Goal: Task Accomplishment & Management: Manage account settings

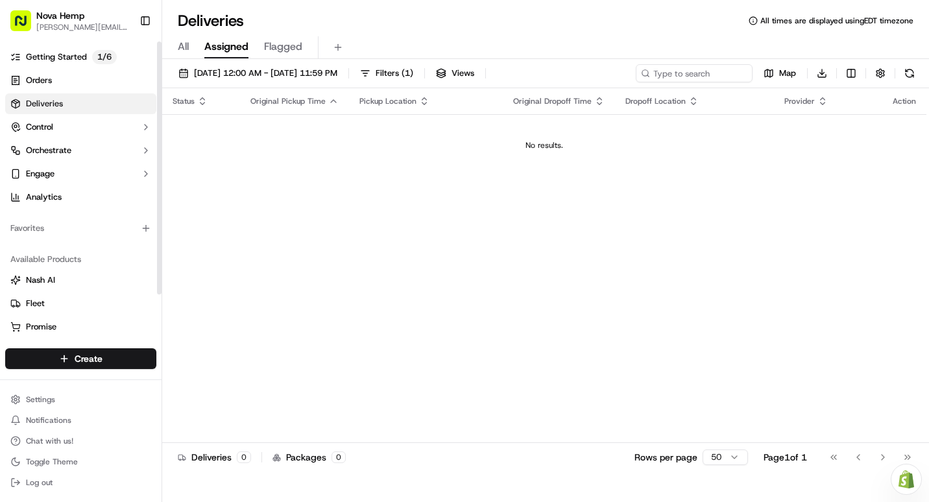
drag, startPoint x: 160, startPoint y: 247, endPoint x: 150, endPoint y: 169, distance: 79.2
click at [157, 169] on div at bounding box center [159, 168] width 5 height 253
drag, startPoint x: 159, startPoint y: 165, endPoint x: 164, endPoint y: 116, distance: 49.6
click at [162, 116] on div at bounding box center [159, 168] width 5 height 253
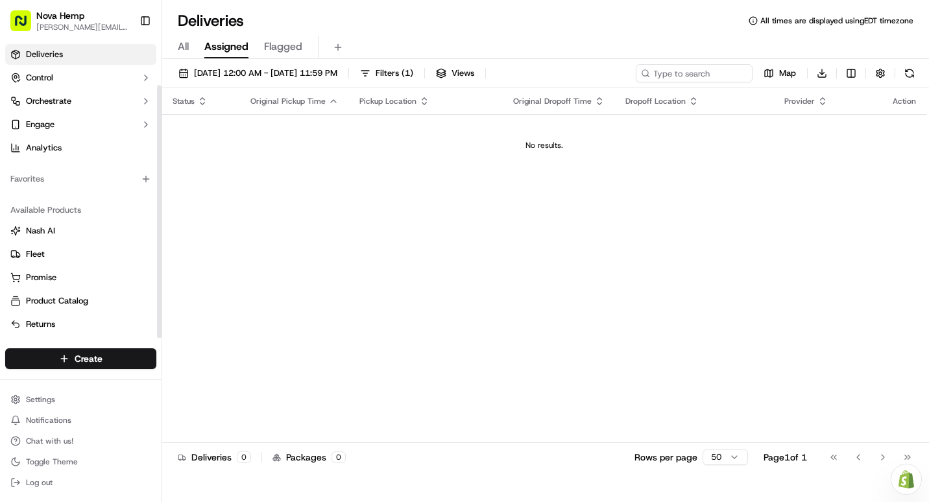
scroll to position [51, 0]
drag, startPoint x: 160, startPoint y: 263, endPoint x: 149, endPoint y: 323, distance: 61.2
click at [157, 323] on div at bounding box center [159, 211] width 5 height 253
click at [58, 298] on span "Product Catalog" at bounding box center [57, 299] width 62 height 12
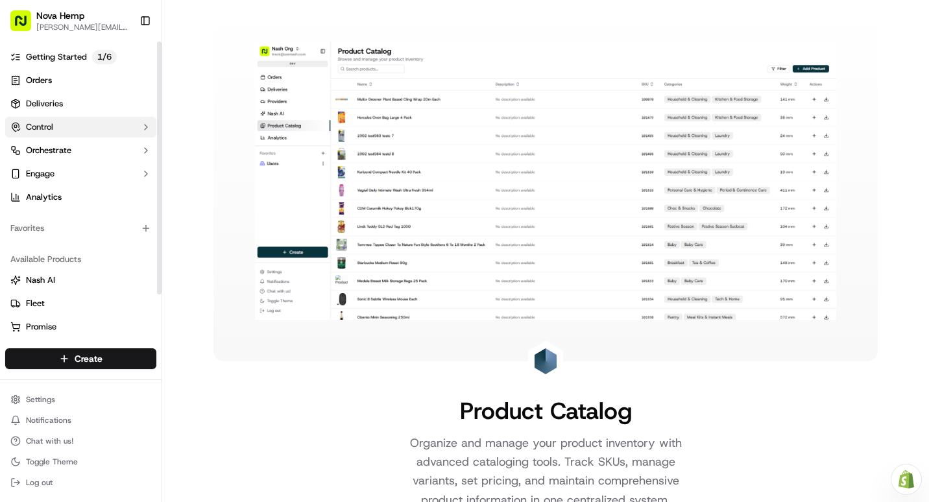
click at [56, 119] on button "Control" at bounding box center [80, 127] width 151 height 21
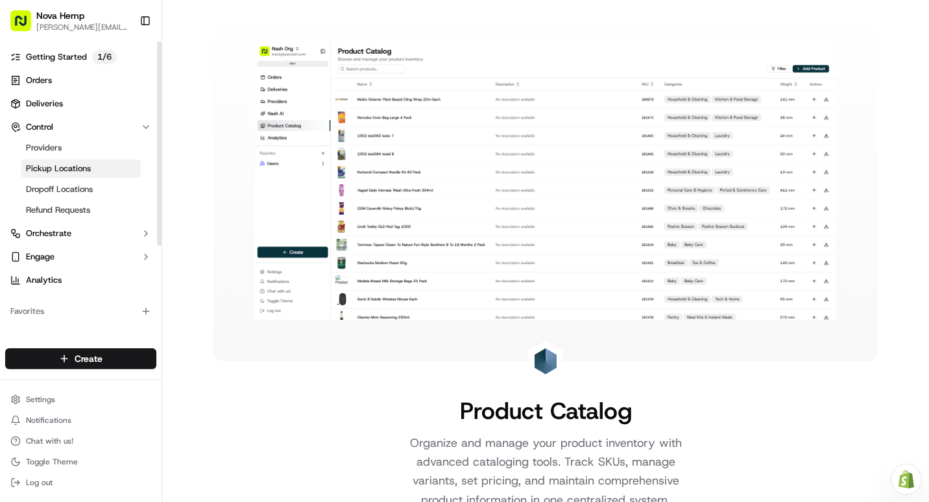
click at [67, 167] on span "Pickup Locations" at bounding box center [58, 169] width 65 height 12
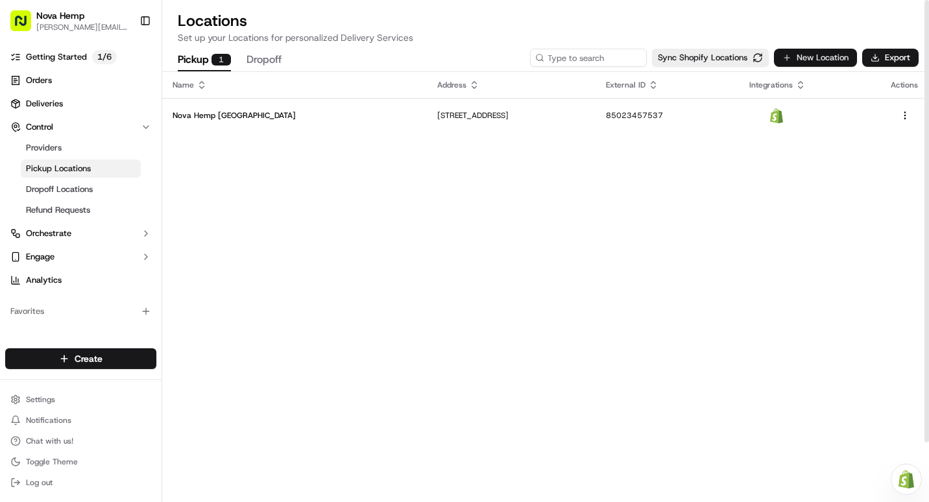
click at [813, 58] on button "New Location" at bounding box center [815, 58] width 83 height 18
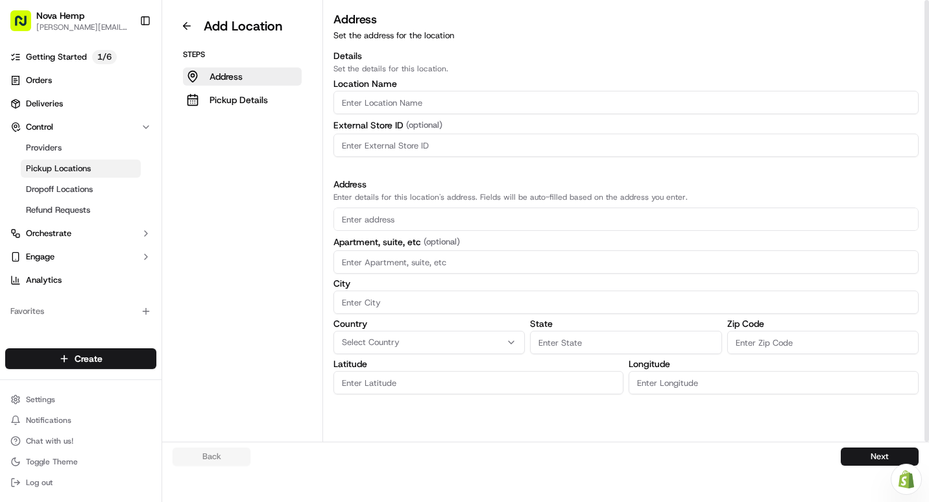
click at [387, 103] on input "Location name" at bounding box center [626, 102] width 585 height 23
click at [186, 26] on button at bounding box center [187, 26] width 29 height 21
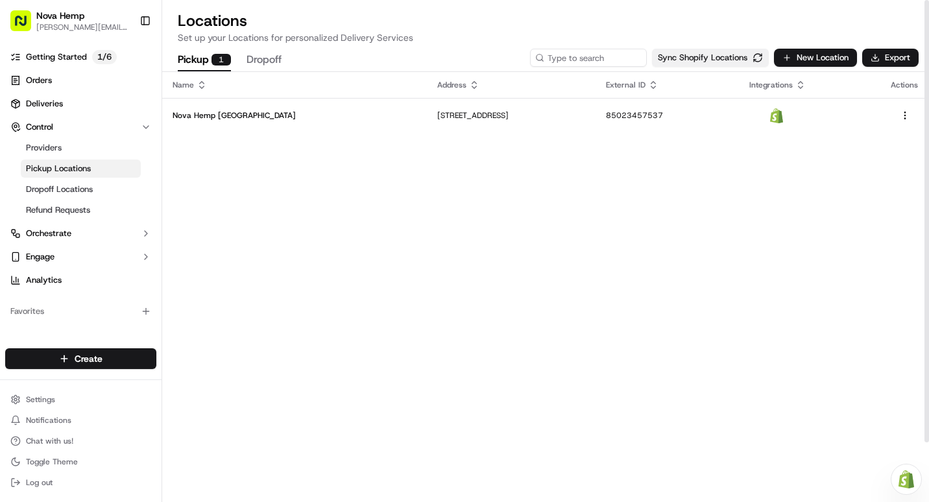
click at [725, 56] on button "Sync Shopify Locations" at bounding box center [710, 58] width 117 height 18
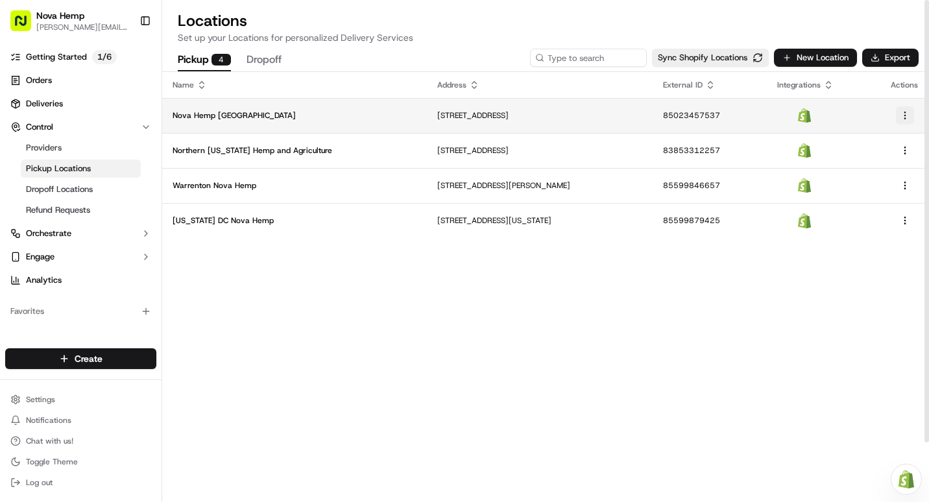
click at [906, 117] on html "Nova Hemp travis@nova-cbd.com Toggle Sidebar Getting Started 1 / 6 Orders Deliv…" at bounding box center [464, 251] width 929 height 502
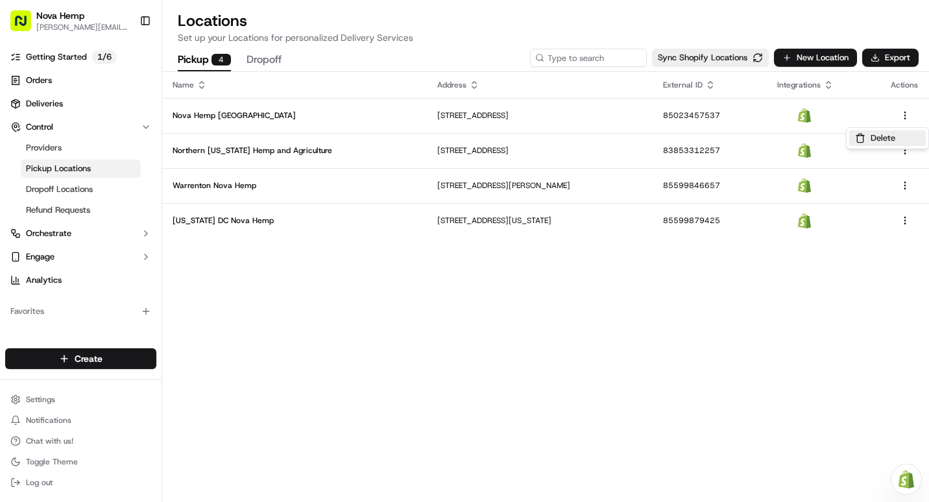
click at [890, 136] on button "Delete" at bounding box center [887, 138] width 77 height 16
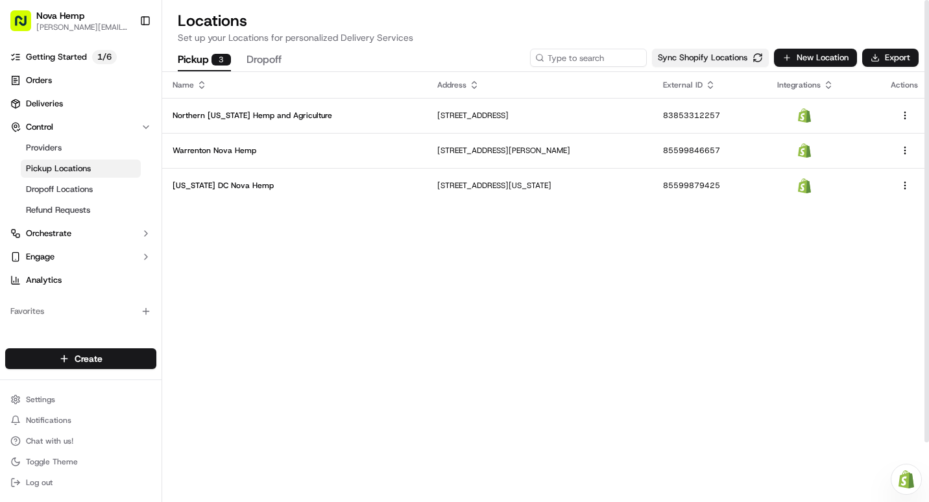
click at [715, 55] on button "Sync Shopify Locations" at bounding box center [710, 58] width 117 height 18
click at [268, 63] on button "Dropoff" at bounding box center [264, 60] width 35 height 22
click at [201, 58] on button "Pickup 3" at bounding box center [204, 60] width 53 height 22
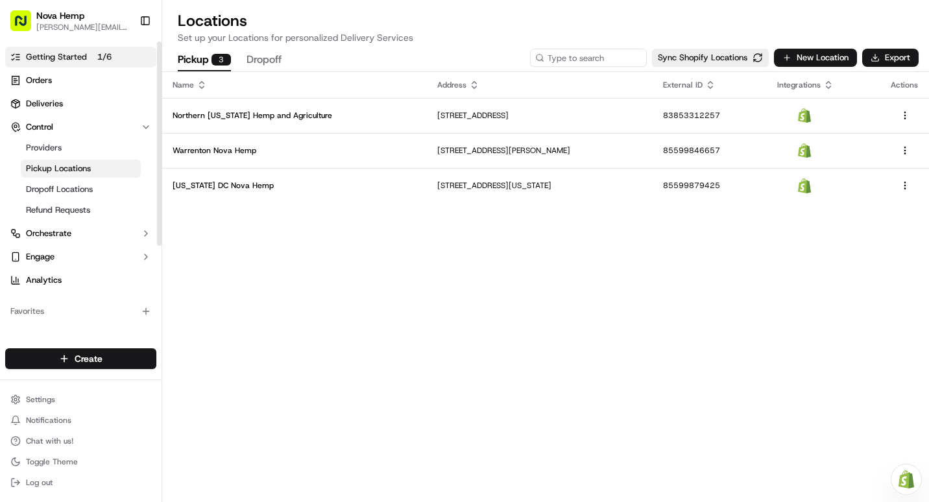
click at [62, 60] on span "Getting Started" at bounding box center [56, 57] width 61 height 12
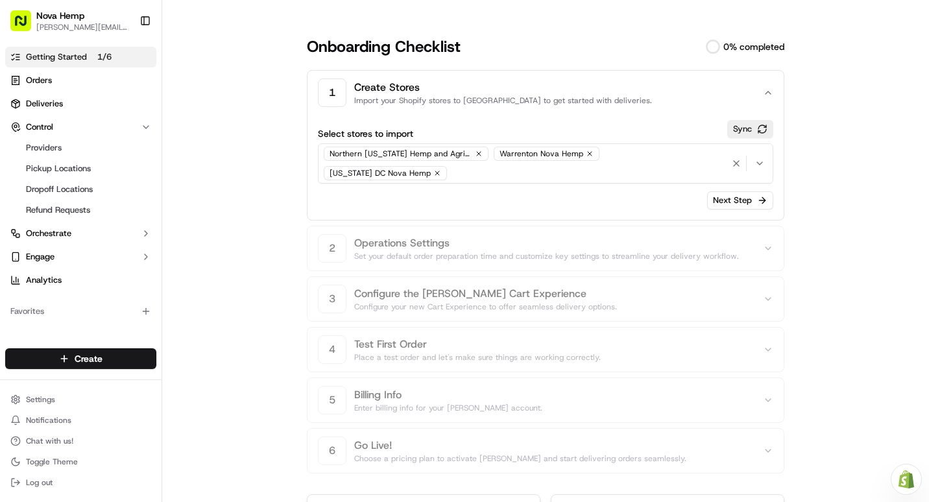
click at [431, 152] on span "Northern [US_STATE] Hemp and Agriculture" at bounding box center [401, 154] width 143 height 10
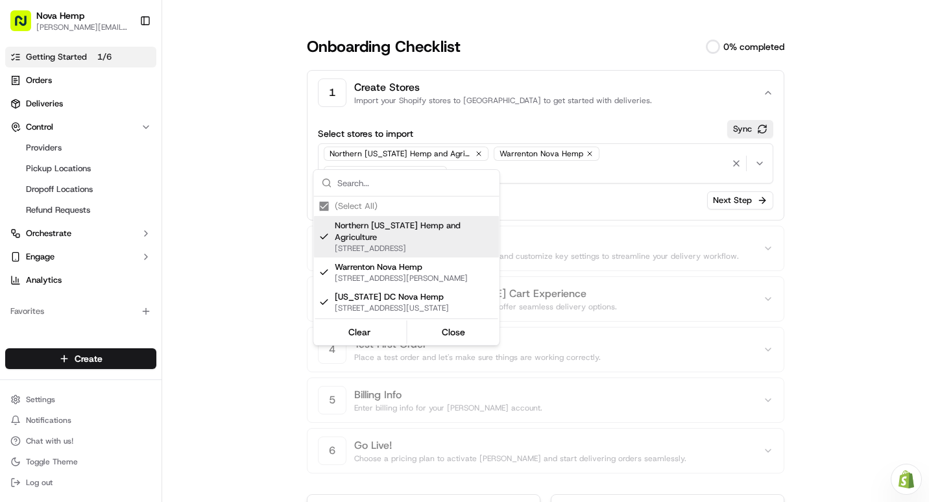
click at [625, 180] on html "Nova Hemp travis@nova-cbd.com Toggle Sidebar Getting Started 1 / 6 Orders Deliv…" at bounding box center [464, 251] width 929 height 502
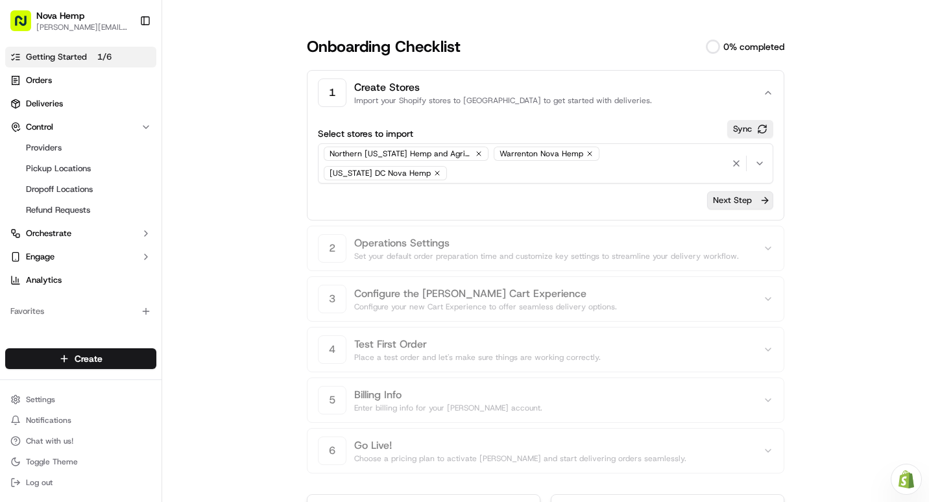
click at [720, 191] on button "Next Step" at bounding box center [740, 200] width 66 height 18
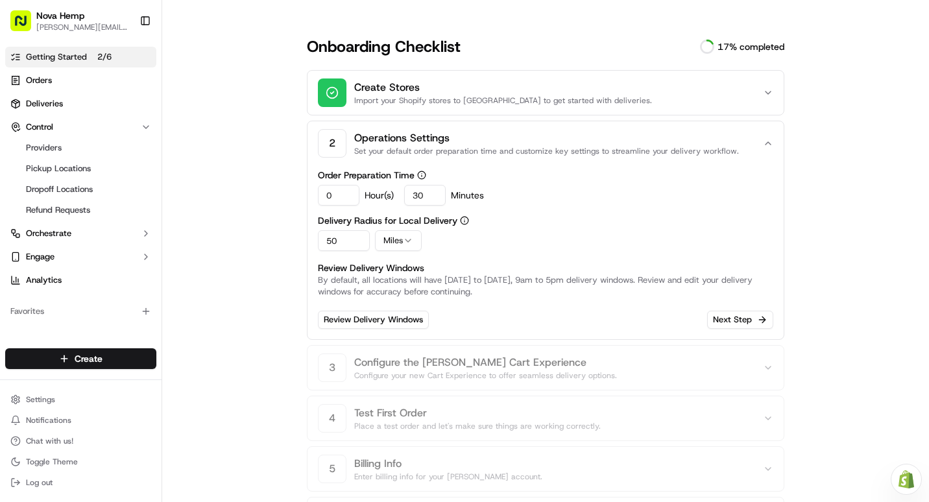
click at [335, 196] on input "0" at bounding box center [339, 195] width 42 height 21
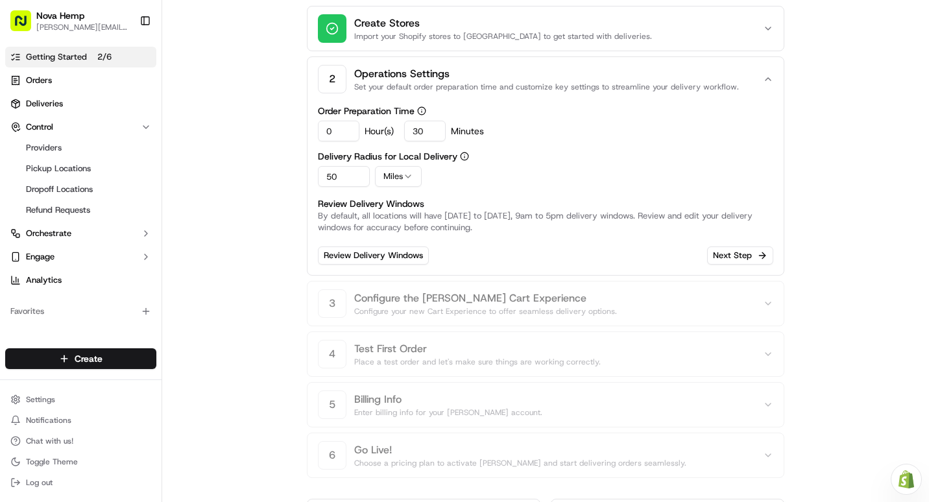
scroll to position [65, 0]
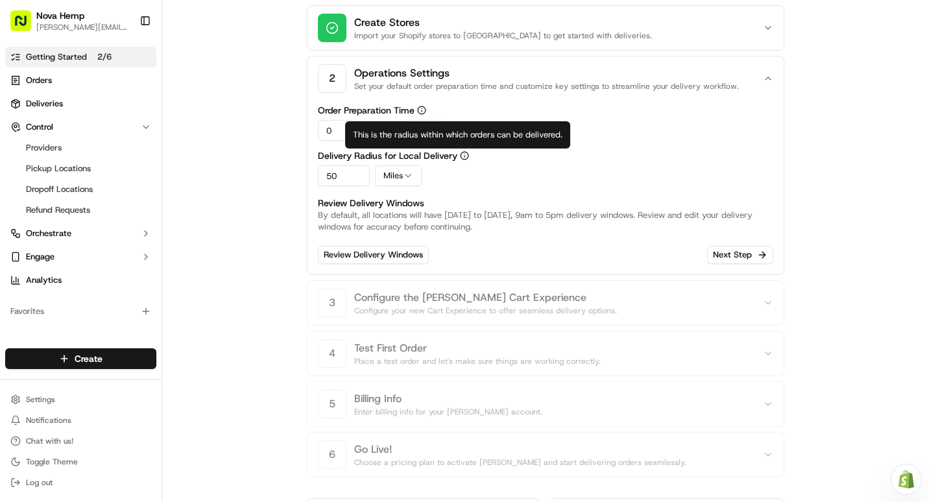
click at [489, 156] on label "Delivery Radius for Local Delivery" at bounding box center [546, 155] width 456 height 9
click at [469, 156] on button "Delivery Radius for Local Delivery" at bounding box center [464, 155] width 9 height 9
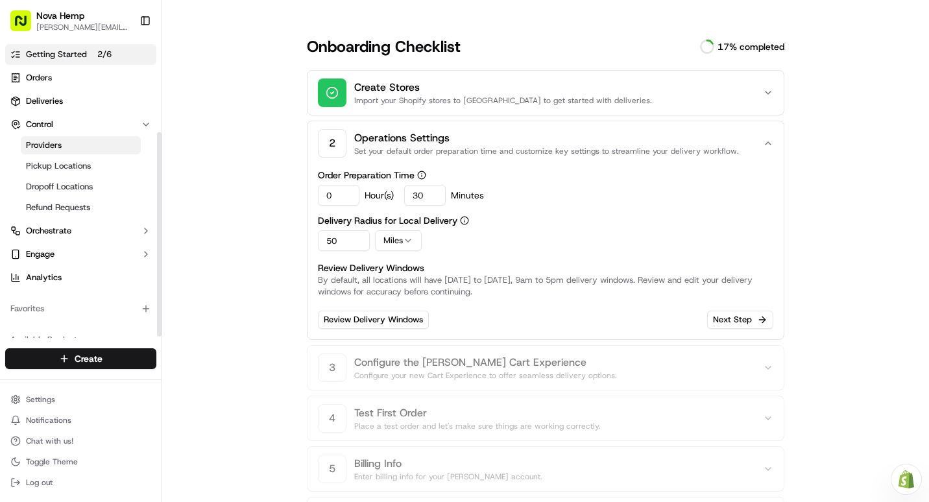
scroll to position [0, 0]
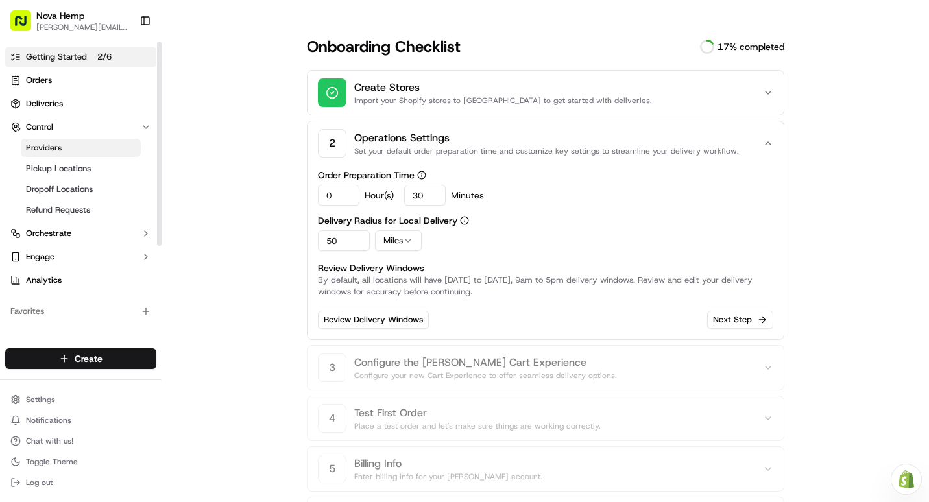
click at [49, 151] on span "Providers" at bounding box center [44, 148] width 36 height 12
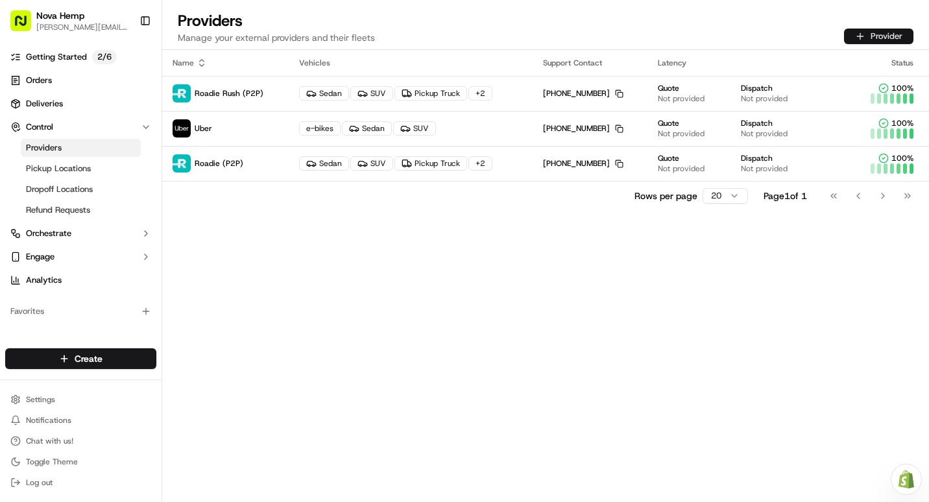
click at [862, 36] on button "Provider" at bounding box center [878, 37] width 69 height 16
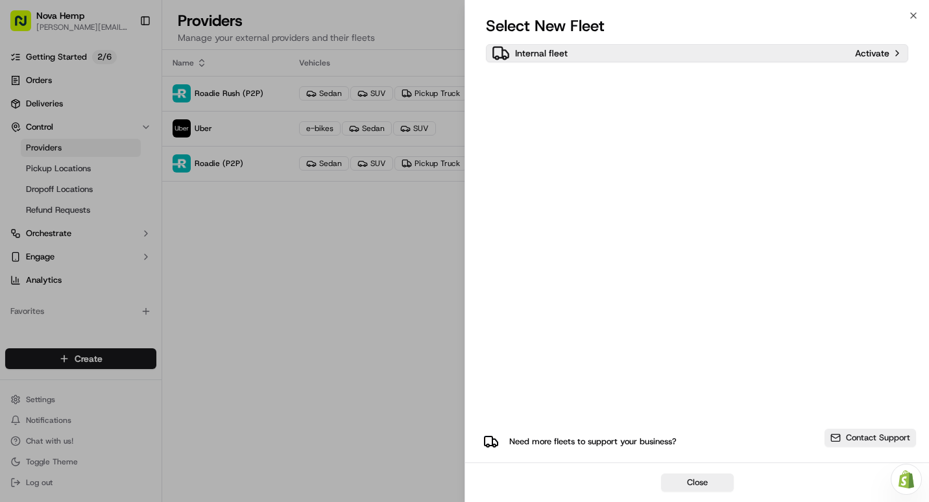
click at [871, 55] on p "Activate" at bounding box center [872, 53] width 34 height 13
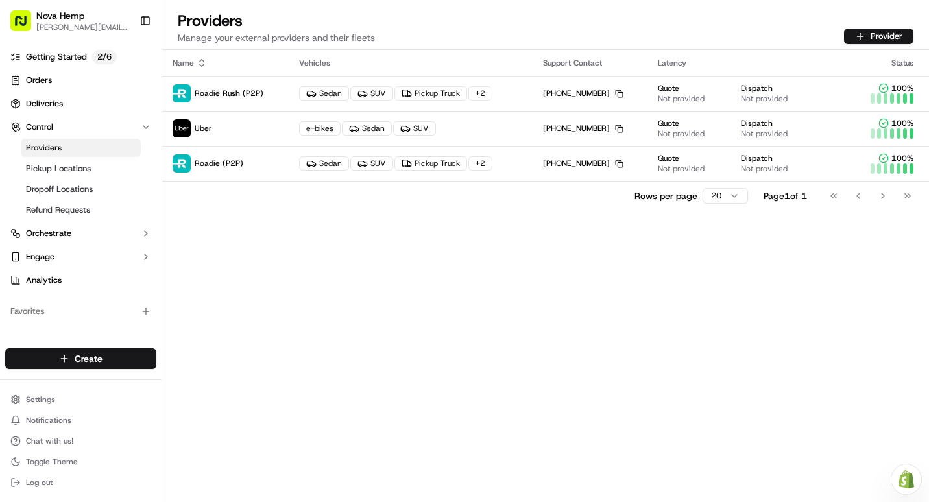
click at [565, 221] on div "Name Vehicles Support Contact Latency Status Roadie Rush (P2P) Sedan SUV Pickup…" at bounding box center [545, 276] width 767 height 452
click at [56, 164] on span "Pickup Locations" at bounding box center [58, 169] width 65 height 12
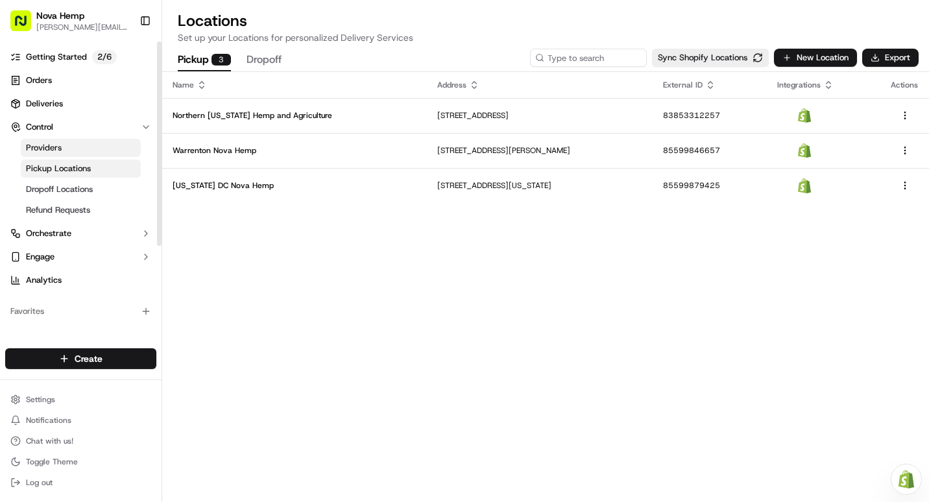
click at [56, 145] on span "Providers" at bounding box center [44, 148] width 36 height 12
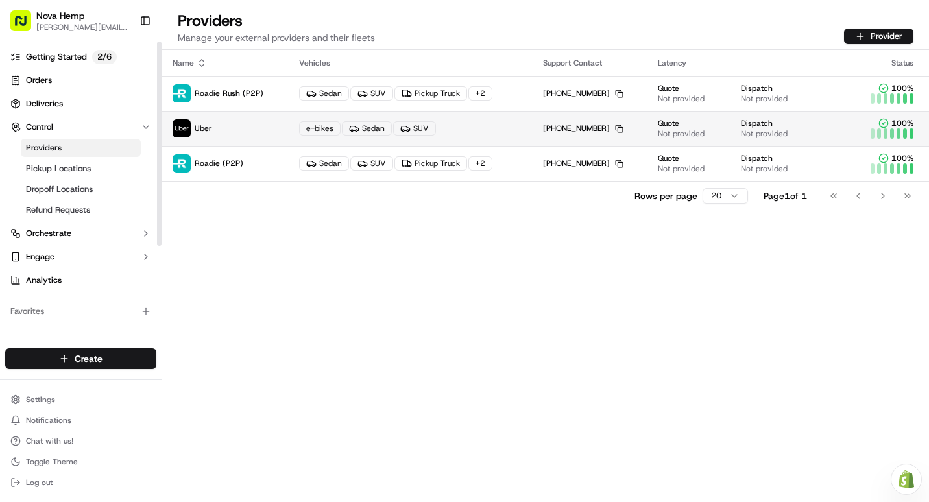
click at [210, 136] on p "Uber" at bounding box center [226, 128] width 106 height 18
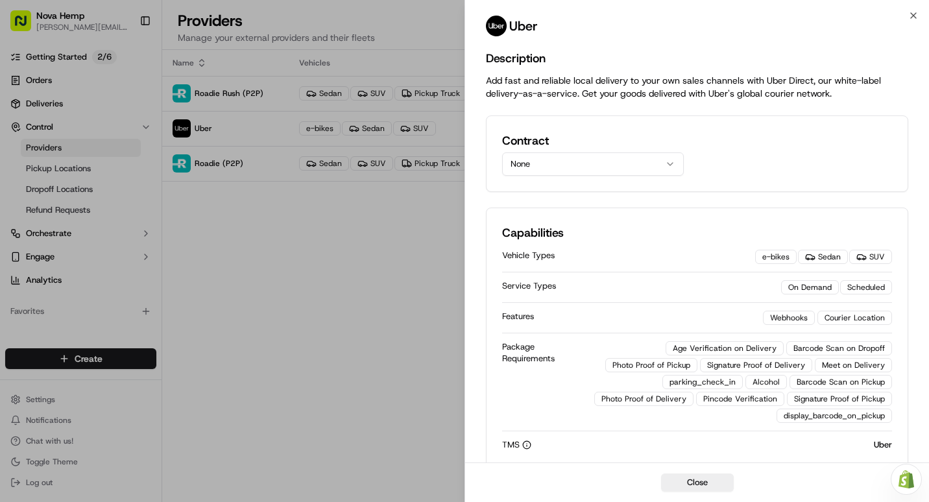
click at [655, 171] on button "None" at bounding box center [593, 163] width 182 height 23
click at [779, 148] on div "Contract None" at bounding box center [697, 154] width 390 height 44
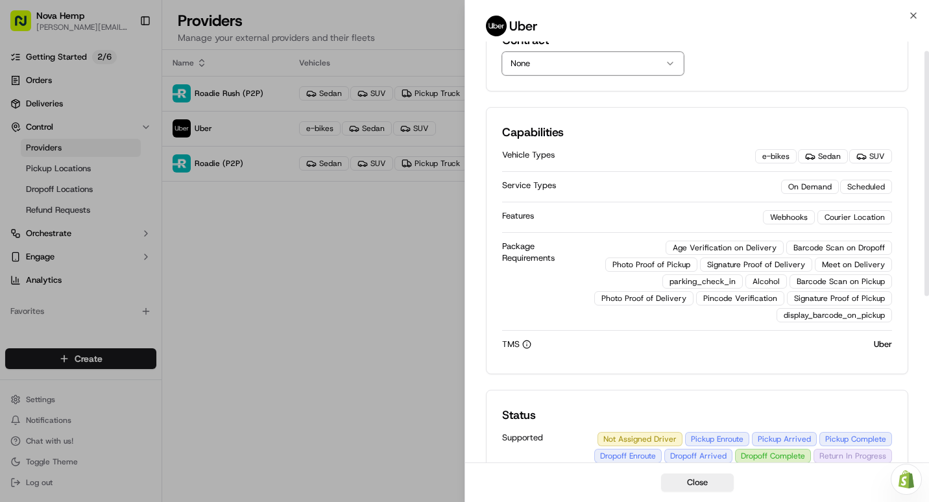
scroll to position [130, 0]
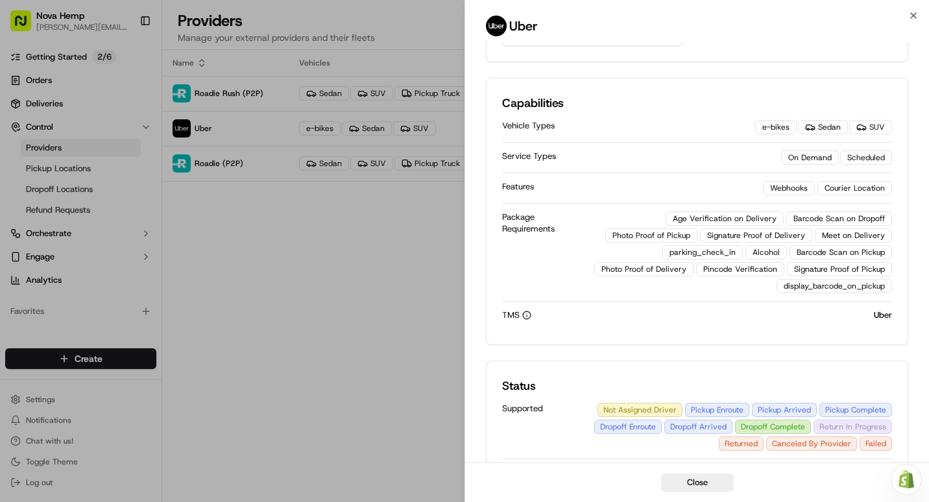
click at [713, 216] on div "Age Verification on Delivery" at bounding box center [725, 219] width 118 height 14
click at [812, 219] on div "Barcode Scan on Dropoff" at bounding box center [839, 219] width 106 height 14
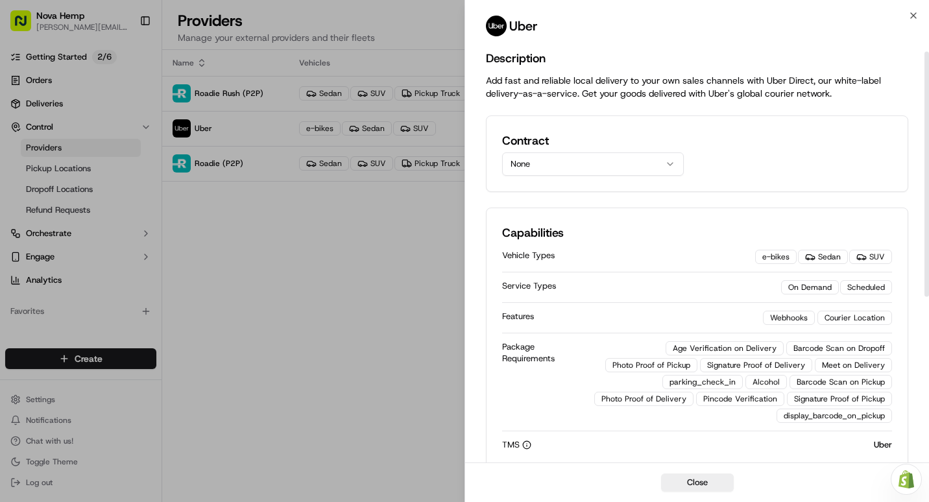
scroll to position [0, 0]
click at [625, 171] on button "None" at bounding box center [593, 163] width 182 height 23
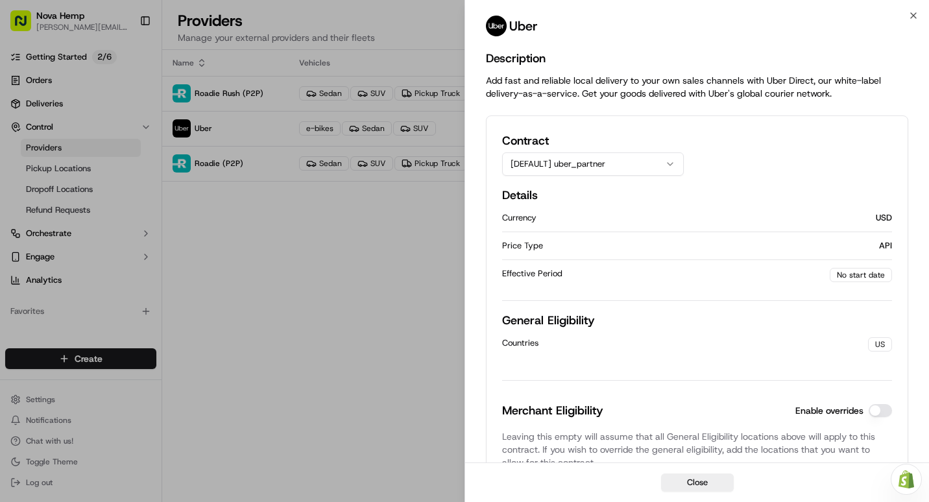
click at [565, 166] on button "[DEFAULT] uber_partner" at bounding box center [593, 163] width 182 height 23
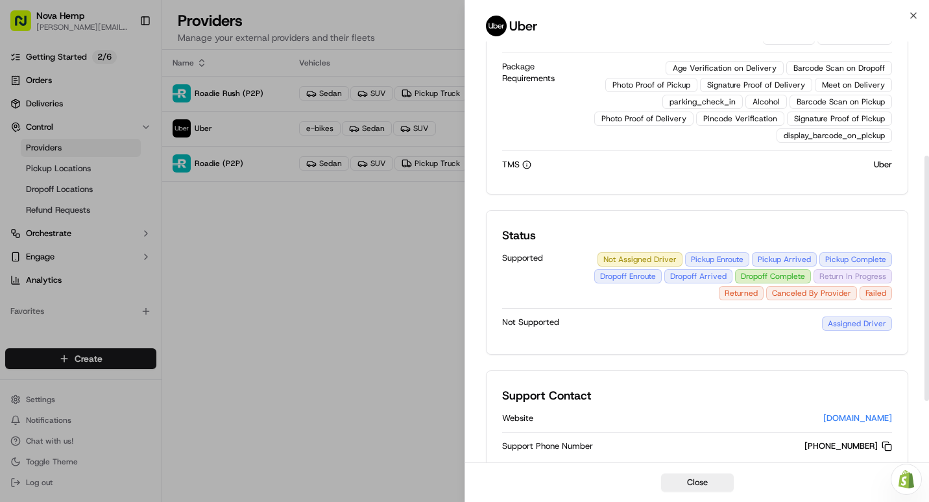
scroll to position [302, 0]
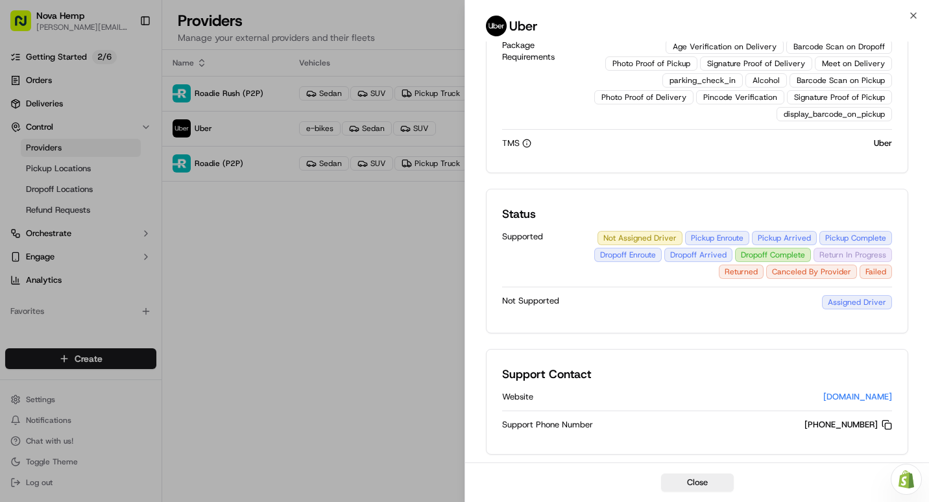
click at [699, 493] on div "Close" at bounding box center [697, 483] width 464 height 40
click at [702, 484] on button "Close" at bounding box center [697, 483] width 73 height 18
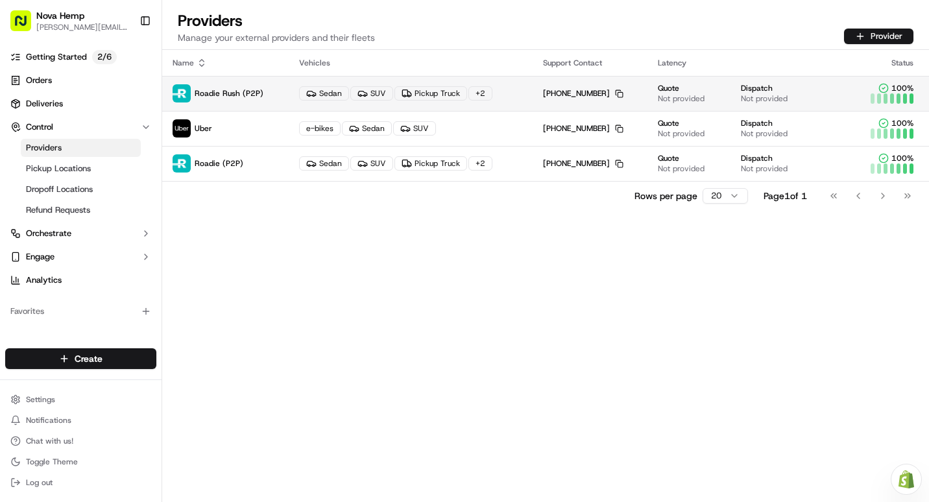
click at [224, 92] on span "Roadie Rush (P2P)" at bounding box center [229, 93] width 69 height 10
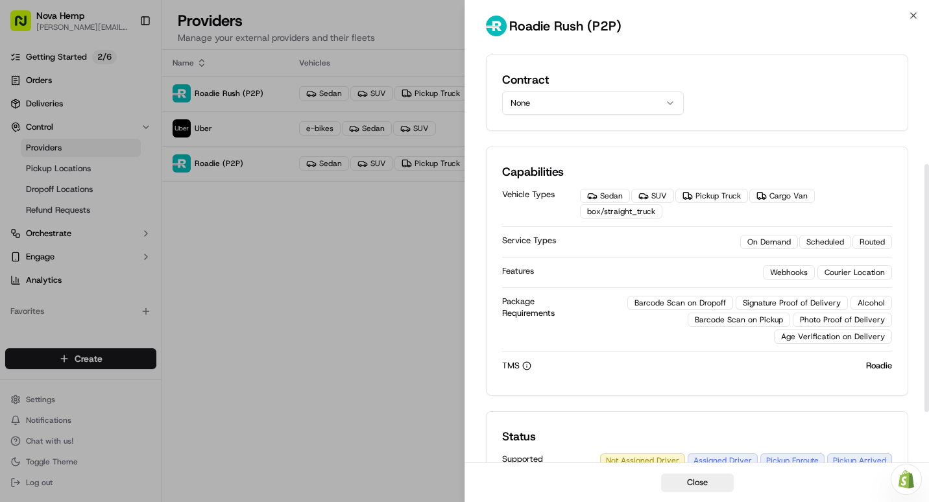
scroll to position [0, 0]
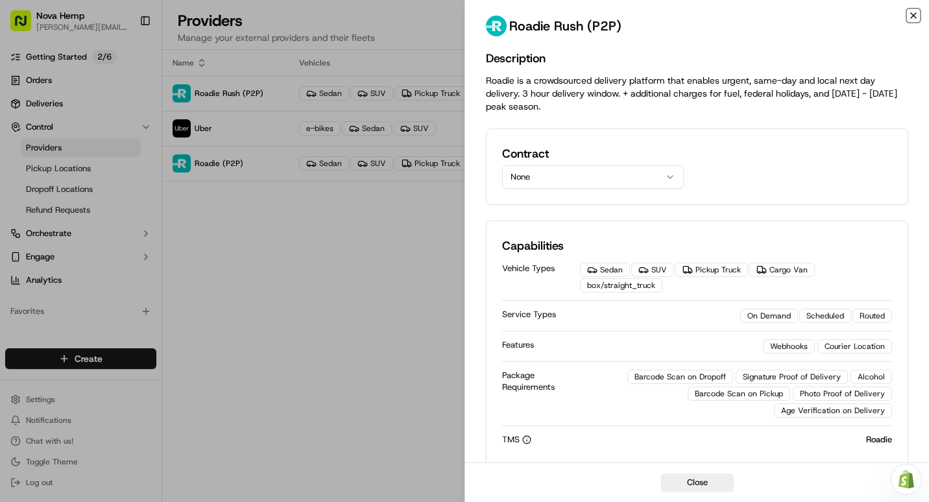
click at [912, 10] on icon "button" at bounding box center [913, 15] width 10 height 10
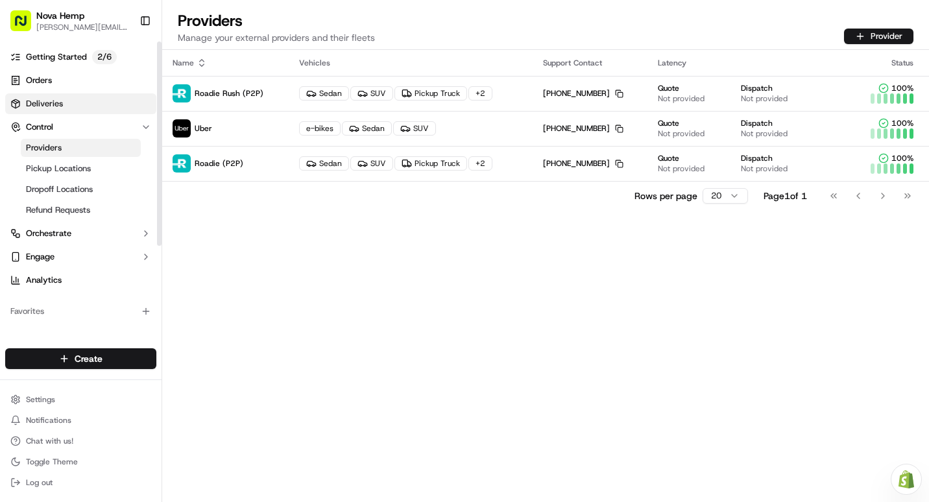
click at [47, 108] on span "Deliveries" at bounding box center [44, 104] width 37 height 12
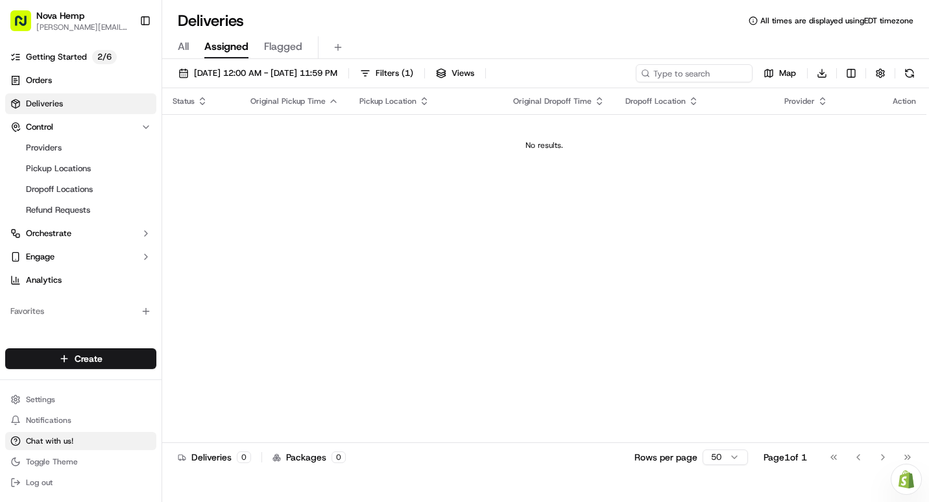
click at [64, 443] on span "Chat with us!" at bounding box center [49, 441] width 47 height 10
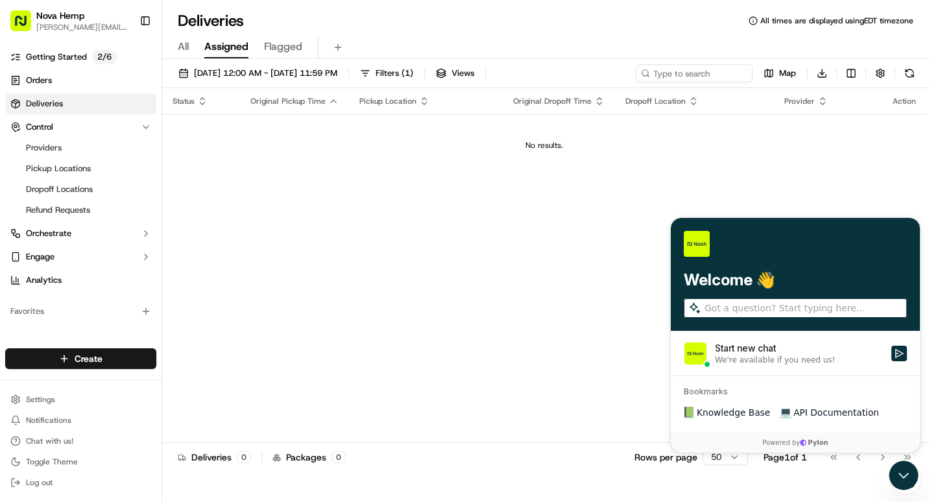
click at [759, 308] on input "search" at bounding box center [805, 309] width 200 height 14
type input "H"
type input "i need help integrating for pickup orders to be printed on my clover POS"
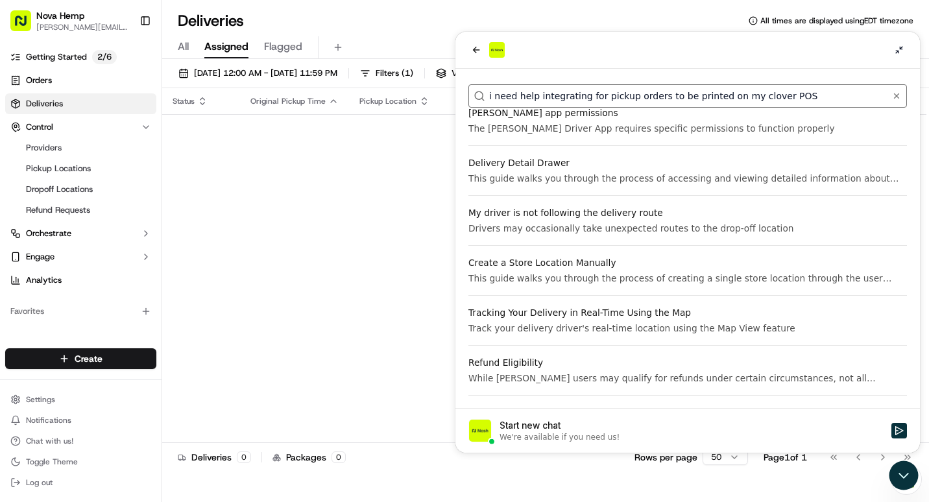
scroll to position [2466, 0]
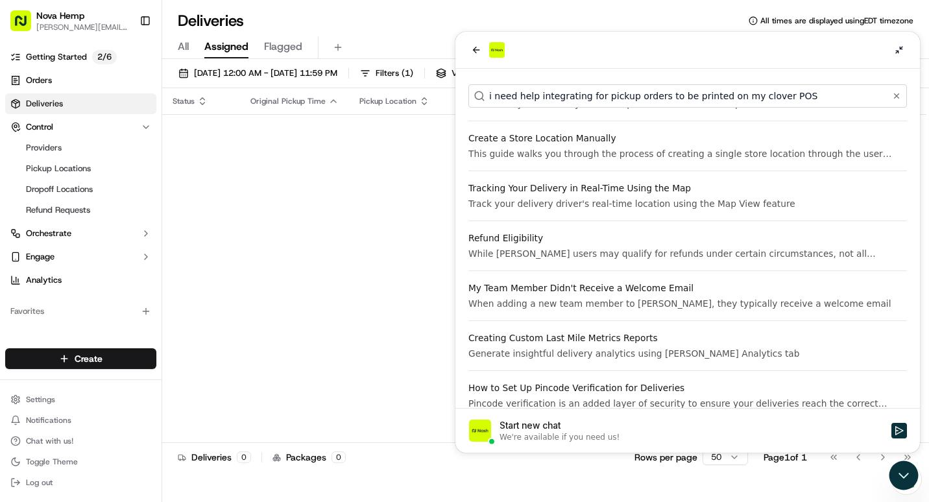
click at [542, 430] on div "Start new chat" at bounding box center [692, 425] width 384 height 13
click at [892, 430] on button "Start new chat We're available if you need us!" at bounding box center [900, 431] width 16 height 16
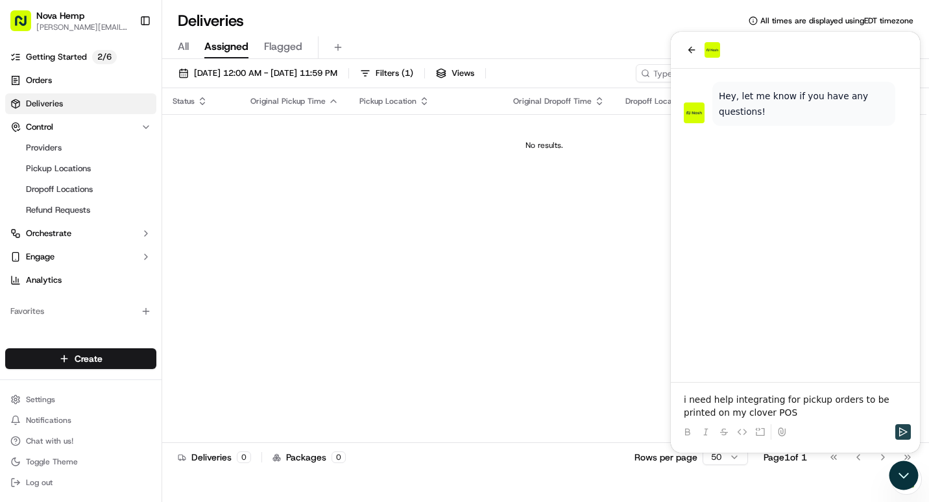
click at [906, 430] on icon "Send" at bounding box center [903, 432] width 10 height 10
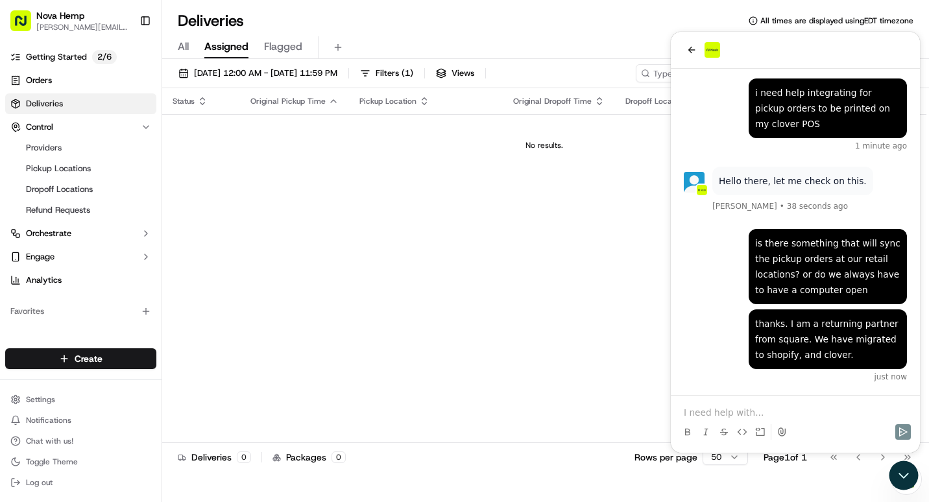
scroll to position [81, 0]
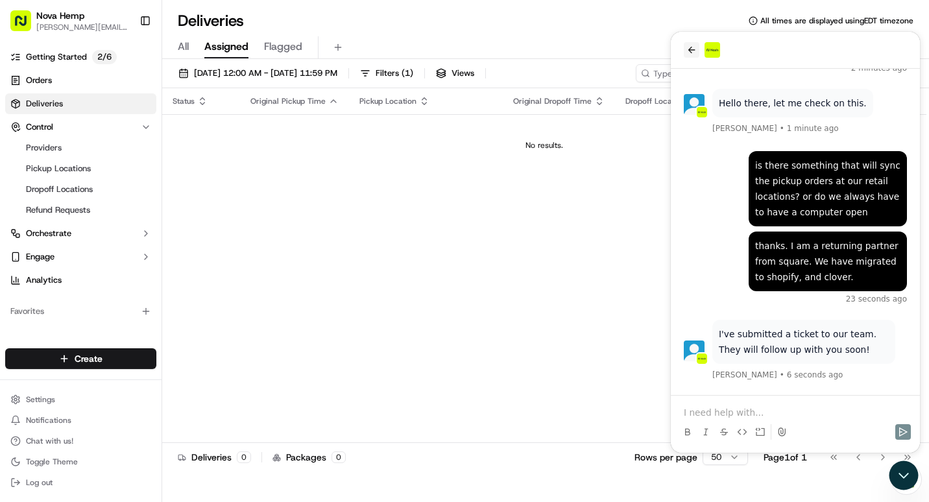
click at [694, 48] on icon "back" at bounding box center [692, 50] width 10 height 10
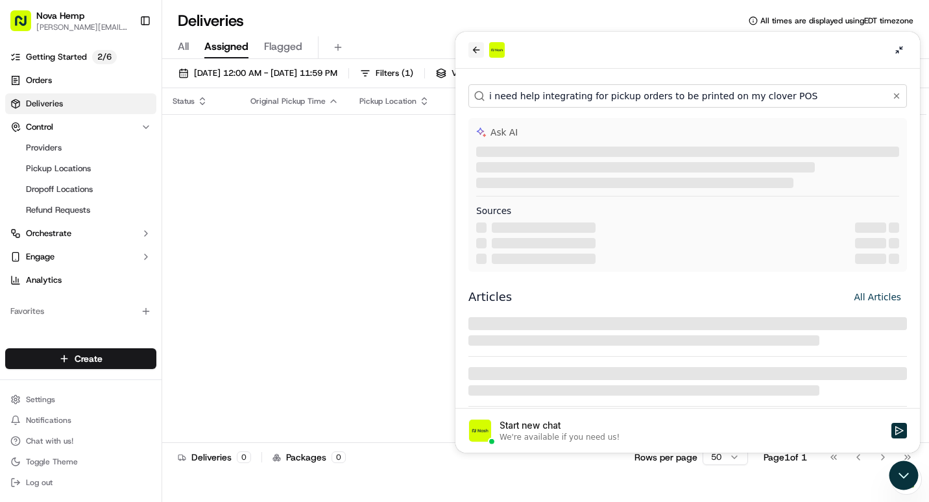
click at [474, 49] on icon "back" at bounding box center [476, 50] width 7 height 6
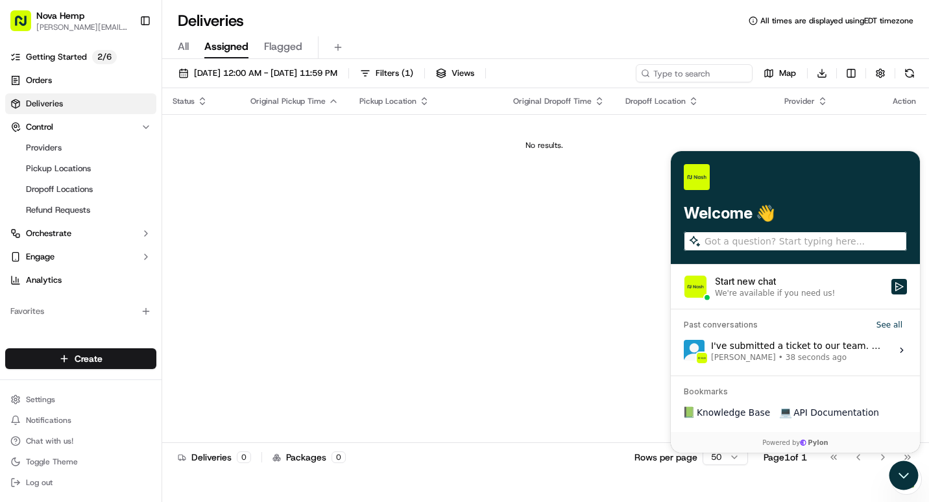
click at [786, 354] on span "38 seconds ago" at bounding box center [816, 357] width 61 height 10
click at [684, 351] on button "View issue" at bounding box center [683, 350] width 1 height 1
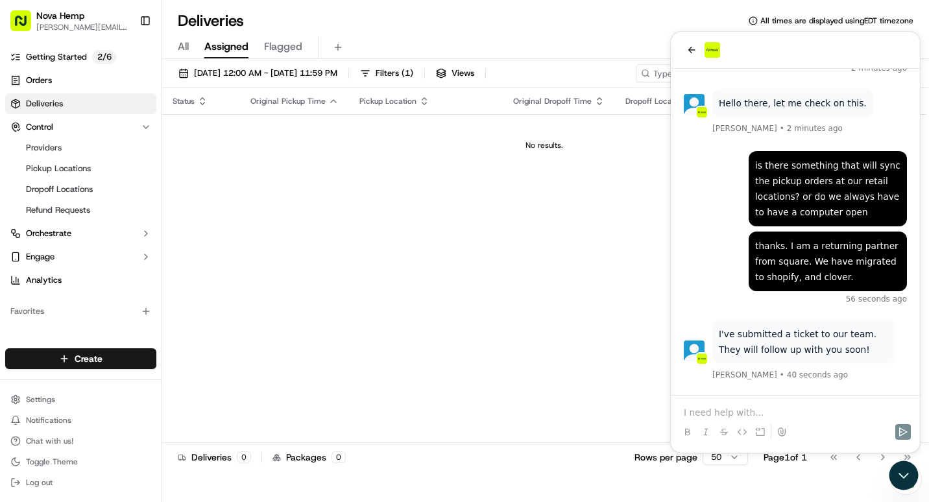
click at [713, 407] on p at bounding box center [795, 412] width 223 height 13
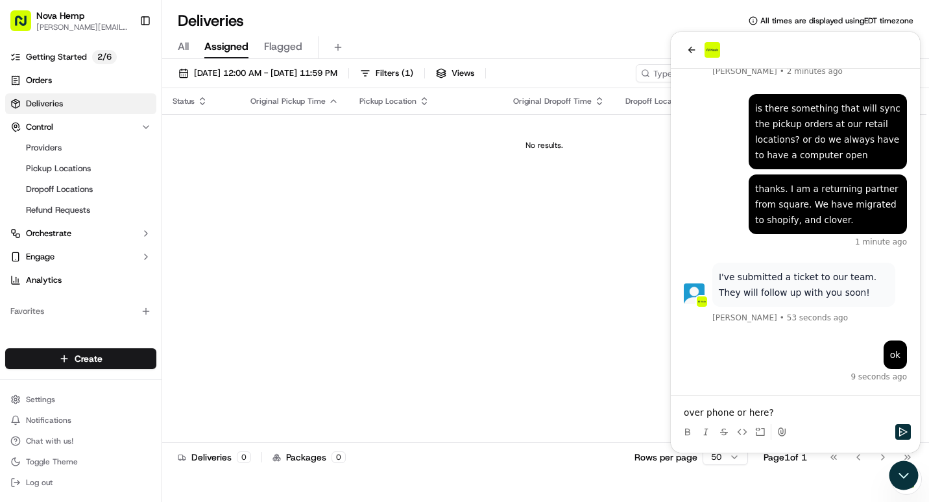
scroll to position [172, 0]
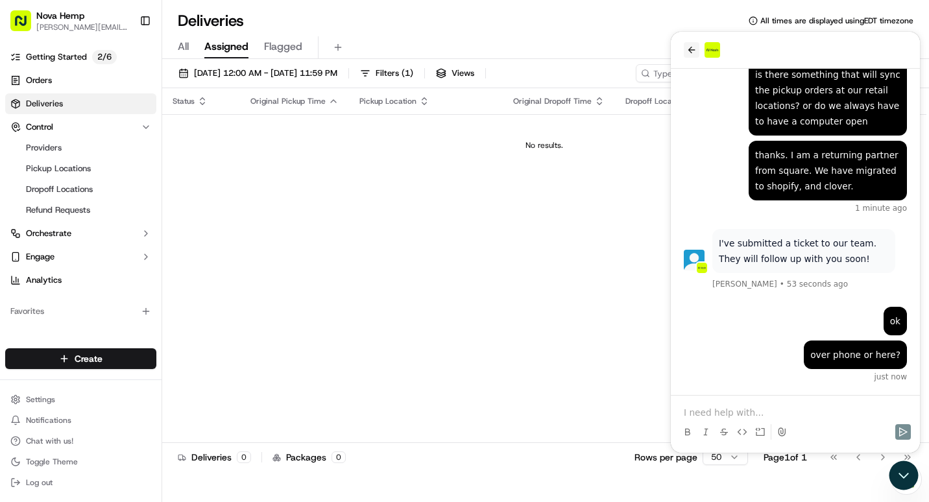
click at [692, 51] on icon "back" at bounding box center [692, 50] width 10 height 10
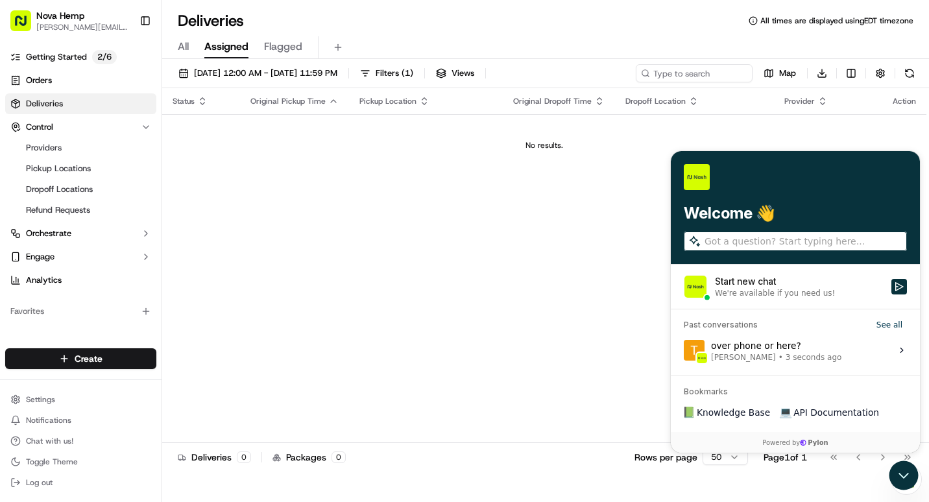
click at [578, 237] on div "Status Original Pickup Time Pickup Location Original Dropoff Time Dropoff Locat…" at bounding box center [544, 265] width 764 height 354
click at [42, 57] on span "Getting Started" at bounding box center [56, 57] width 61 height 12
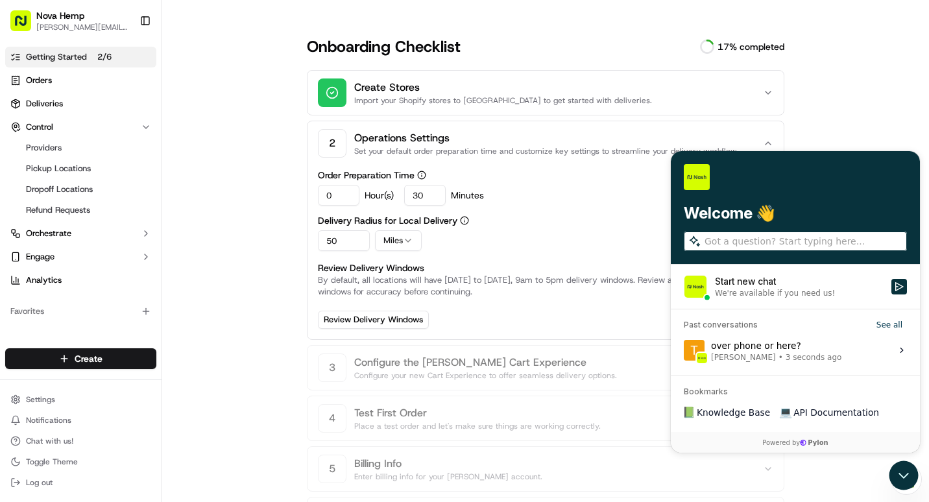
click at [335, 189] on input "0" at bounding box center [339, 195] width 42 height 21
click at [899, 477] on icon "Open customer support" at bounding box center [904, 475] width 32 height 32
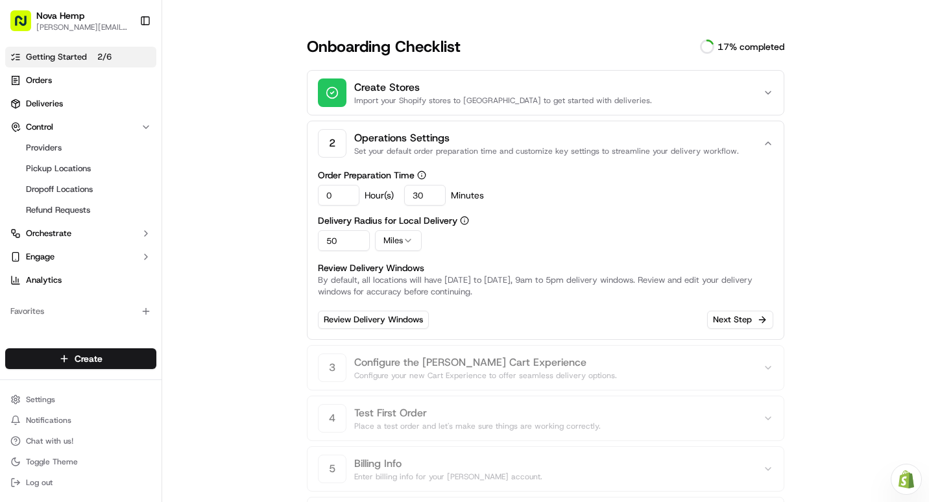
click at [332, 191] on input "0" at bounding box center [339, 195] width 42 height 21
type input "01"
drag, startPoint x: 422, startPoint y: 195, endPoint x: 399, endPoint y: 198, distance: 23.6
click at [399, 198] on div "01 Hour(s) 30 Minutes" at bounding box center [546, 195] width 456 height 21
type input "0"
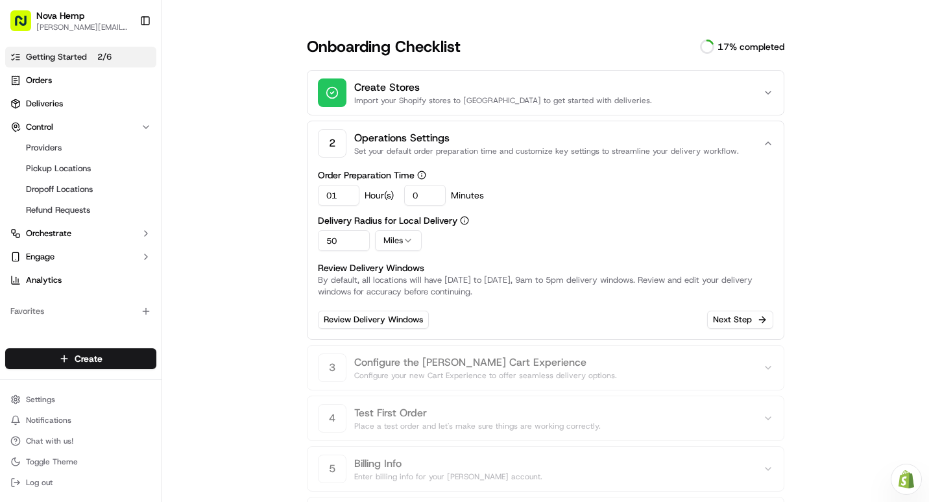
click at [491, 215] on div "Order Preparation Time 01 Hour(s) 0 Minutes Delivery Radius for Local Delivery …" at bounding box center [546, 250] width 456 height 158
click at [396, 324] on link "Review Delivery Windows" at bounding box center [373, 320] width 111 height 18
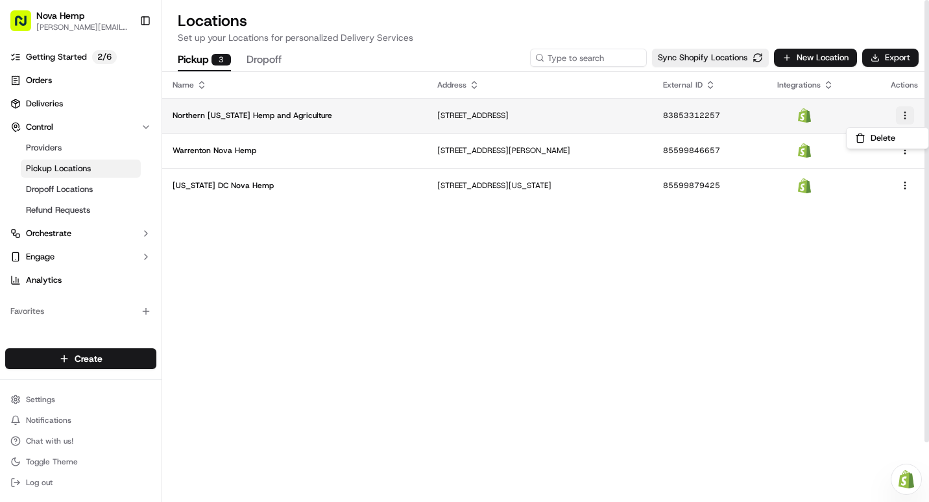
click at [906, 117] on html "Nova Hemp travis@nova-cbd.com Toggle Sidebar Getting Started 2 / 6 Orders Deliv…" at bounding box center [464, 251] width 929 height 502
click at [364, 113] on html "Nova Hemp travis@nova-cbd.com Toggle Sidebar Getting Started 2 / 6 Orders Deliv…" at bounding box center [464, 251] width 929 height 502
click at [284, 114] on p "Northern [US_STATE] Hemp and Agriculture" at bounding box center [295, 115] width 244 height 10
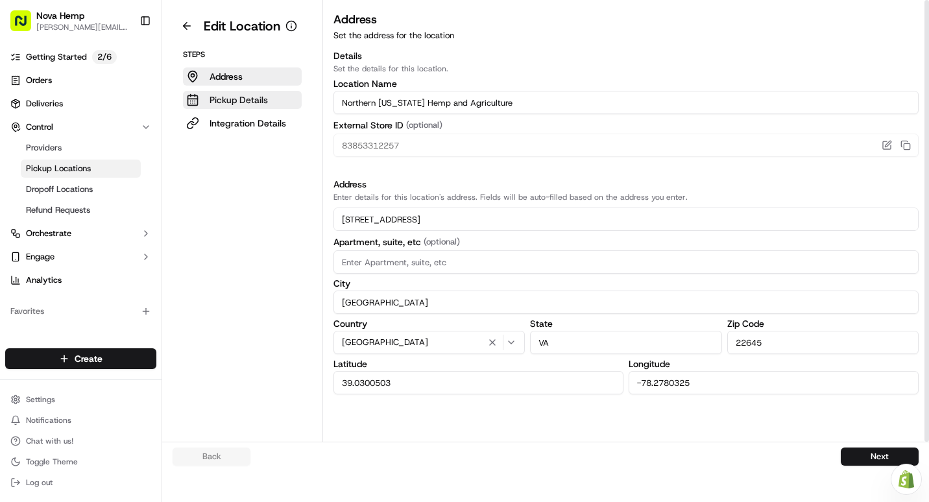
click at [226, 101] on p "Pickup Details" at bounding box center [239, 99] width 58 height 13
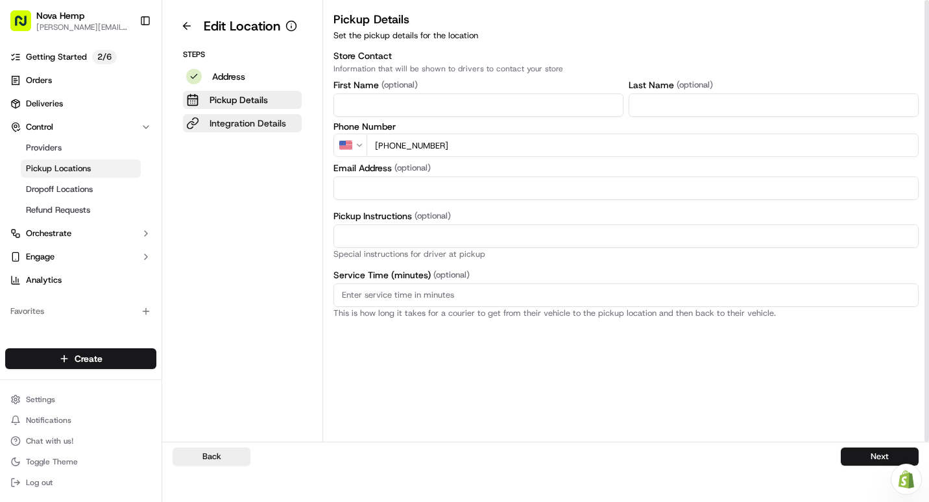
click at [260, 130] on button "Integration Details" at bounding box center [242, 123] width 119 height 18
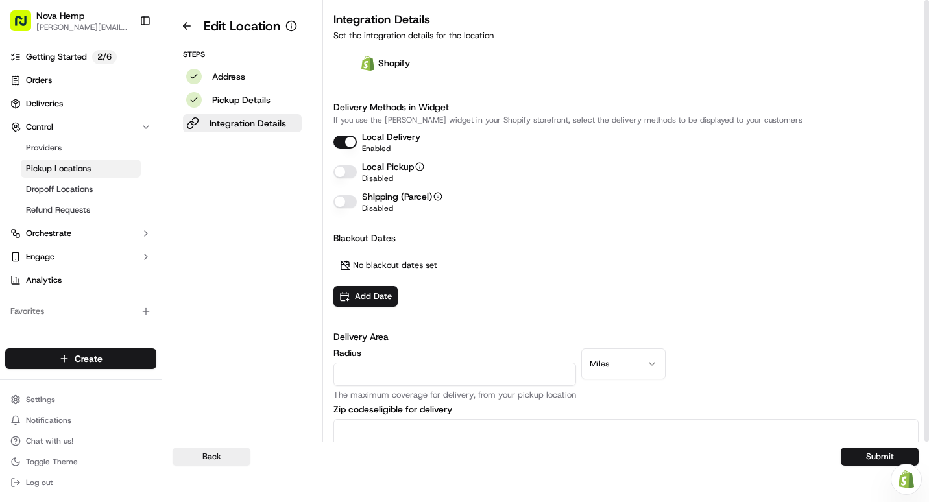
click at [342, 172] on button "Local Pickup" at bounding box center [345, 171] width 23 height 13
click at [343, 204] on button "Shipping" at bounding box center [345, 201] width 23 height 13
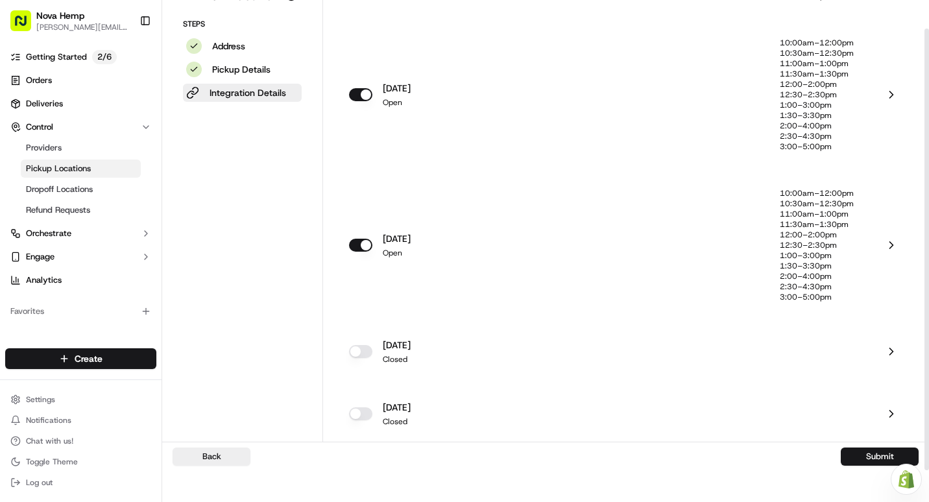
scroll to position [31, 0]
click at [824, 234] on p "12:00–2:00pm" at bounding box center [817, 234] width 74 height 10
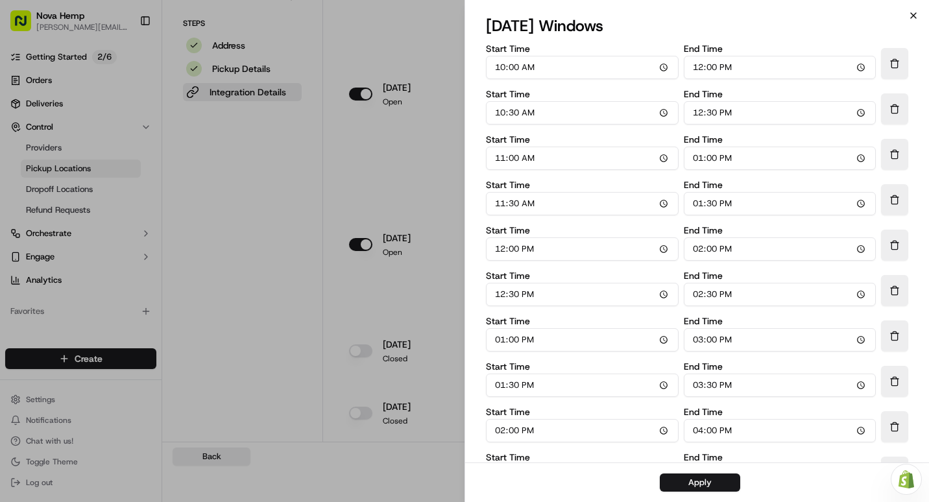
click at [912, 17] on icon "button" at bounding box center [913, 15] width 5 height 5
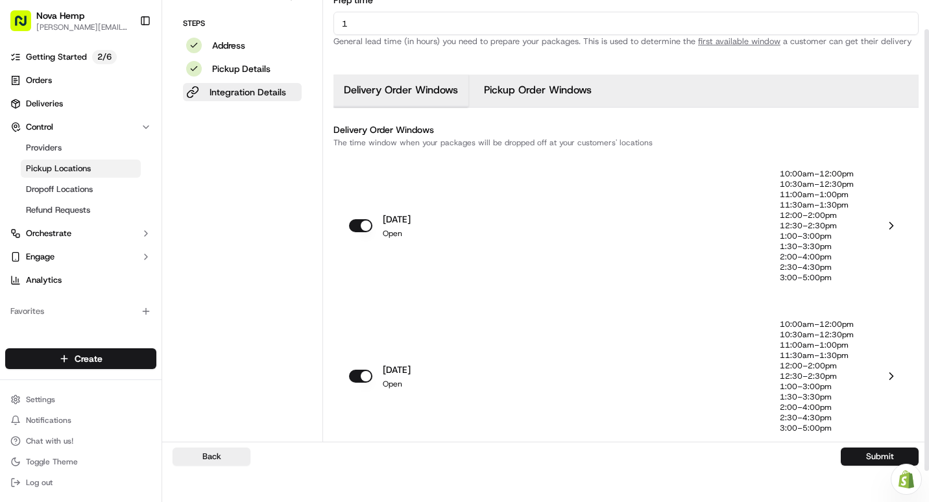
scroll to position [530, 0]
click at [810, 196] on p "11:00am–1:00pm" at bounding box center [817, 195] width 74 height 10
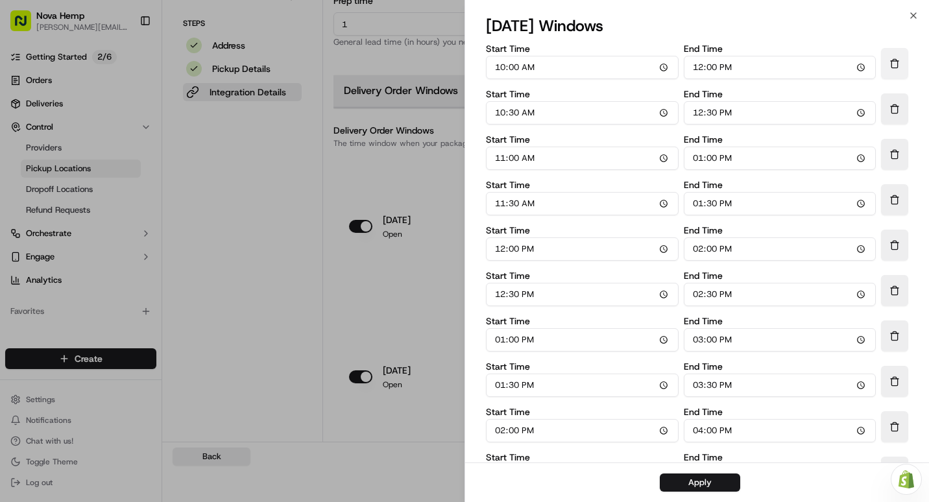
click at [892, 65] on button "Delete Time Window" at bounding box center [894, 63] width 27 height 31
click at [894, 71] on button "Delete Time Window" at bounding box center [894, 63] width 27 height 31
click at [894, 93] on button "Delete Time Window" at bounding box center [894, 108] width 27 height 31
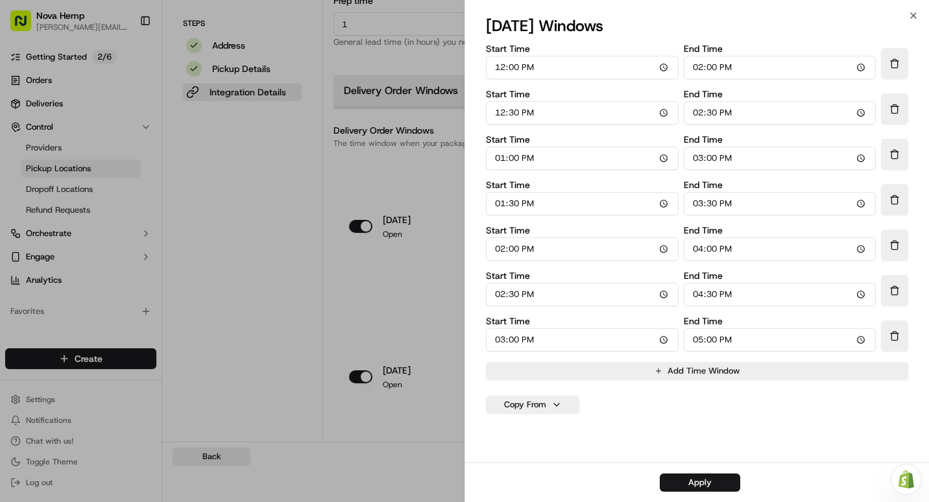
click at [894, 71] on button "Delete Time Window" at bounding box center [894, 63] width 27 height 31
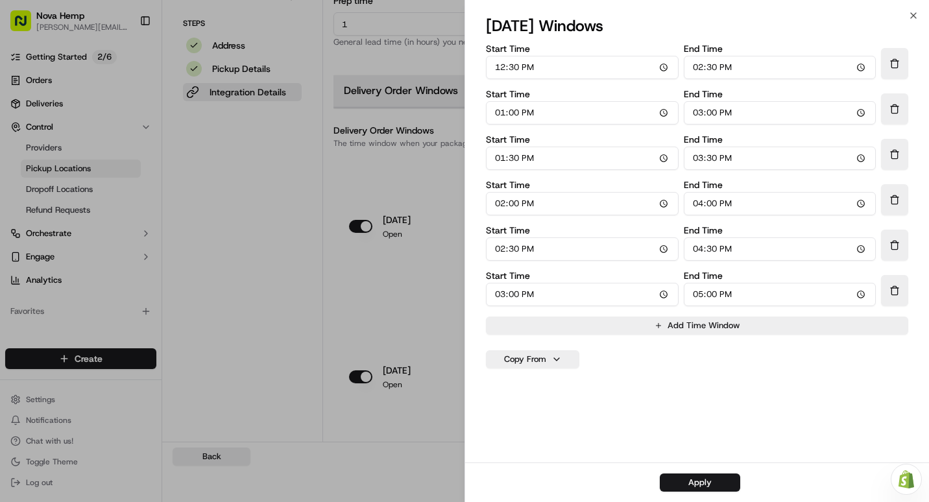
click at [894, 71] on button "Delete Time Window" at bounding box center [894, 63] width 27 height 31
click at [894, 93] on button "Delete Time Window" at bounding box center [894, 108] width 27 height 31
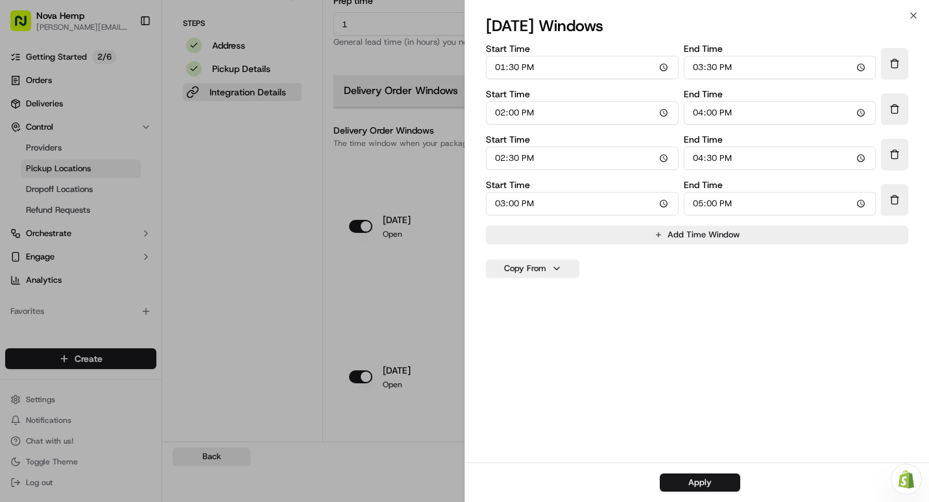
click at [894, 71] on button "Delete Time Window" at bounding box center [894, 63] width 27 height 31
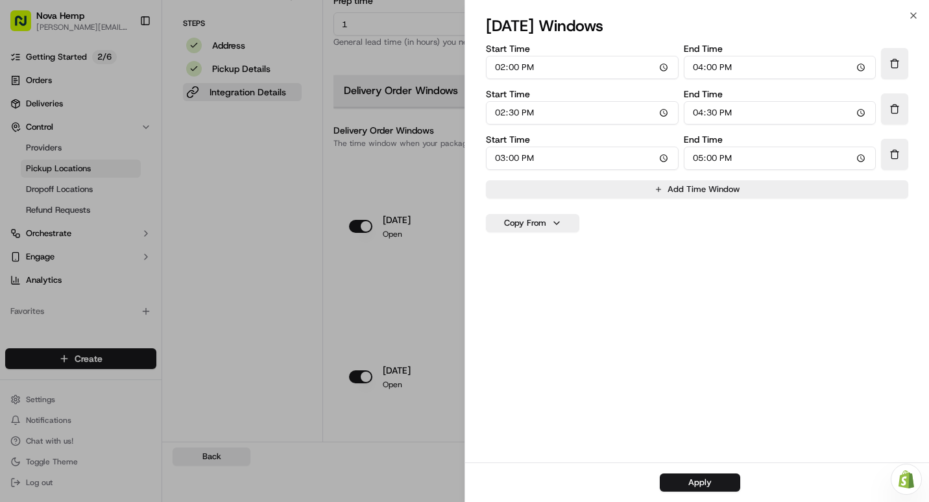
click at [894, 71] on button "Delete Time Window" at bounding box center [894, 63] width 27 height 31
click at [894, 93] on button "Delete Time Window" at bounding box center [894, 108] width 27 height 31
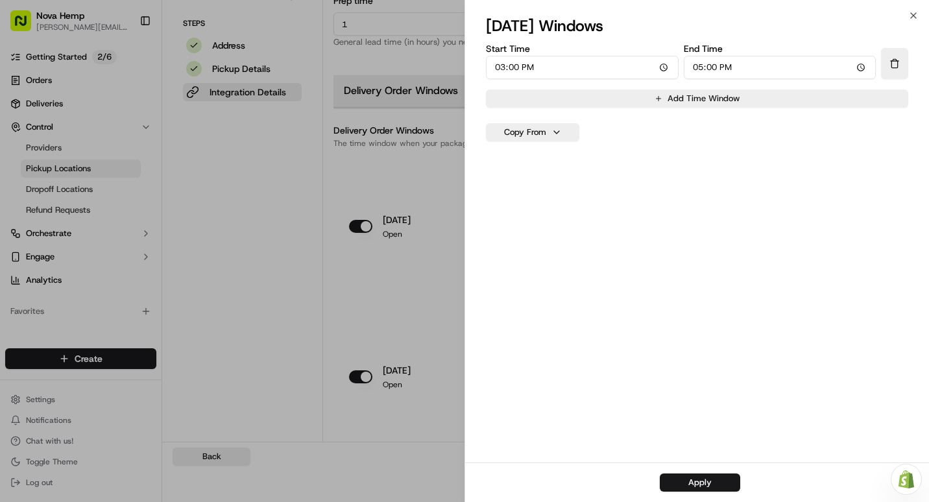
click at [894, 71] on button "Delete Time Window" at bounding box center [894, 63] width 27 height 31
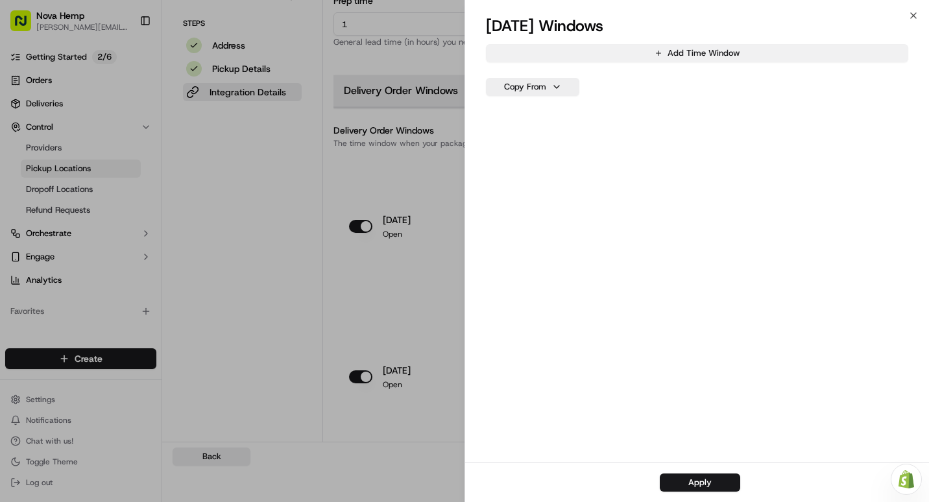
click at [703, 55] on button "Add Time Window" at bounding box center [697, 53] width 422 height 18
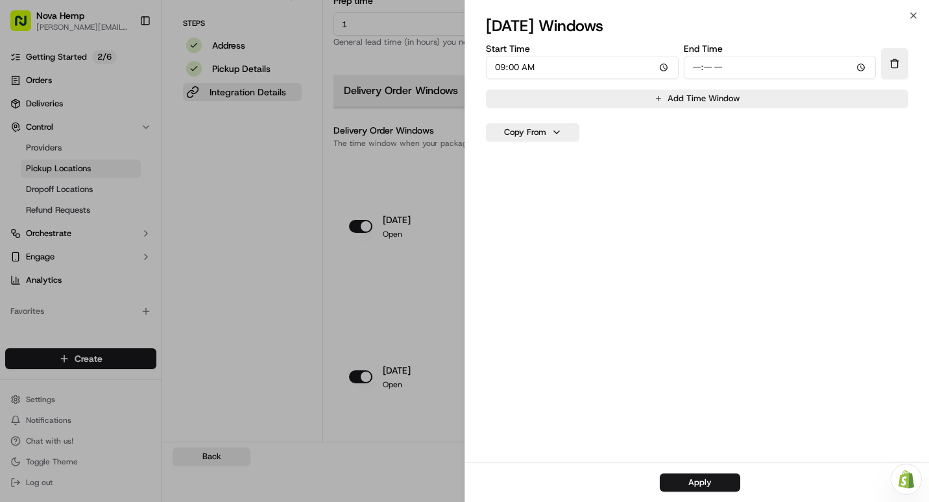
click at [515, 66] on input "09:00" at bounding box center [582, 67] width 193 height 23
click at [504, 67] on input "09:00" at bounding box center [582, 67] width 193 height 23
type input "11:00"
click at [696, 67] on input "End Time" at bounding box center [780, 67] width 193 height 23
type input "16:00"
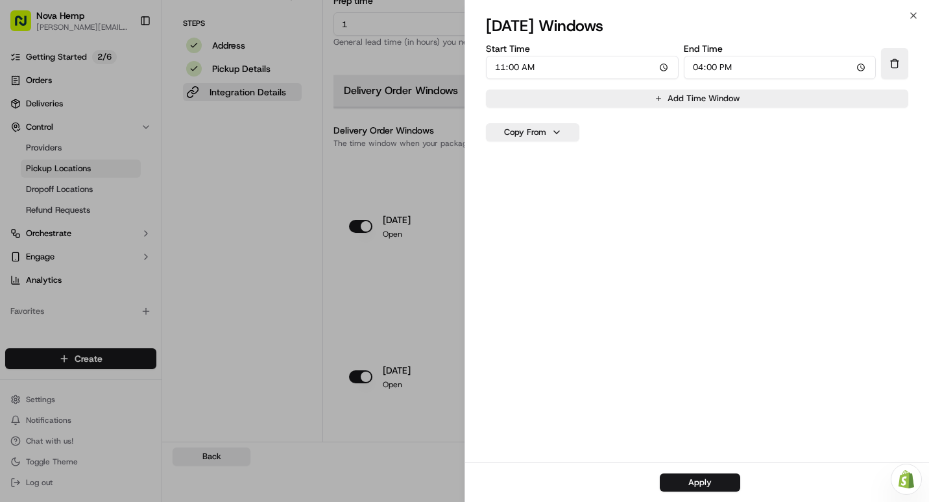
click at [681, 166] on div "Add Time Window Copy From" at bounding box center [697, 275] width 422 height 371
click at [715, 487] on button "Apply" at bounding box center [700, 483] width 80 height 18
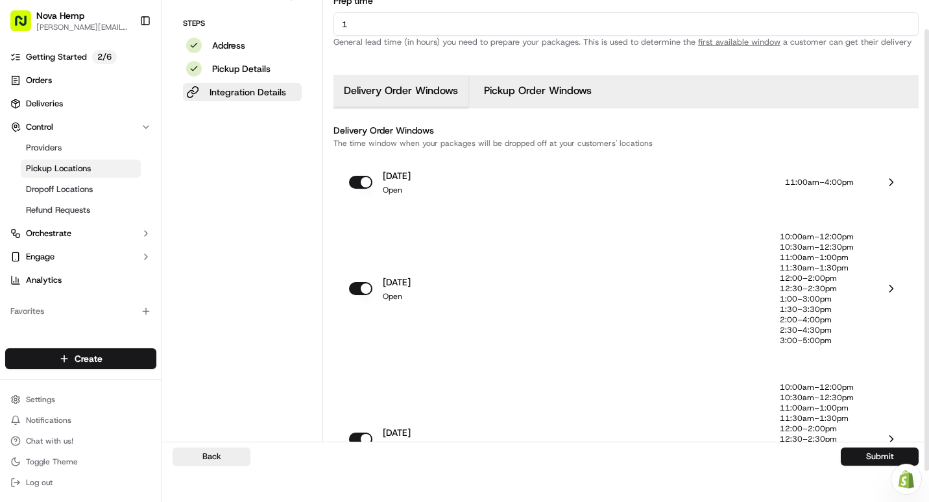
click at [838, 184] on p "11:00am–4:00pm" at bounding box center [819, 182] width 69 height 10
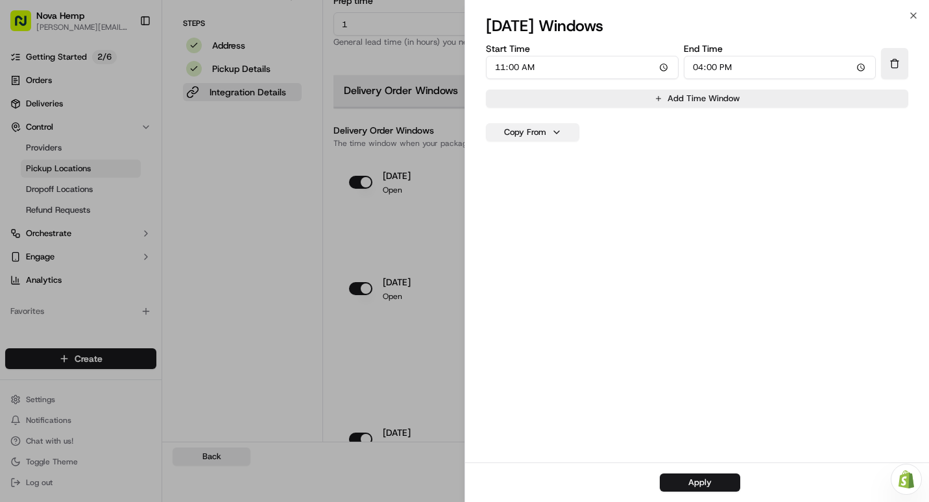
click at [544, 135] on button "Copy From" at bounding box center [532, 132] width 93 height 18
click at [624, 139] on div "Add Time Window Copy From" at bounding box center [697, 275] width 422 height 371
click at [713, 487] on button "Apply" at bounding box center [700, 483] width 80 height 18
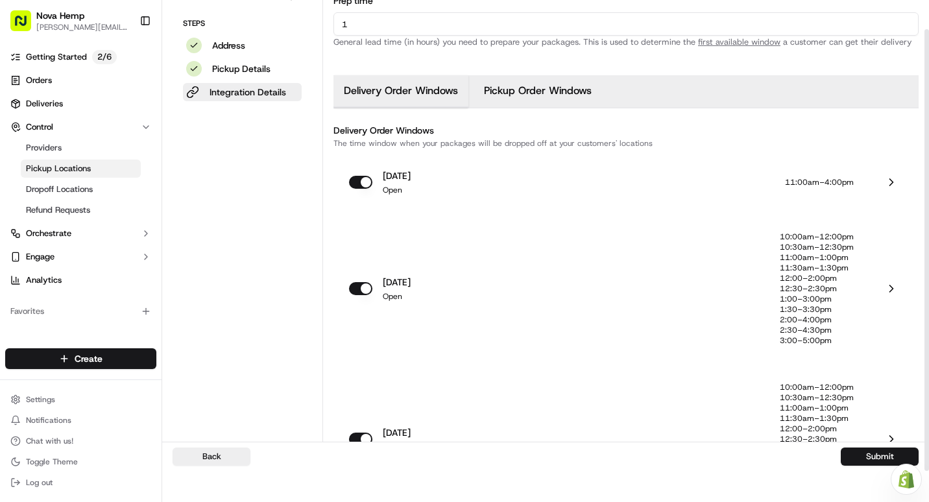
click at [797, 305] on p "1:30–3:30pm" at bounding box center [817, 309] width 74 height 10
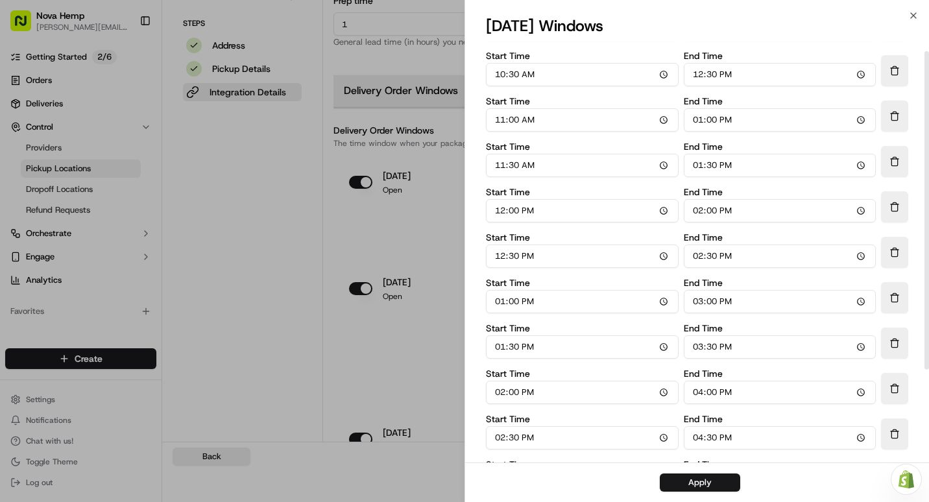
scroll to position [136, 0]
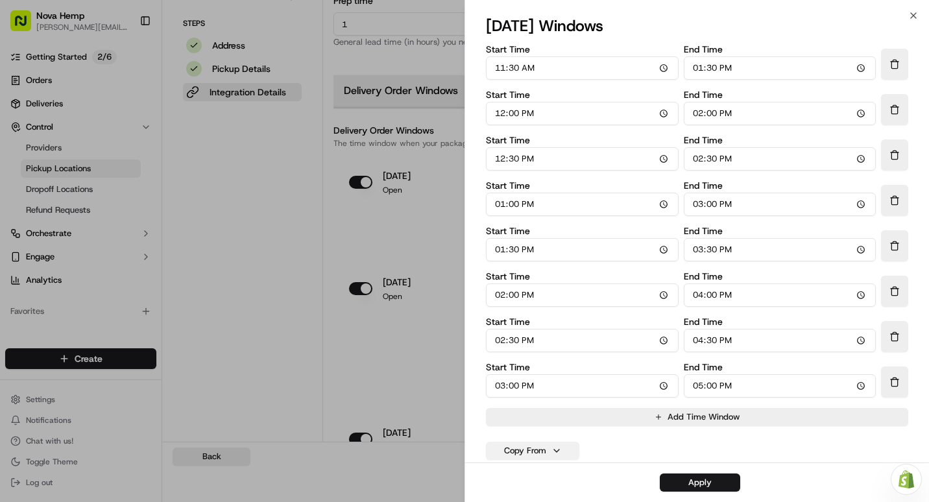
click at [537, 446] on button "Copy From" at bounding box center [532, 451] width 93 height 18
click at [521, 327] on button "[DATE]" at bounding box center [533, 324] width 86 height 23
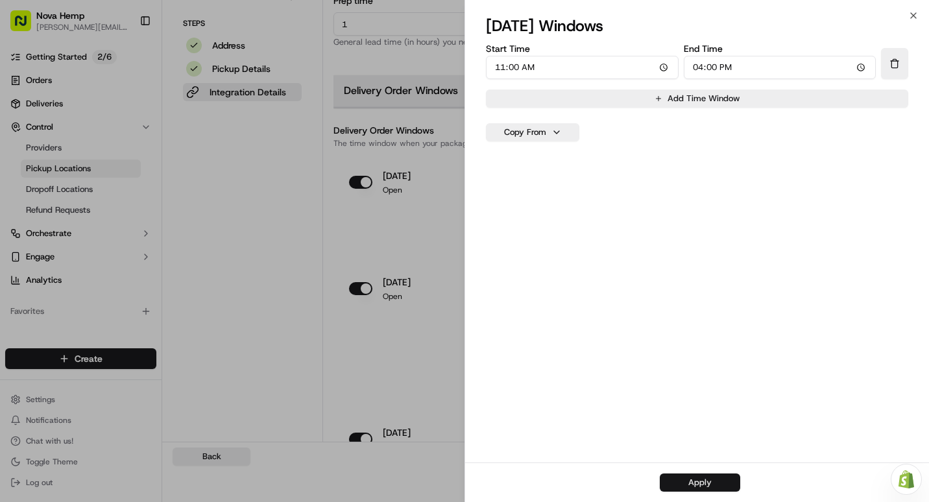
click at [705, 481] on button "Apply" at bounding box center [700, 483] width 80 height 18
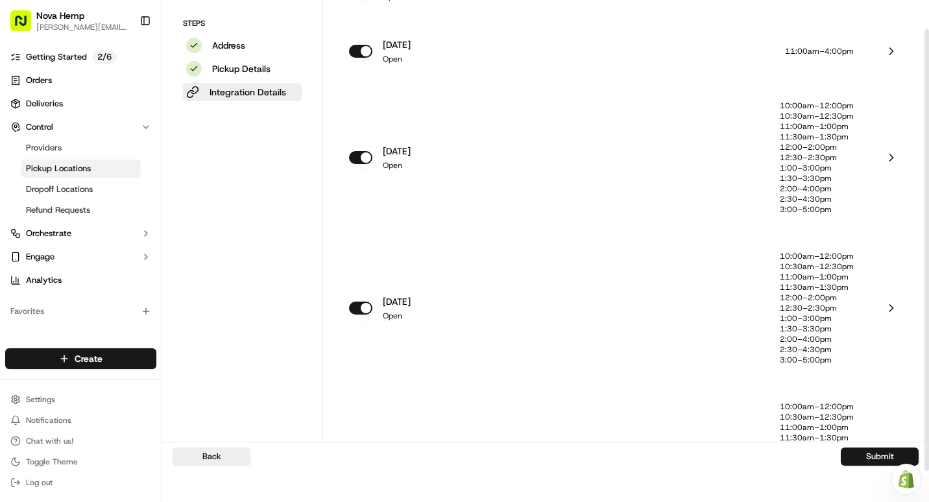
scroll to position [725, 0]
click at [805, 146] on p "12:00–2:00pm" at bounding box center [817, 146] width 74 height 10
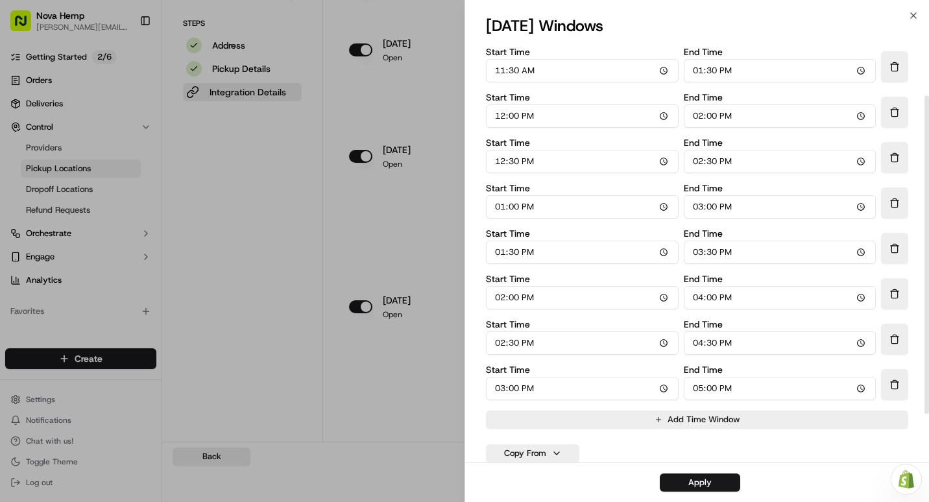
scroll to position [136, 0]
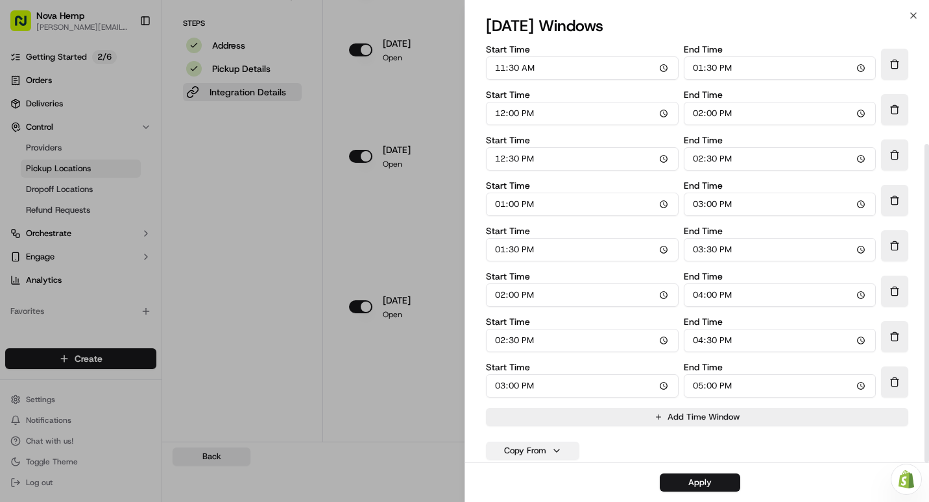
click at [548, 446] on button "Copy From" at bounding box center [532, 451] width 93 height 18
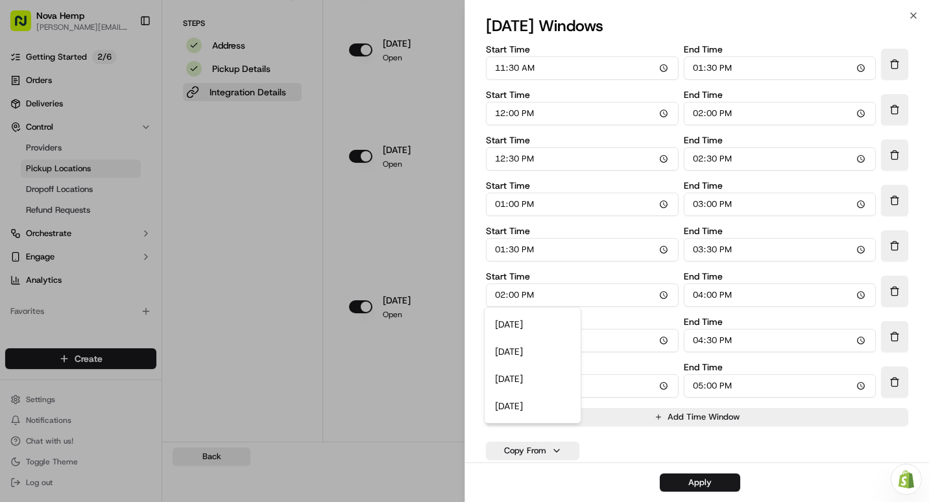
click at [525, 350] on button "[DATE]" at bounding box center [533, 351] width 86 height 23
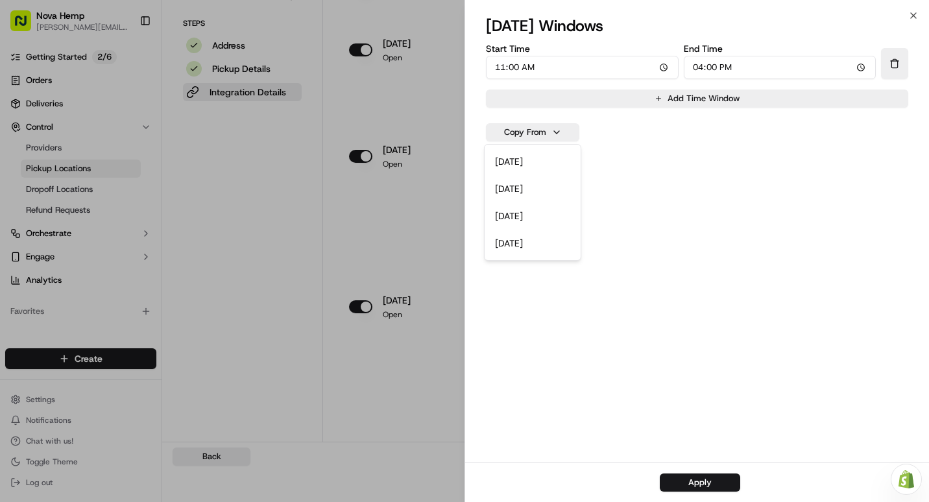
scroll to position [0, 0]
click at [679, 481] on button "Apply" at bounding box center [700, 483] width 80 height 18
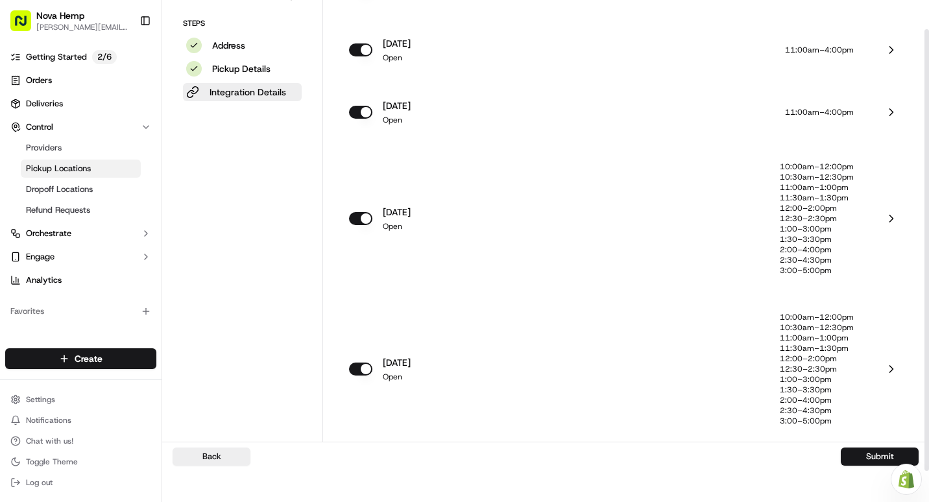
scroll to position [660, 0]
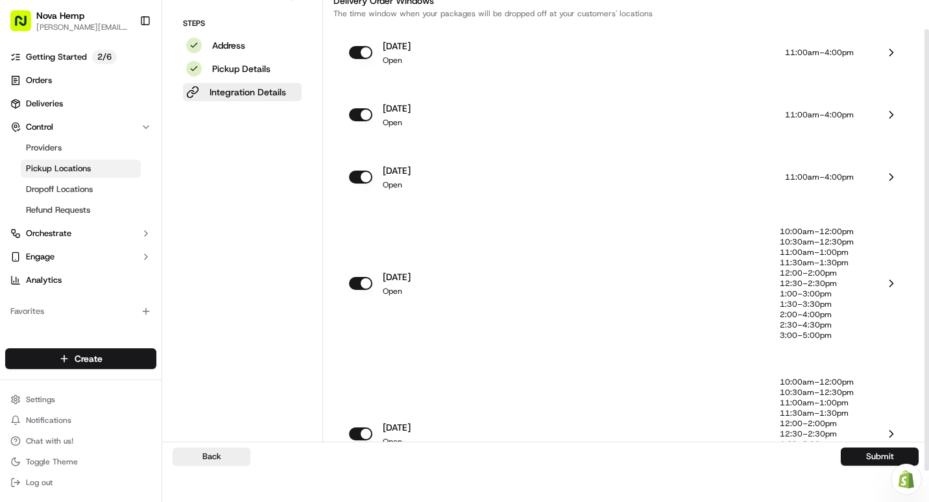
click at [792, 271] on p "12:00–2:00pm" at bounding box center [817, 273] width 74 height 10
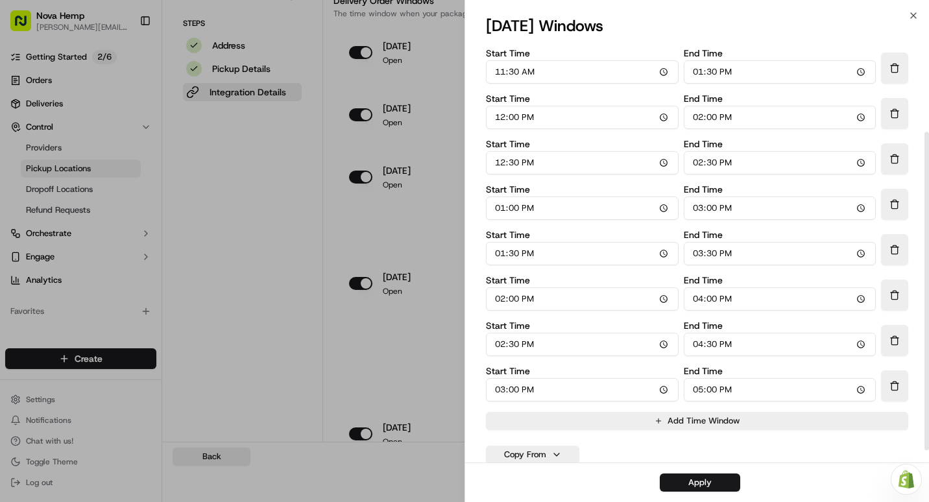
scroll to position [136, 0]
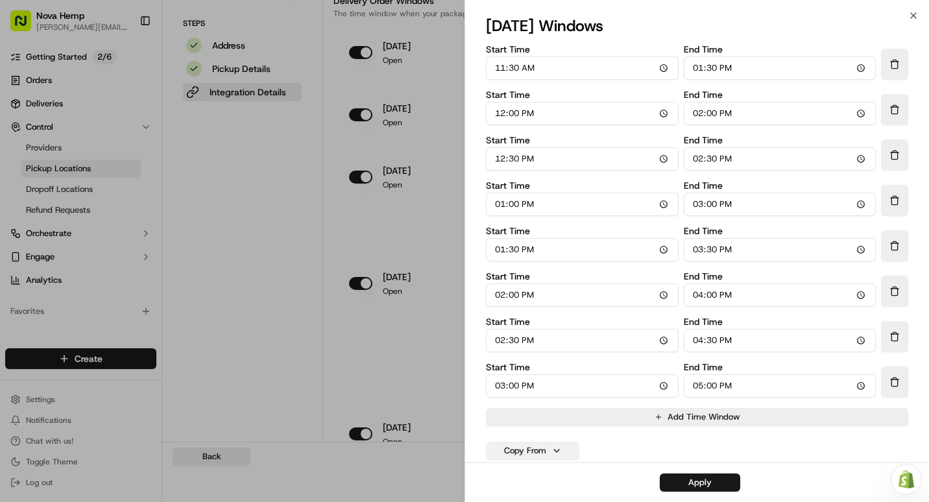
click at [550, 449] on button "Copy From" at bounding box center [532, 451] width 93 height 18
click at [524, 321] on button "[DATE]" at bounding box center [533, 324] width 86 height 23
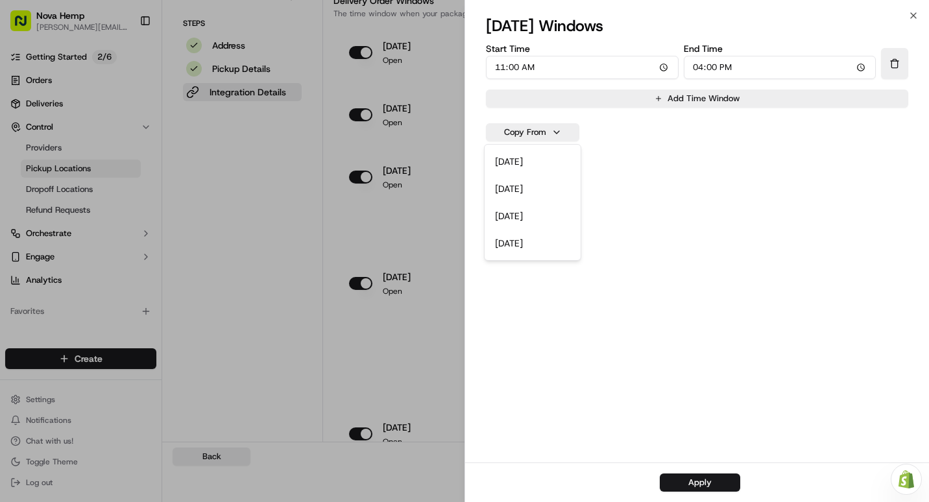
scroll to position [0, 0]
click at [706, 486] on button "Apply" at bounding box center [700, 483] width 80 height 18
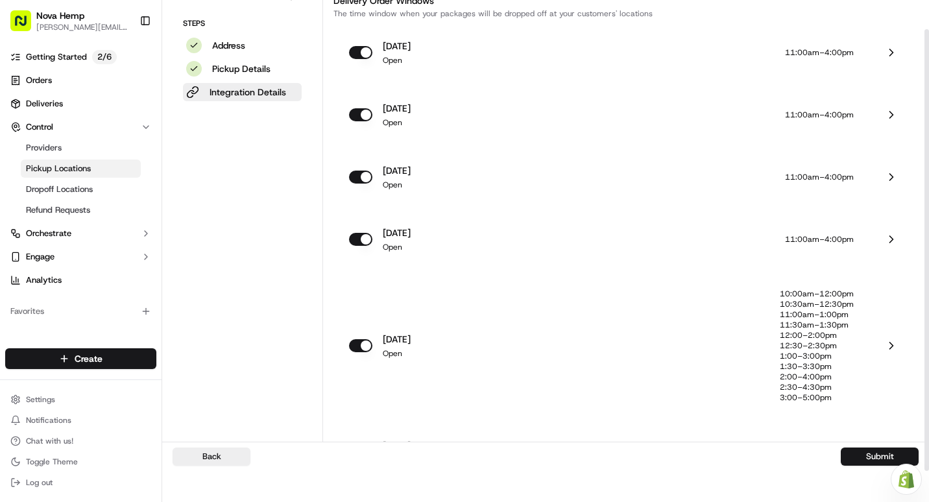
click at [821, 343] on p "12:30–2:30pm" at bounding box center [817, 346] width 74 height 10
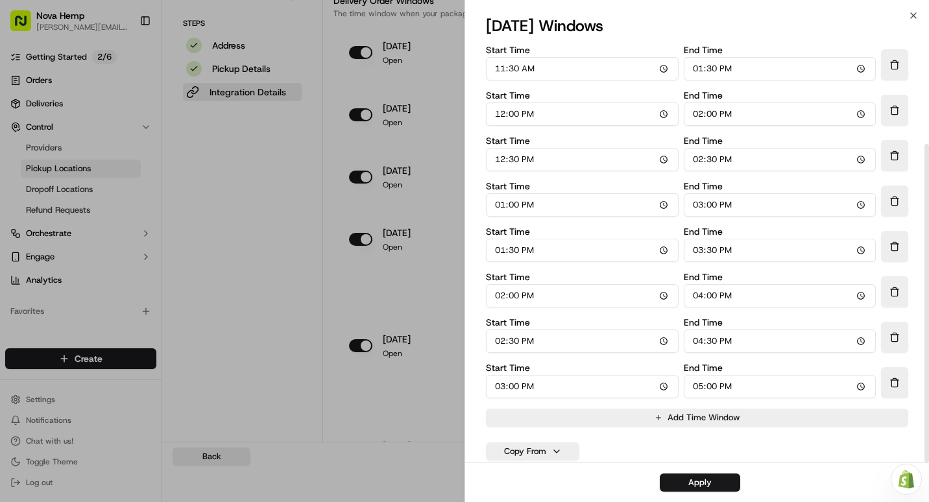
scroll to position [136, 0]
click at [561, 450] on button "Copy From" at bounding box center [532, 451] width 93 height 18
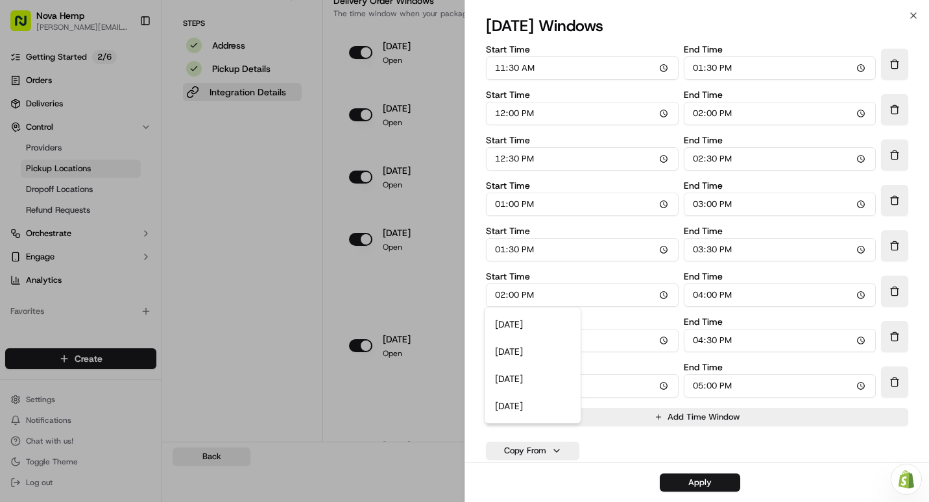
click at [528, 324] on button "[DATE]" at bounding box center [533, 324] width 86 height 23
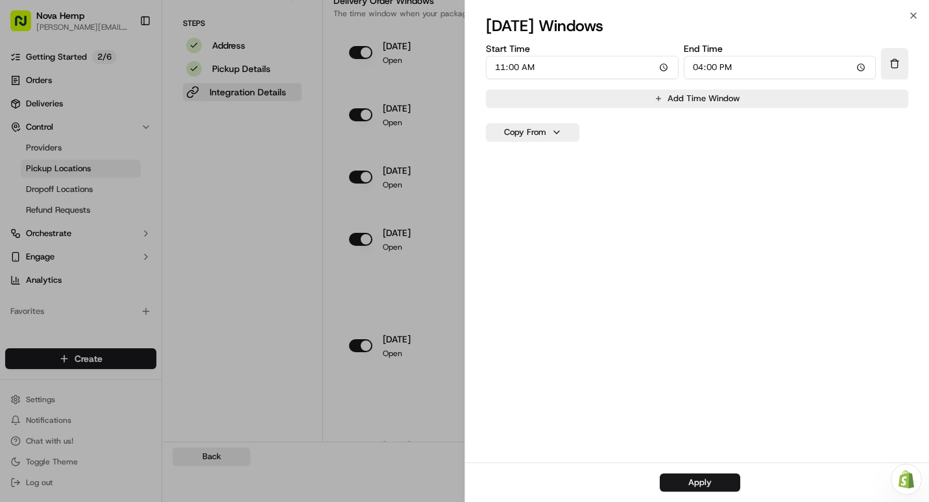
click at [699, 492] on div "Apply" at bounding box center [697, 483] width 464 height 40
click at [699, 485] on button "Apply" at bounding box center [700, 483] width 80 height 18
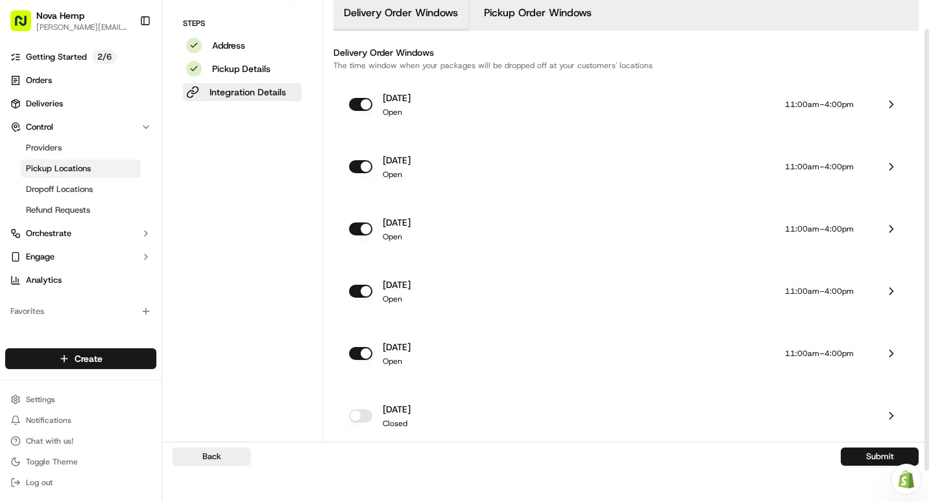
scroll to position [478, 0]
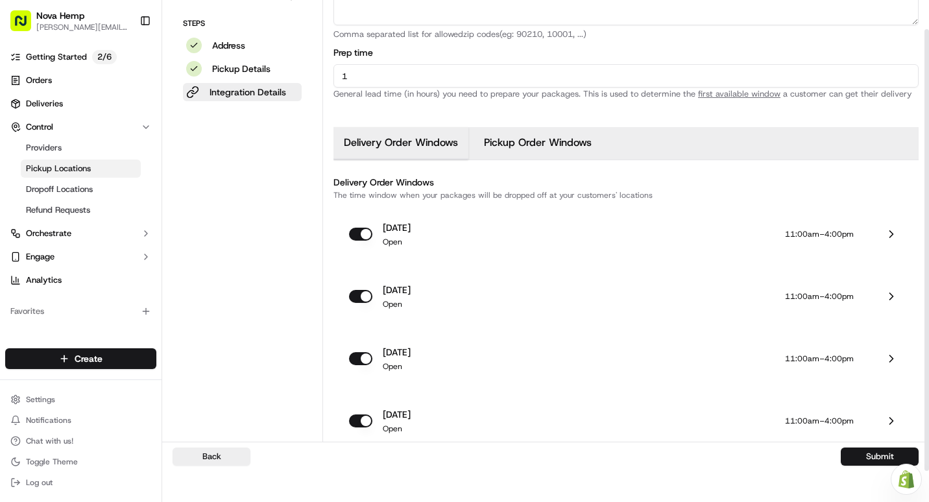
click at [548, 145] on button "Pickup Order Windows" at bounding box center [538, 143] width 128 height 32
click at [874, 237] on div at bounding box center [876, 234] width 44 height 26
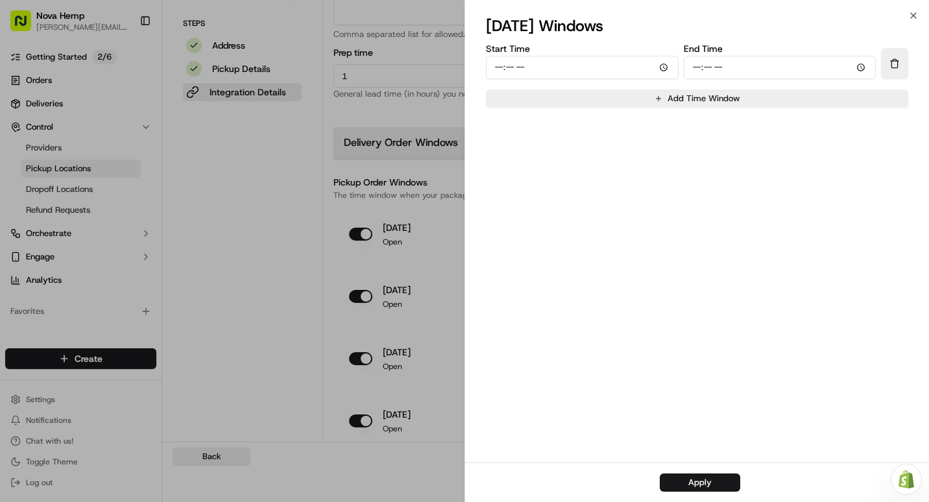
click at [497, 66] on input "Start Time" at bounding box center [582, 67] width 193 height 23
type input "00:00"
type input "12:00"
click at [690, 70] on input "End Time" at bounding box center [780, 67] width 193 height 23
click at [735, 66] on input "End Time" at bounding box center [780, 67] width 193 height 23
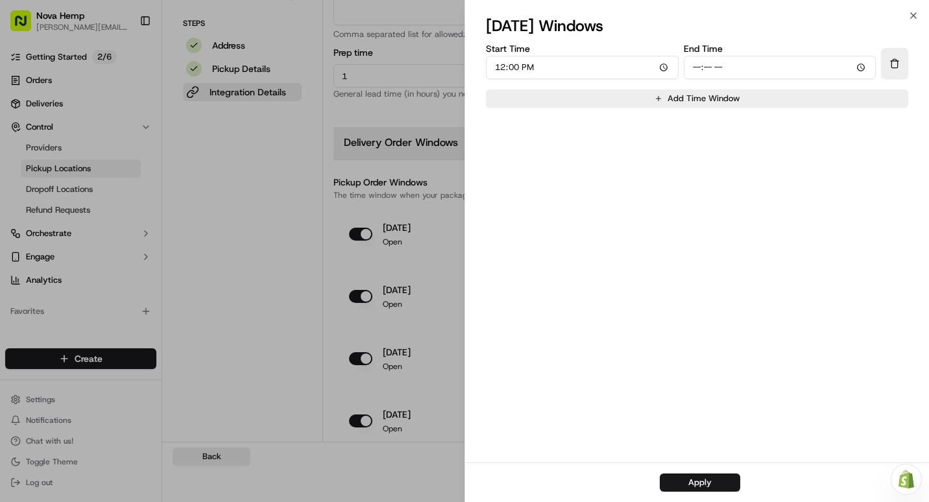
click at [726, 67] on input "End Time" at bounding box center [780, 67] width 193 height 23
type input "16:00"
click at [698, 483] on button "Apply" at bounding box center [700, 483] width 80 height 18
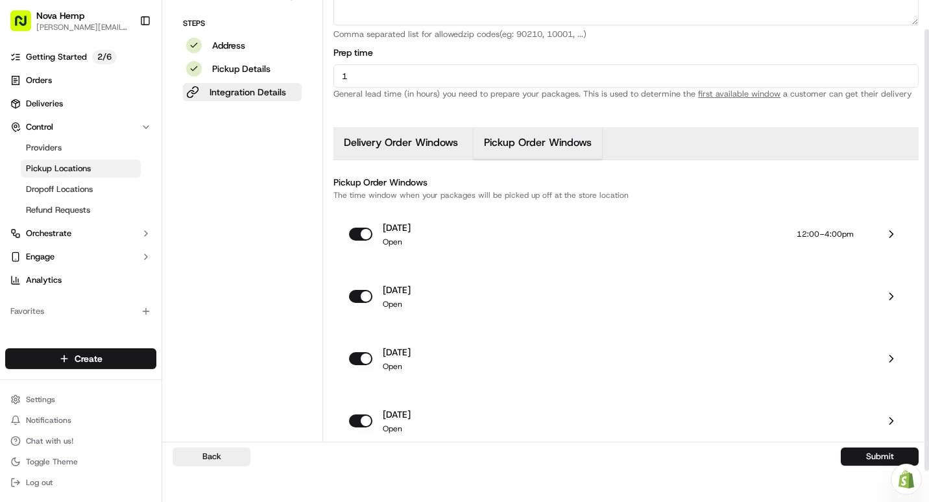
click at [402, 300] on p "Open" at bounding box center [397, 304] width 28 height 10
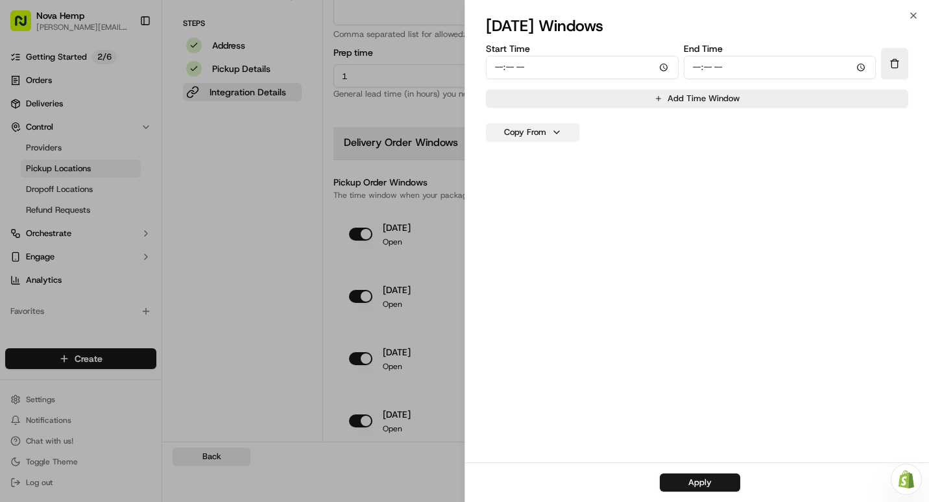
click at [509, 132] on button "Copy From" at bounding box center [532, 132] width 93 height 18
click at [510, 161] on button "[DATE]" at bounding box center [533, 161] width 86 height 23
click at [715, 479] on button "Apply" at bounding box center [700, 483] width 80 height 18
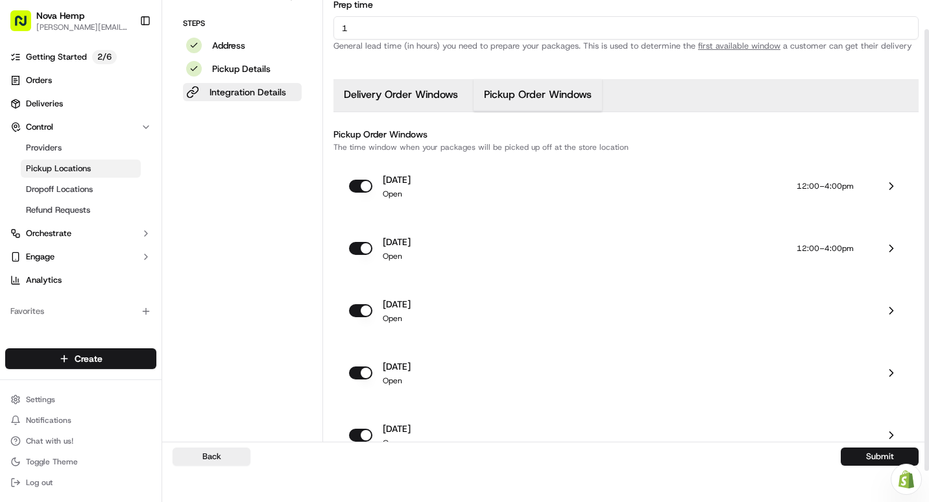
scroll to position [608, 0]
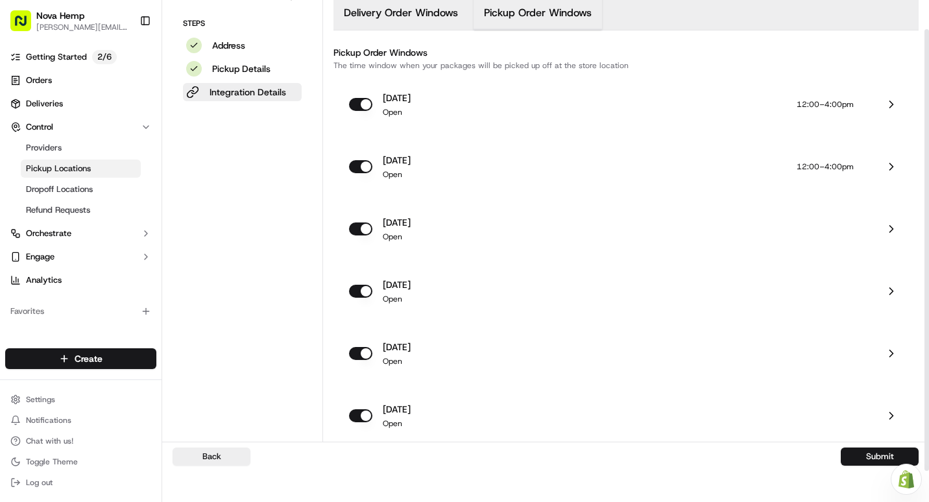
click at [409, 229] on p "[DATE]" at bounding box center [397, 222] width 28 height 13
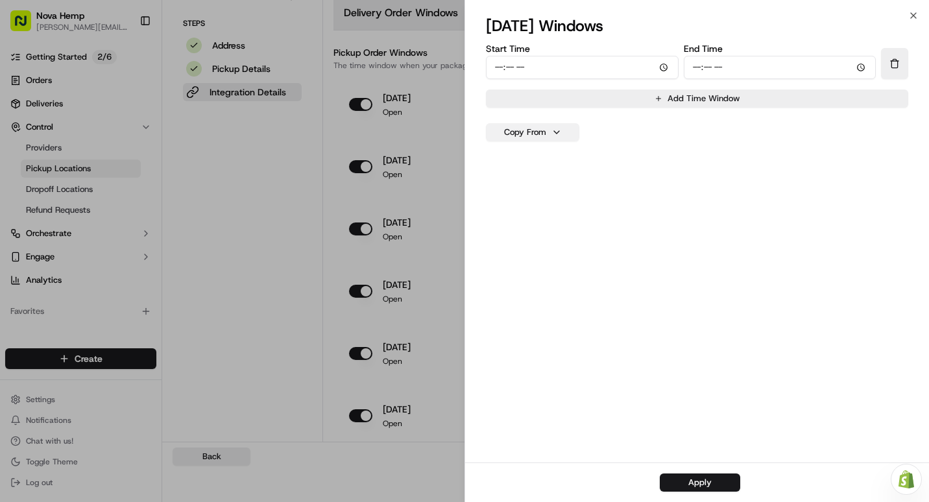
click at [537, 136] on button "Copy From" at bounding box center [532, 132] width 93 height 18
click at [541, 163] on button "[DATE]" at bounding box center [533, 161] width 86 height 23
click at [703, 483] on button "Apply" at bounding box center [700, 483] width 80 height 18
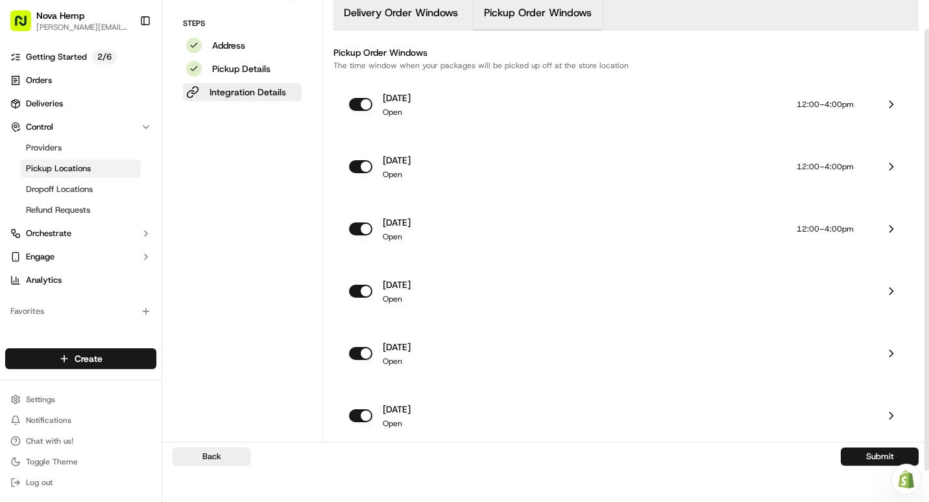
click at [398, 295] on p "Open" at bounding box center [397, 299] width 28 height 10
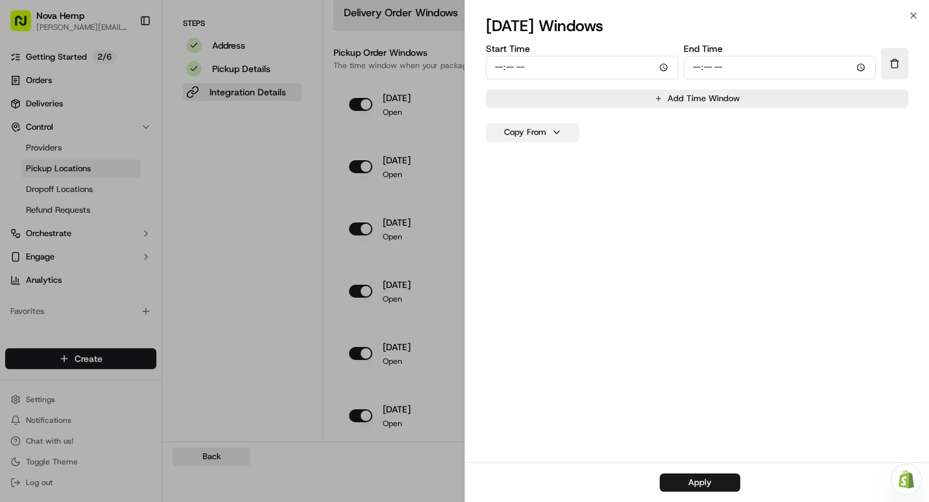
click at [538, 131] on button "Copy From" at bounding box center [532, 132] width 93 height 18
click at [540, 160] on button "[DATE]" at bounding box center [533, 161] width 86 height 23
click at [708, 482] on button "Apply" at bounding box center [700, 483] width 80 height 18
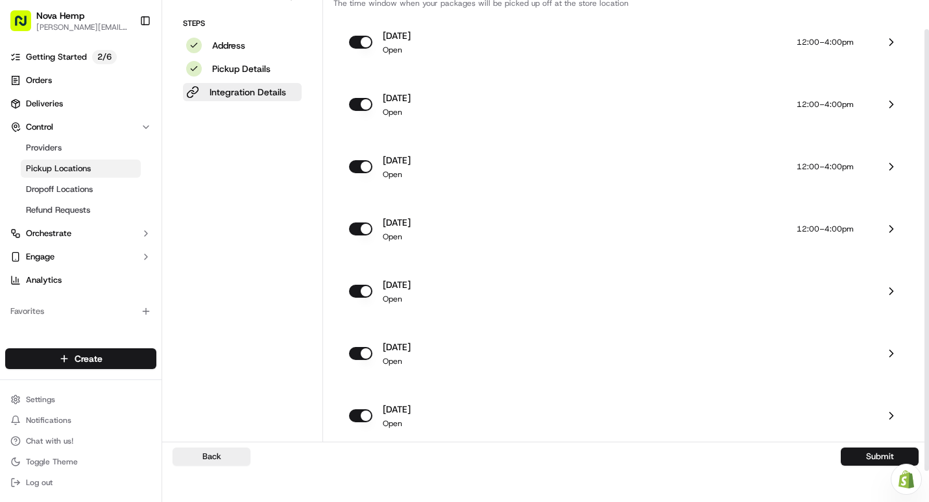
scroll to position [673, 0]
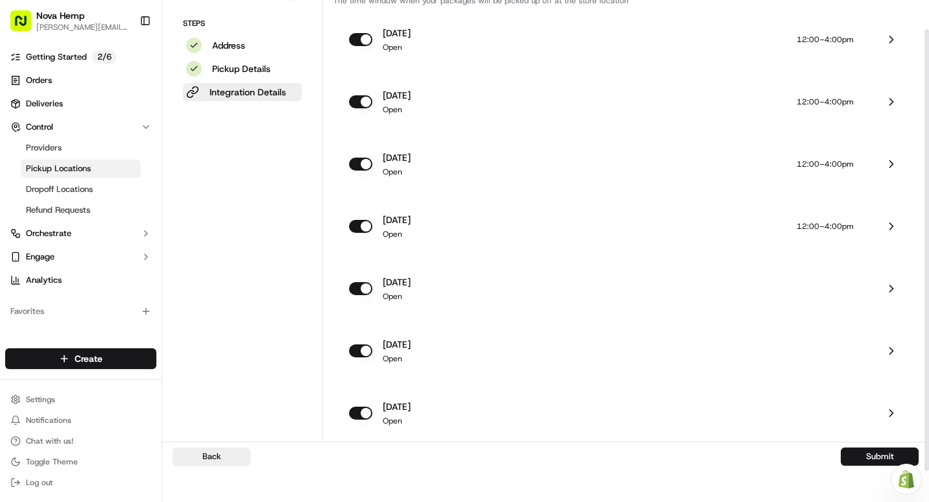
click at [398, 297] on p "Open" at bounding box center [397, 296] width 28 height 10
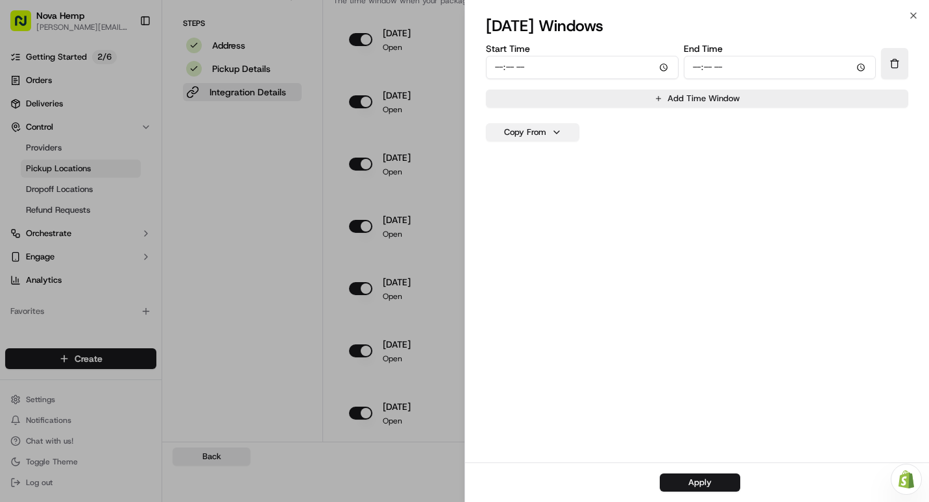
click at [544, 129] on button "Copy From" at bounding box center [532, 132] width 93 height 18
click at [531, 163] on button "[DATE]" at bounding box center [533, 161] width 86 height 23
click at [698, 483] on button "Apply" at bounding box center [700, 483] width 80 height 18
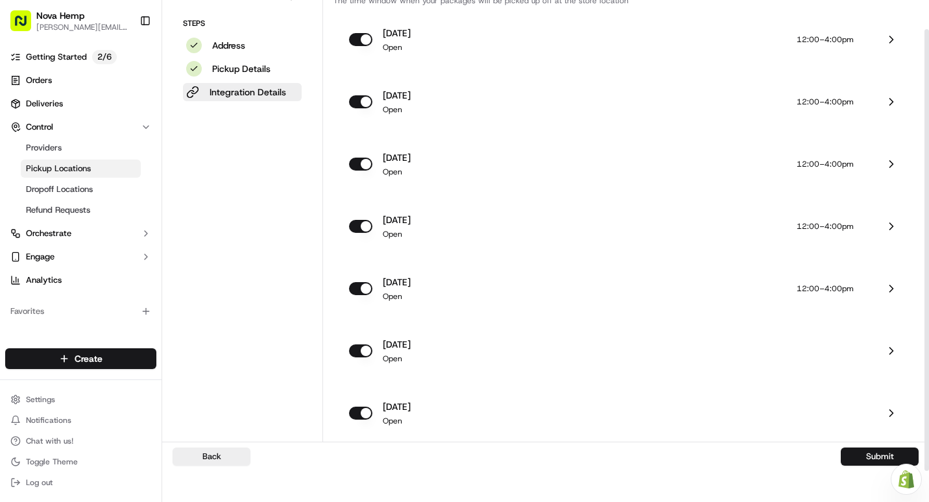
click at [411, 350] on p "[DATE]" at bounding box center [397, 344] width 28 height 13
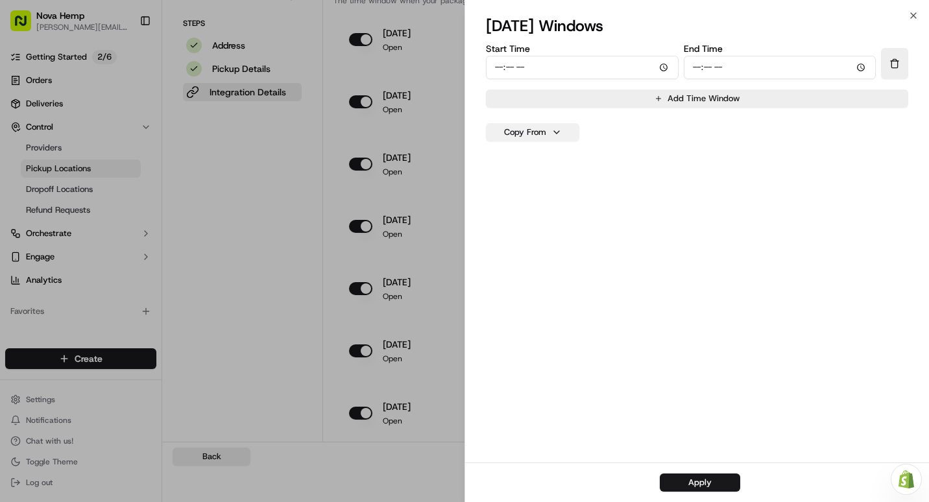
click at [538, 136] on button "Copy From" at bounding box center [532, 132] width 93 height 18
click at [537, 159] on button "[DATE]" at bounding box center [533, 161] width 86 height 23
click at [521, 136] on button "Copy From" at bounding box center [532, 132] width 93 height 18
click at [514, 191] on button "[DATE]" at bounding box center [533, 188] width 86 height 23
click at [703, 483] on button "Apply" at bounding box center [700, 483] width 80 height 18
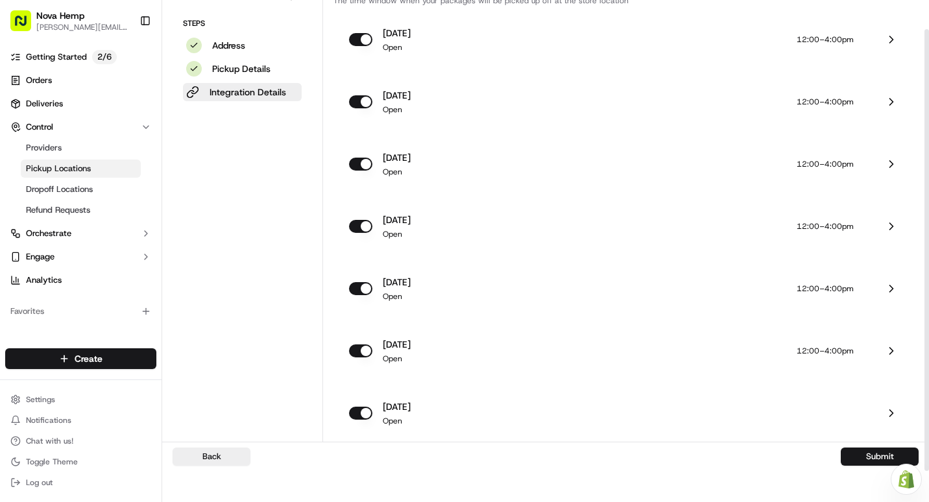
click at [411, 346] on p "[DATE]" at bounding box center [397, 344] width 28 height 13
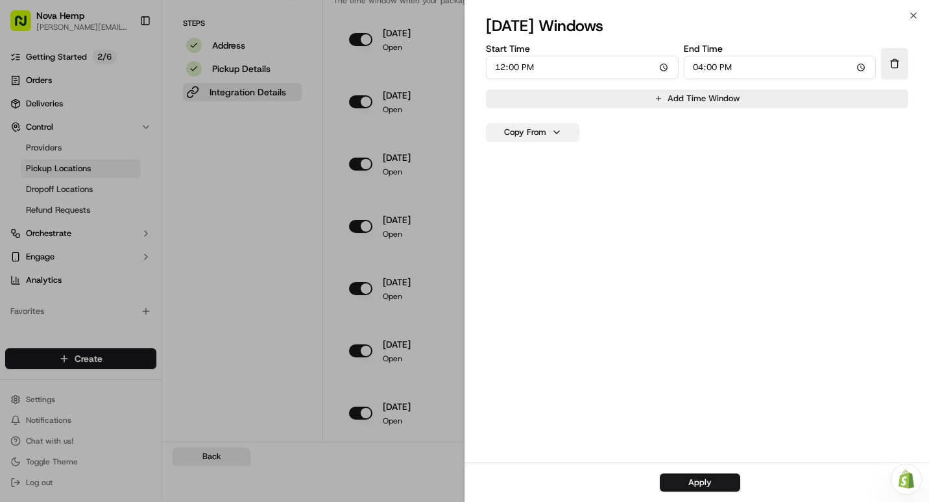
click at [552, 134] on button "Copy From" at bounding box center [532, 132] width 93 height 18
click at [520, 190] on button "[DATE]" at bounding box center [533, 188] width 86 height 23
click at [705, 483] on button "Apply" at bounding box center [700, 483] width 80 height 18
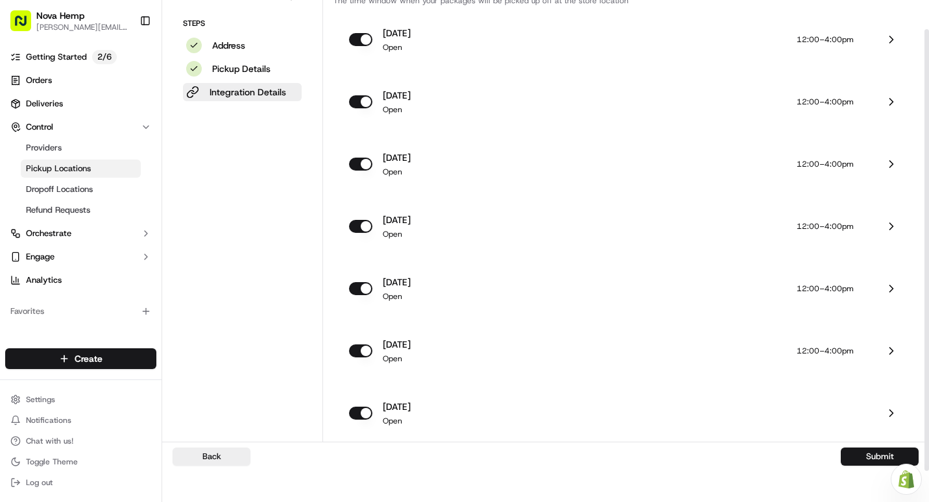
click at [369, 349] on button "button" at bounding box center [360, 351] width 23 height 13
click at [367, 407] on button "button" at bounding box center [360, 413] width 23 height 13
click at [846, 354] on p "12:00–4:00pm" at bounding box center [825, 351] width 57 height 10
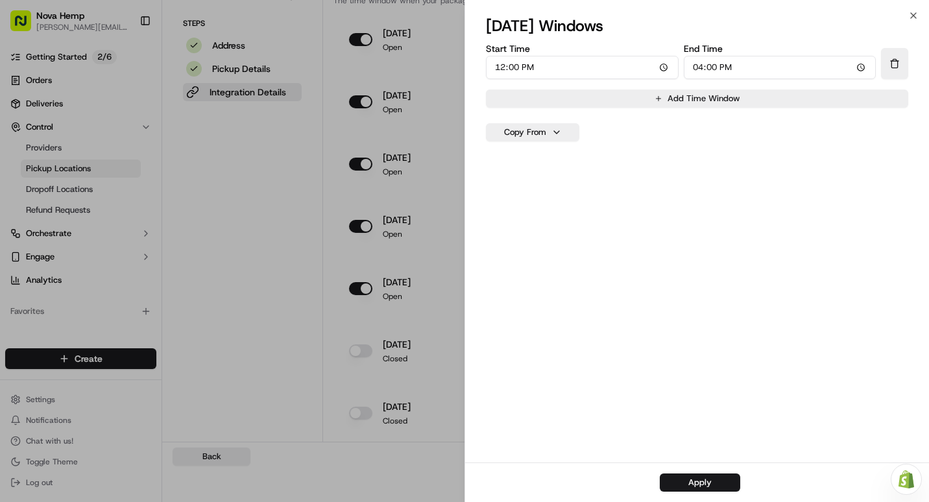
click at [549, 67] on input "12:00" at bounding box center [582, 67] width 193 height 23
type input "12:00"
click at [700, 65] on input "16:00" at bounding box center [780, 67] width 193 height 23
type input "12:00"
click at [715, 479] on button "Apply" at bounding box center [700, 483] width 80 height 18
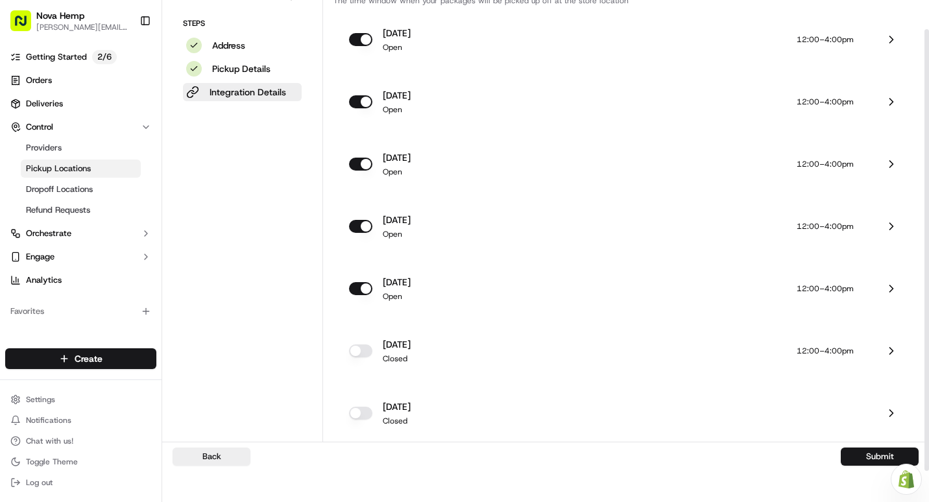
click at [827, 349] on p "12:00–4:00pm" at bounding box center [825, 351] width 57 height 10
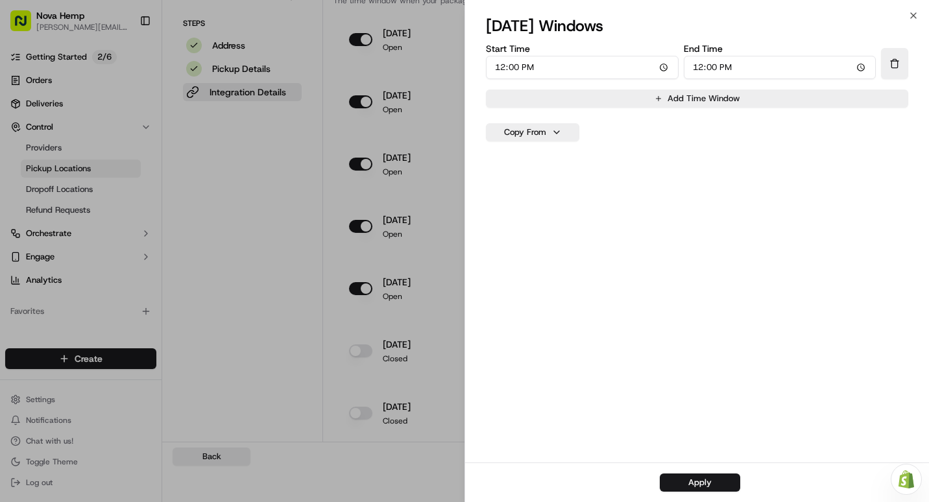
click at [501, 69] on input "12:00" at bounding box center [582, 67] width 193 height 23
type input "12:00"
click at [696, 66] on input "12:00" at bounding box center [780, 67] width 193 height 23
type input "12:00"
click at [703, 481] on button "Apply" at bounding box center [700, 483] width 80 height 18
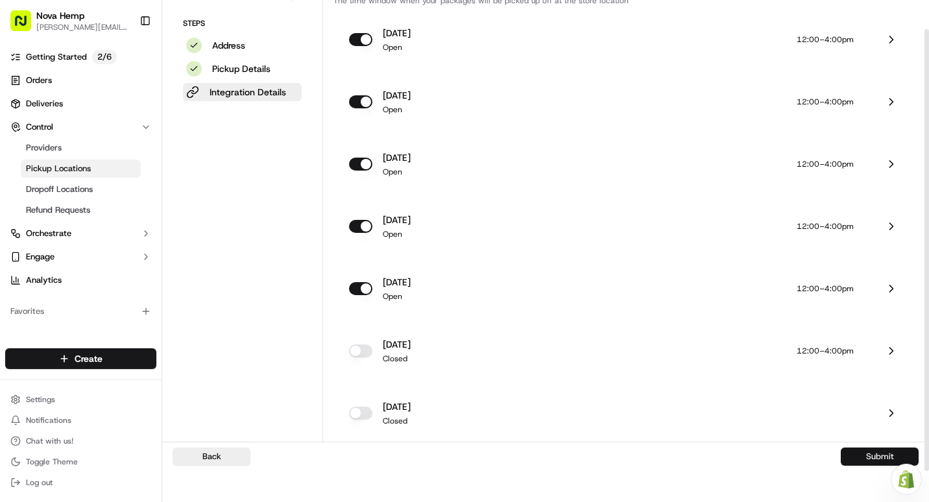
click at [886, 457] on button "Submit" at bounding box center [880, 457] width 78 height 18
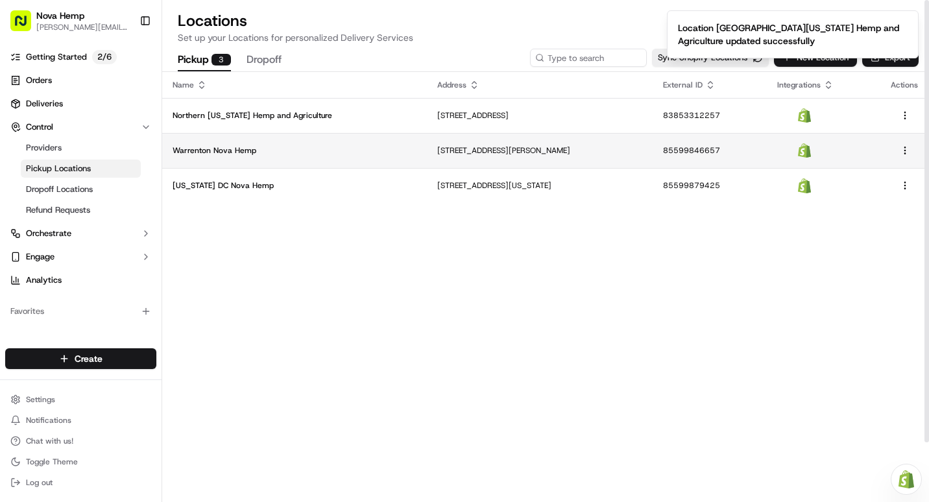
click at [201, 151] on p "Warrenton Nova Hemp" at bounding box center [295, 150] width 244 height 10
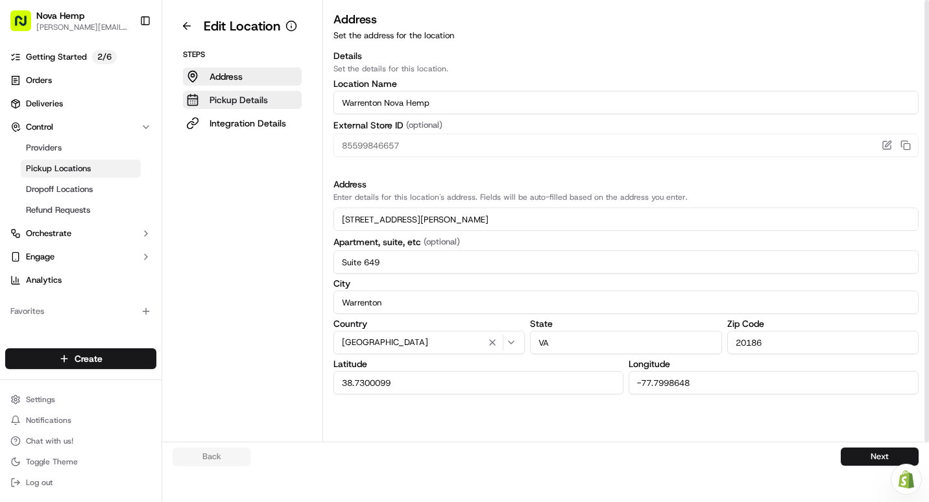
click at [245, 105] on p "Pickup Details" at bounding box center [239, 99] width 58 height 13
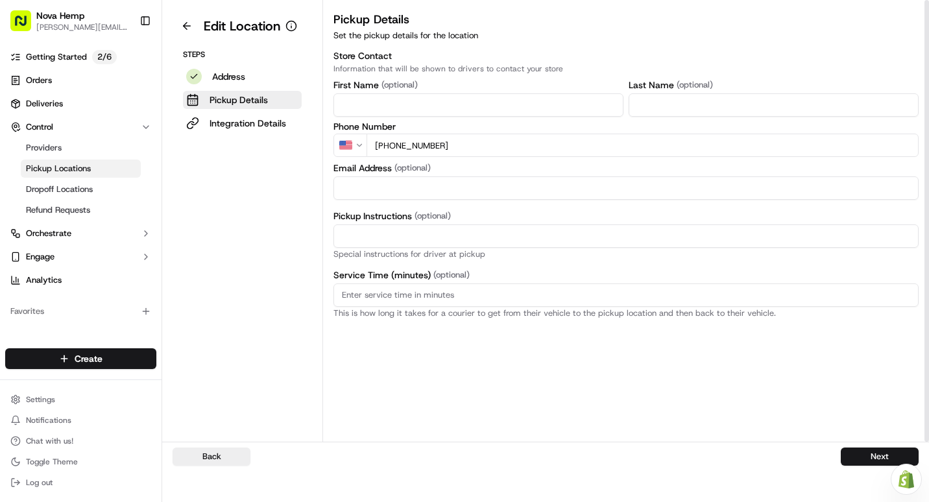
click at [376, 235] on input "Pickup Instructions (optional)" at bounding box center [626, 236] width 585 height 23
type input "All Pickup orders will need to be picked up inside. thanks"
click at [864, 459] on button "Next" at bounding box center [880, 457] width 78 height 18
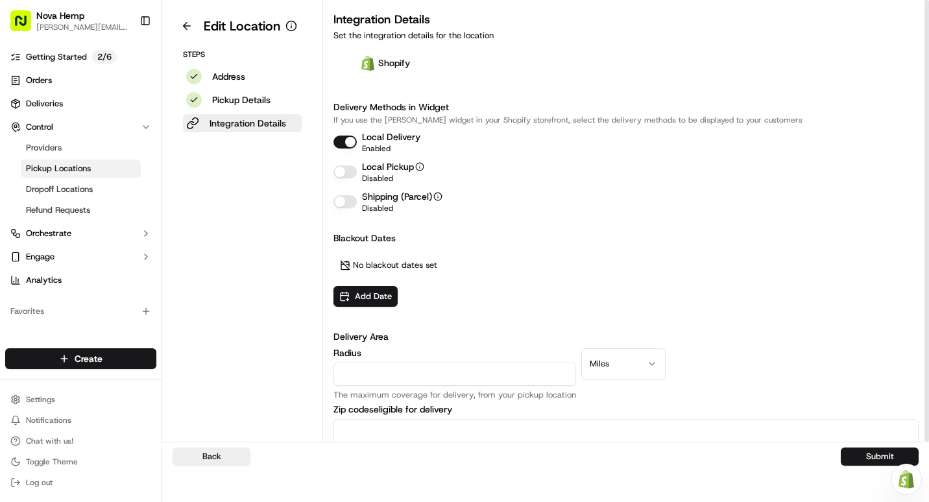
click at [354, 171] on button "Local Pickup" at bounding box center [345, 171] width 23 height 13
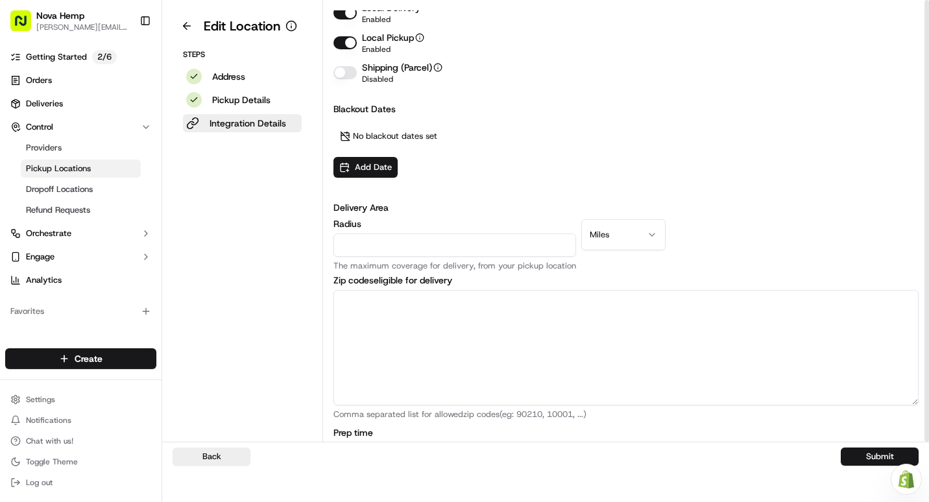
scroll to position [130, 0]
click at [427, 245] on input "Radius" at bounding box center [455, 244] width 243 height 23
type input "50"
type textarea "20101, 20102, 20103, 20104, 20105, 20106, 20108, 20109, 20110, 20111, 20112, 20…"
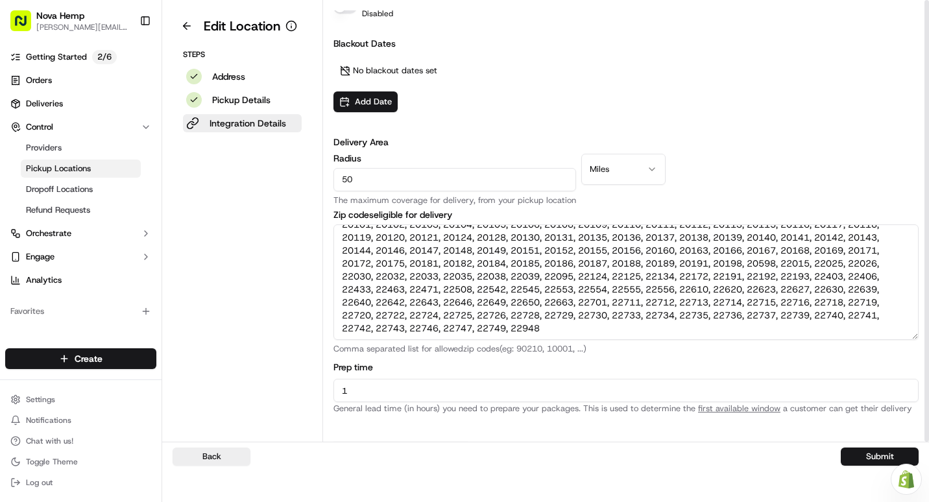
scroll to position [13, 0]
click at [869, 461] on button "Submit" at bounding box center [880, 457] width 78 height 18
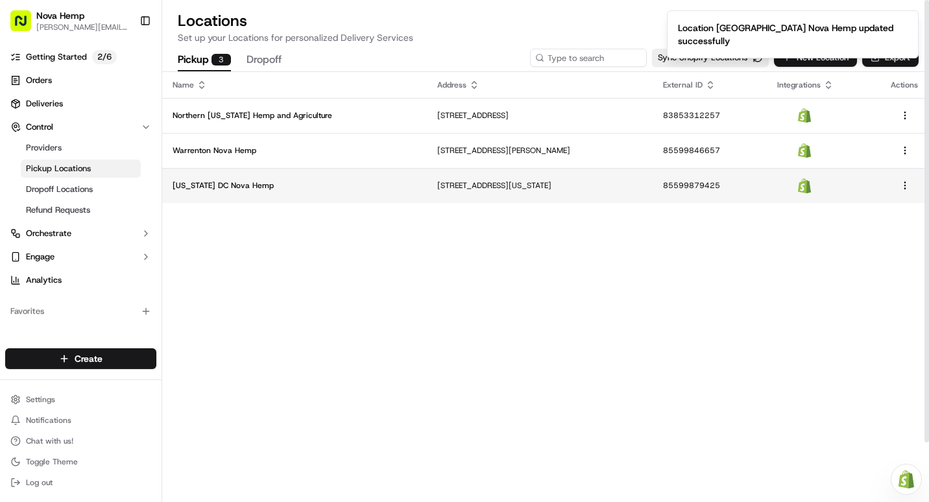
click at [220, 182] on p "[US_STATE] DC Nova Hemp" at bounding box center [295, 185] width 244 height 10
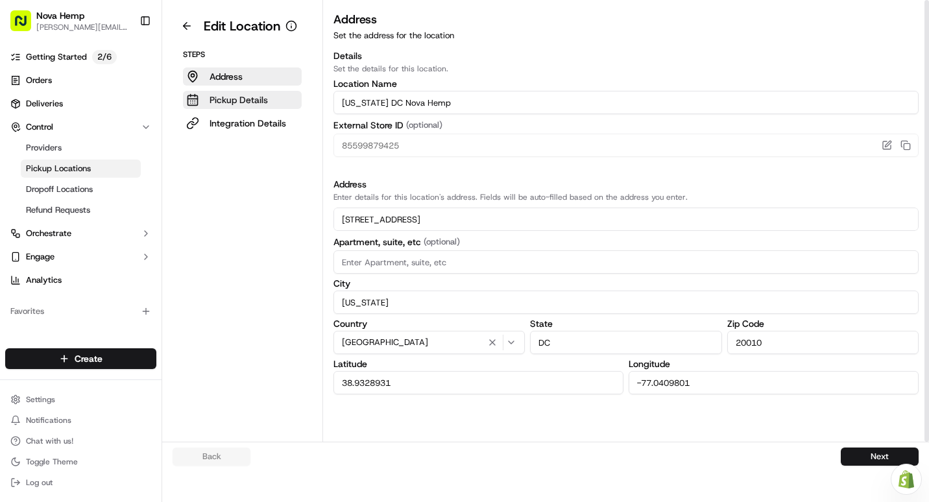
click at [229, 93] on button "Pickup Details" at bounding box center [242, 100] width 119 height 18
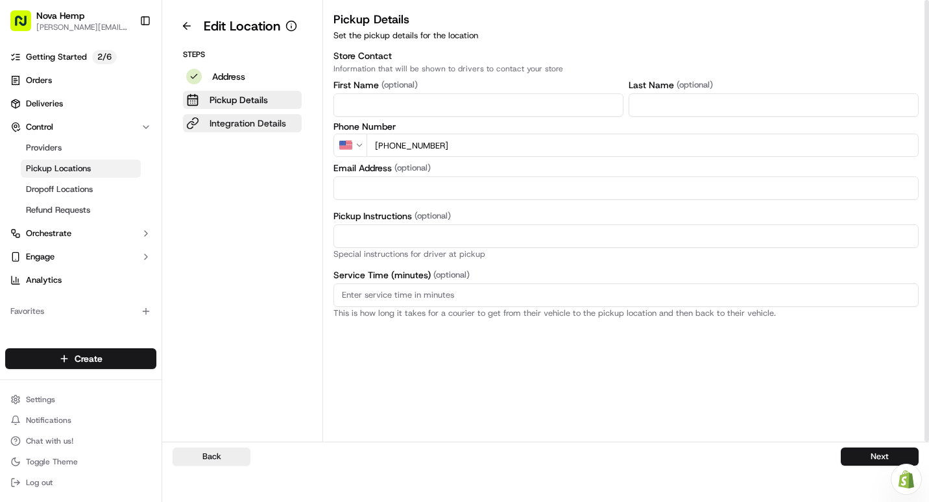
click at [238, 117] on p "Integration Details" at bounding box center [248, 123] width 77 height 13
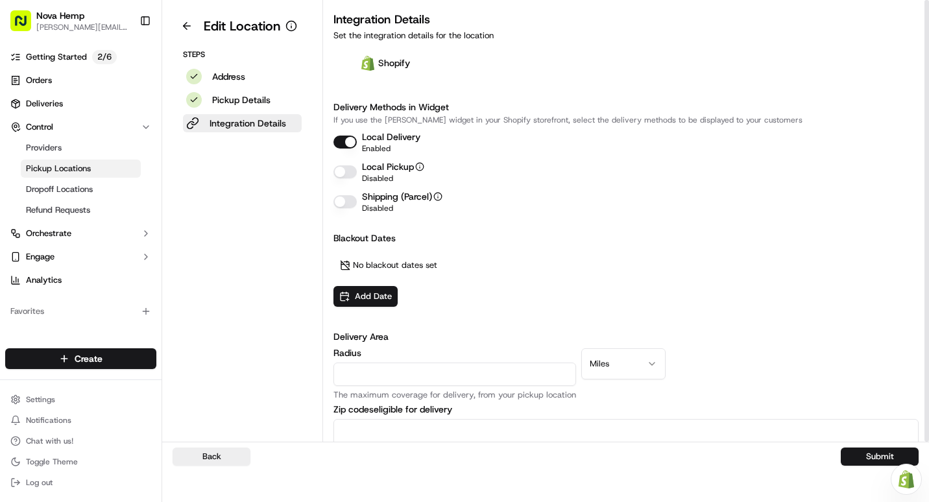
click at [348, 143] on button "Local Delivery" at bounding box center [345, 142] width 23 height 13
click at [864, 458] on button "Submit" at bounding box center [880, 457] width 78 height 18
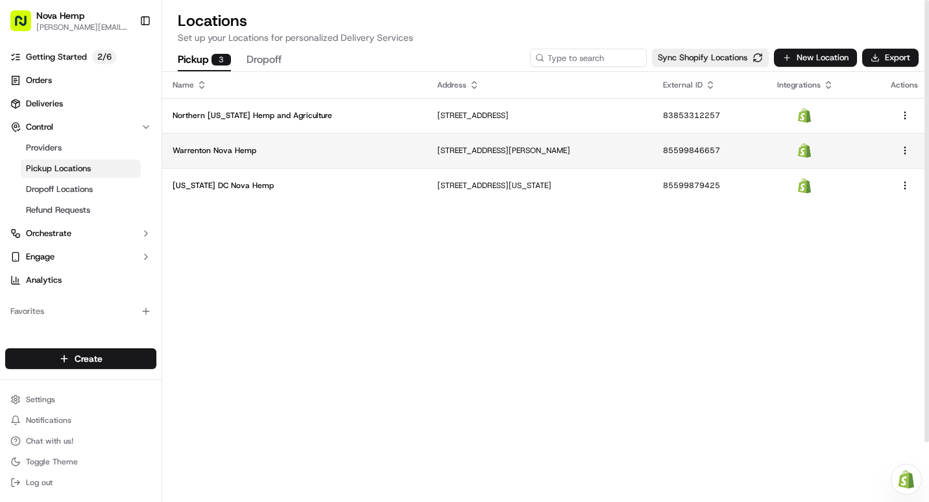
click at [232, 148] on p "Warrenton Nova Hemp" at bounding box center [295, 150] width 244 height 10
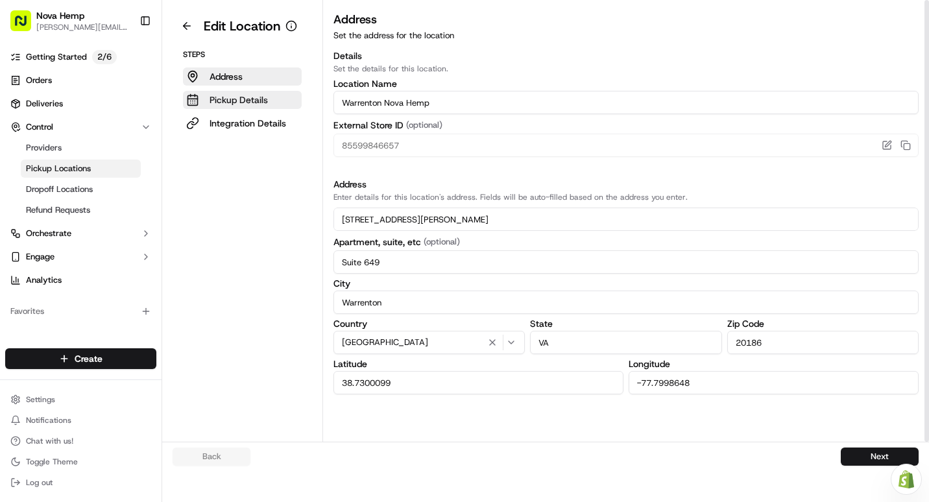
click at [250, 97] on p "Pickup Details" at bounding box center [239, 99] width 58 height 13
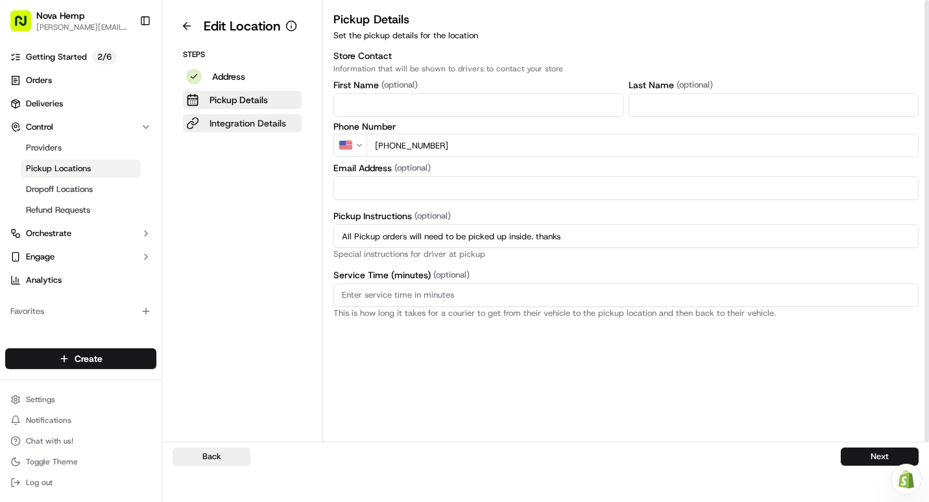
click at [238, 121] on p "Integration Details" at bounding box center [248, 123] width 77 height 13
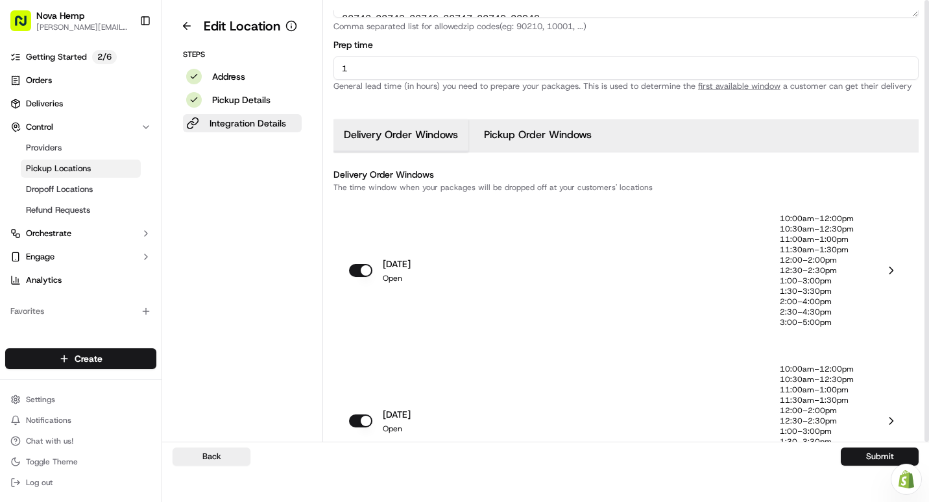
scroll to position [519, 0]
click at [526, 134] on button "Pickup Order Windows" at bounding box center [538, 133] width 128 height 32
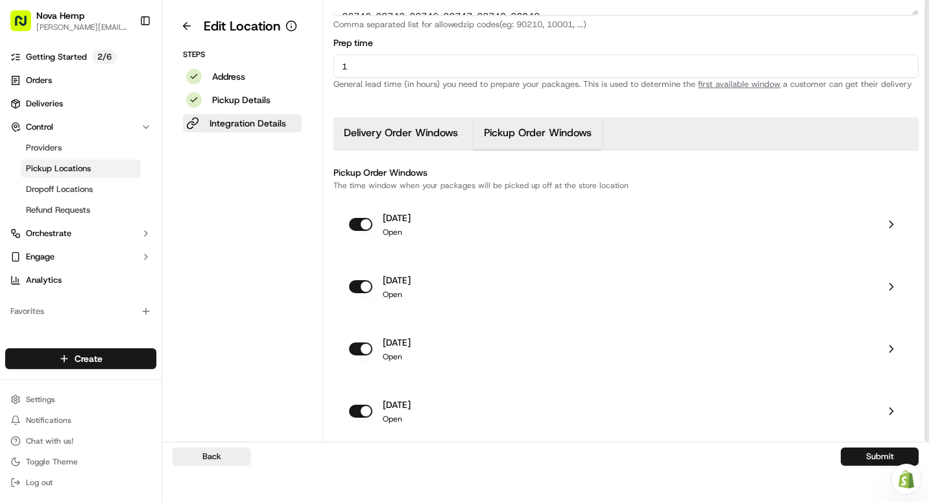
click at [886, 220] on icon at bounding box center [891, 224] width 13 height 13
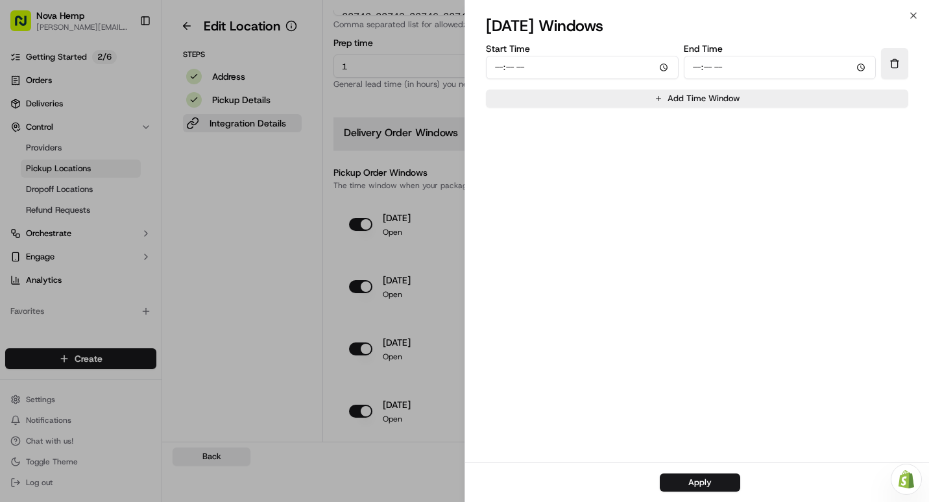
click at [495, 67] on input "Start Time" at bounding box center [582, 67] width 193 height 23
type input "11:00"
click at [690, 67] on input "End Time" at bounding box center [780, 67] width 193 height 23
type input "19:00"
click at [518, 64] on input "11:00" at bounding box center [582, 67] width 193 height 23
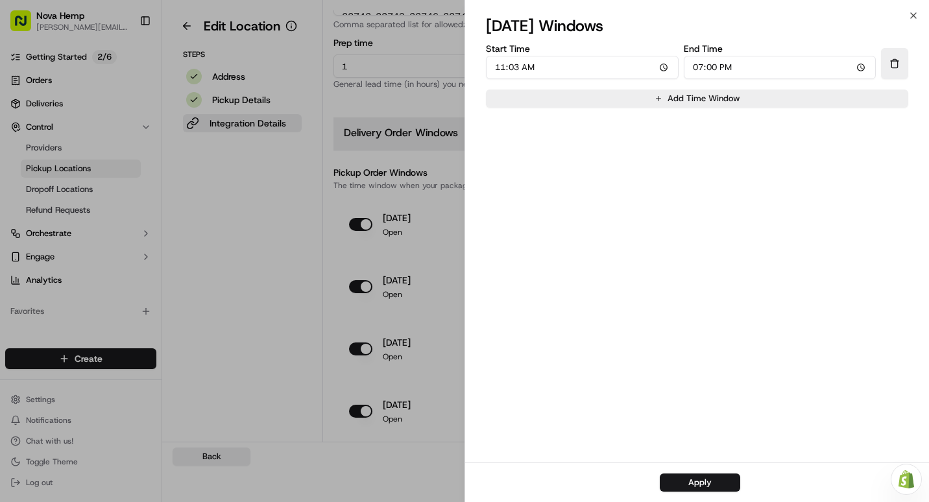
type input "11:30"
click at [707, 478] on button "Apply" at bounding box center [700, 483] width 80 height 18
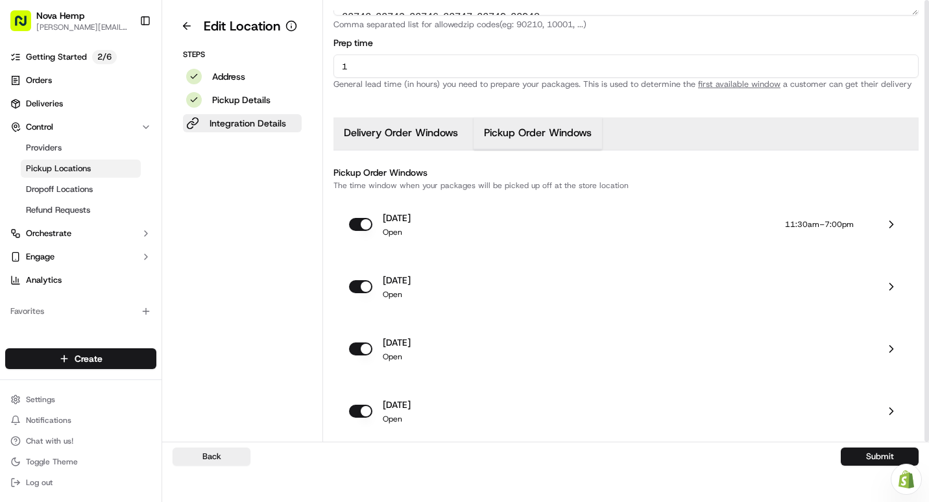
click at [396, 280] on p "[DATE]" at bounding box center [397, 280] width 28 height 13
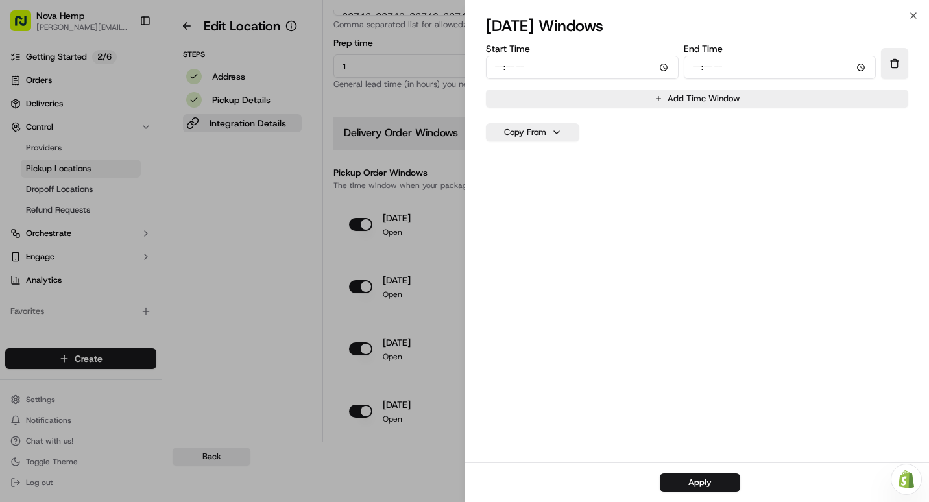
click at [526, 123] on button "Copy From" at bounding box center [532, 125] width 93 height 34
click at [521, 160] on button "[DATE]" at bounding box center [533, 161] width 86 height 23
click at [724, 484] on button "Apply" at bounding box center [700, 483] width 80 height 18
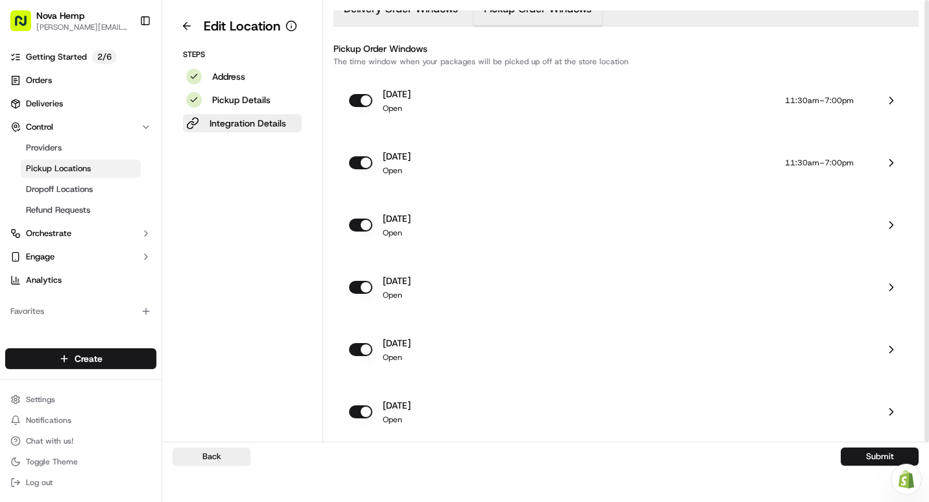
scroll to position [649, 0]
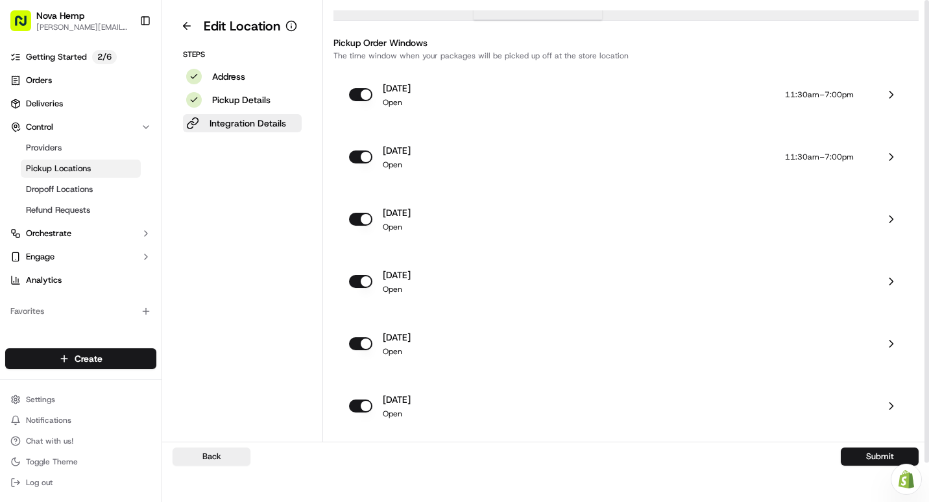
click at [401, 219] on p "[DATE]" at bounding box center [397, 212] width 28 height 13
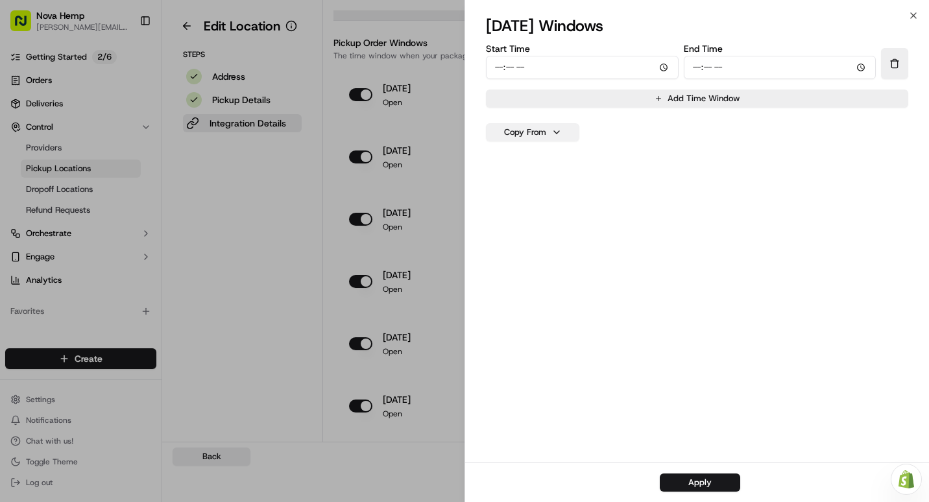
click at [537, 128] on button "Copy From" at bounding box center [532, 132] width 93 height 18
click at [520, 165] on button "[DATE]" at bounding box center [533, 161] width 86 height 23
click at [720, 483] on button "Apply" at bounding box center [700, 483] width 80 height 18
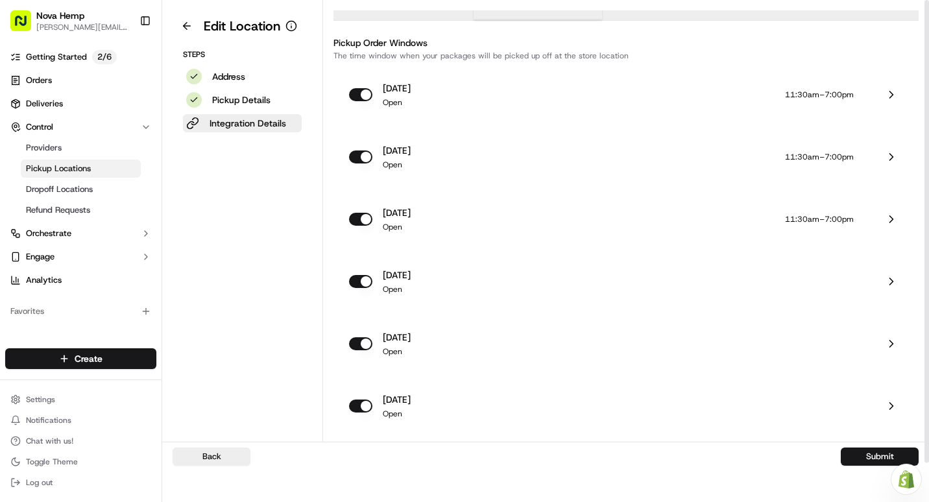
click at [410, 278] on p "[DATE]" at bounding box center [397, 275] width 28 height 13
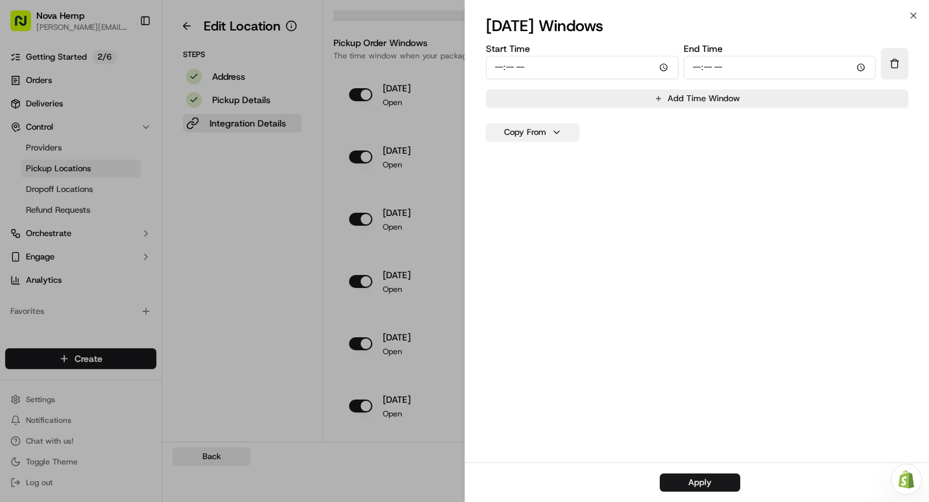
click at [531, 139] on button "Copy From" at bounding box center [532, 132] width 93 height 18
click at [532, 156] on button "[DATE]" at bounding box center [533, 161] width 86 height 23
click at [692, 483] on button "Apply" at bounding box center [700, 483] width 80 height 18
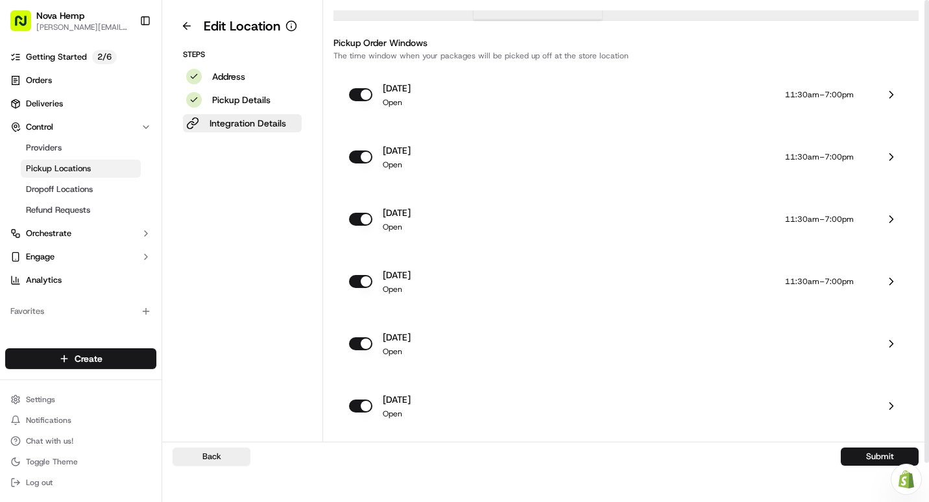
click at [402, 334] on p "[DATE]" at bounding box center [397, 337] width 28 height 13
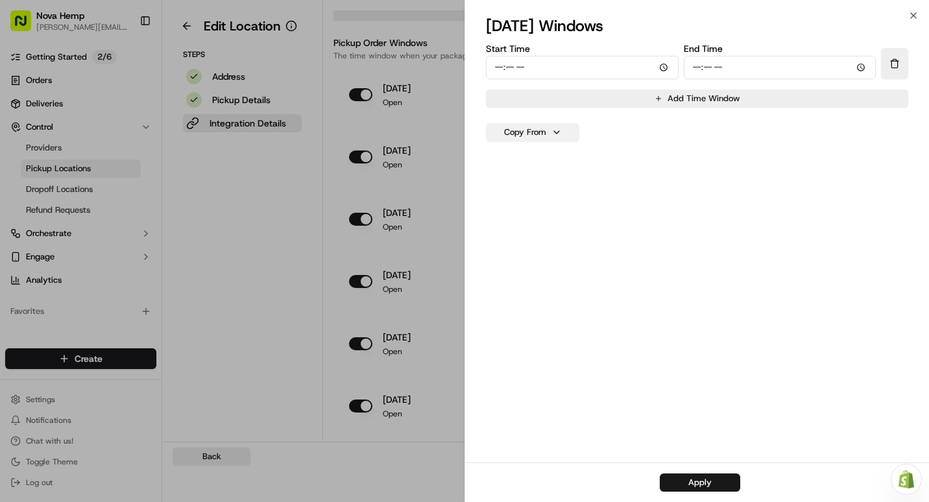
click at [548, 134] on button "Copy From" at bounding box center [532, 132] width 93 height 18
click at [542, 160] on button "[DATE]" at bounding box center [533, 161] width 86 height 23
click at [720, 484] on button "Apply" at bounding box center [700, 483] width 80 height 18
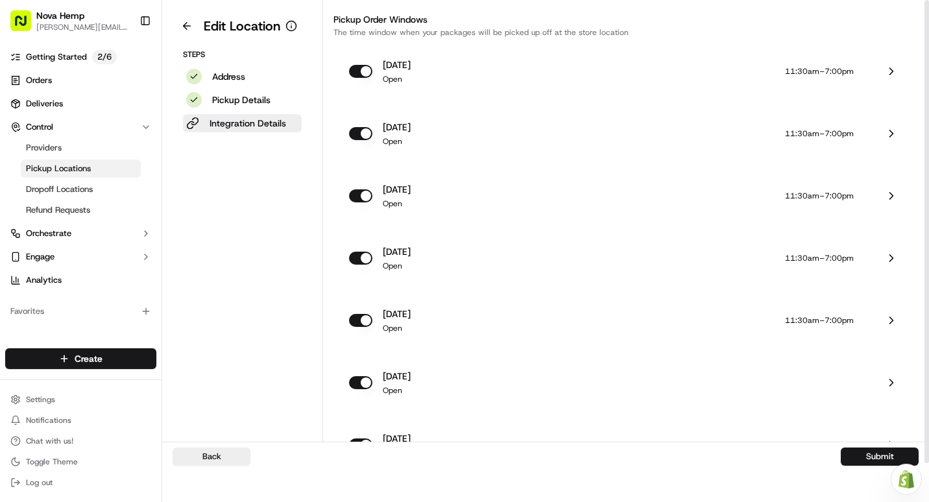
scroll to position [673, 0]
click at [398, 380] on p "[DATE]" at bounding box center [397, 375] width 28 height 13
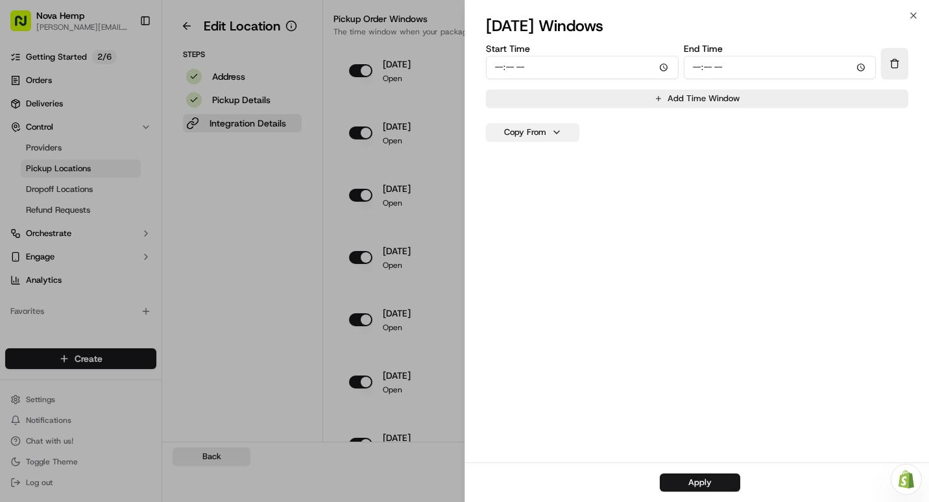
click at [559, 133] on button "Copy From" at bounding box center [532, 132] width 93 height 18
click at [539, 162] on button "[DATE]" at bounding box center [533, 161] width 86 height 23
click at [544, 128] on button "Copy From" at bounding box center [532, 132] width 93 height 18
click at [515, 186] on button "[DATE]" at bounding box center [533, 188] width 86 height 23
click at [690, 480] on button "Apply" at bounding box center [700, 483] width 80 height 18
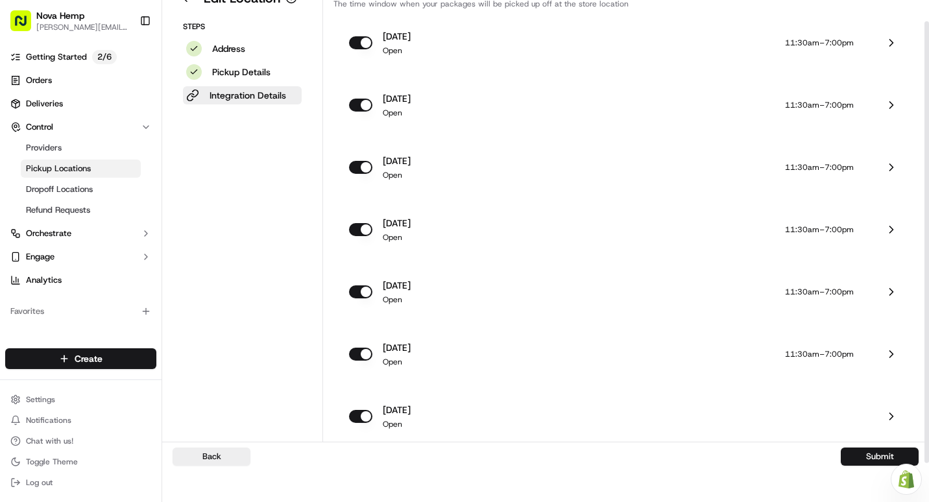
scroll to position [31, 0]
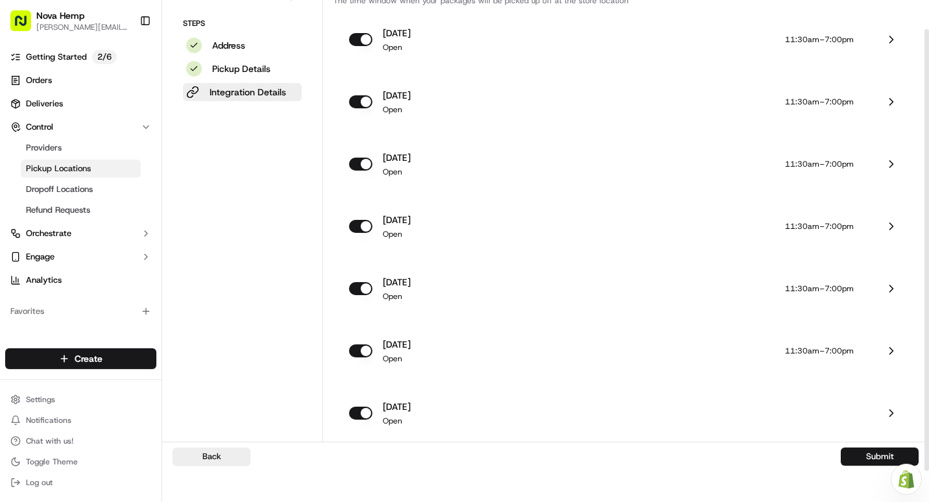
click at [404, 411] on p "[DATE]" at bounding box center [397, 406] width 28 height 13
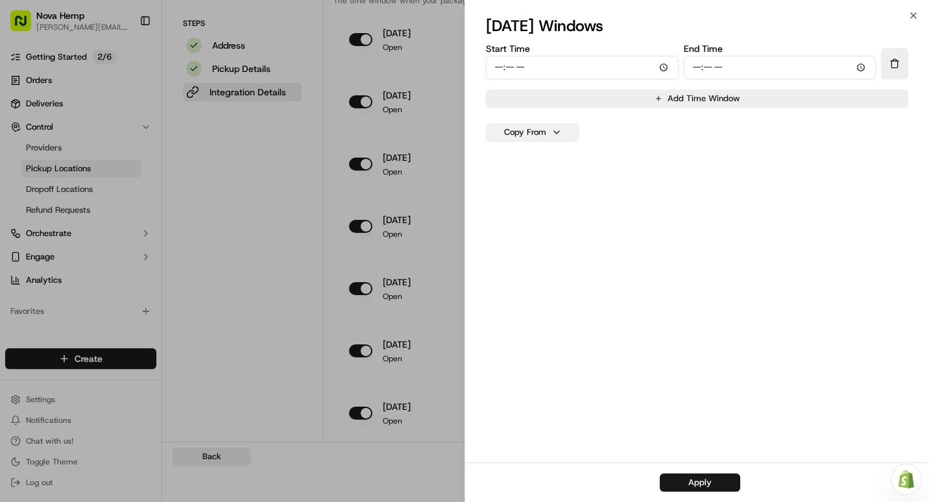
click at [531, 138] on button "Copy From" at bounding box center [532, 132] width 93 height 18
click at [520, 194] on button "[DATE]" at bounding box center [533, 188] width 86 height 23
click at [686, 487] on button "Apply" at bounding box center [700, 483] width 80 height 18
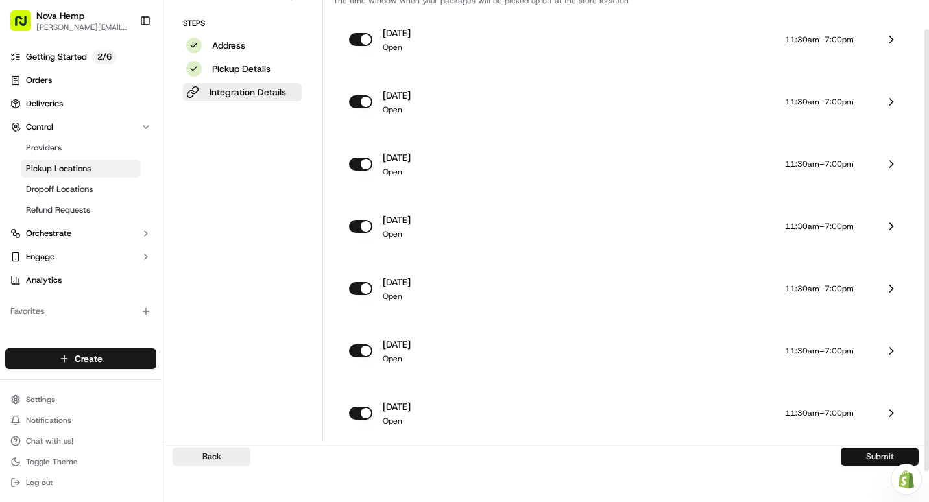
click at [868, 459] on button "Submit" at bounding box center [880, 457] width 78 height 18
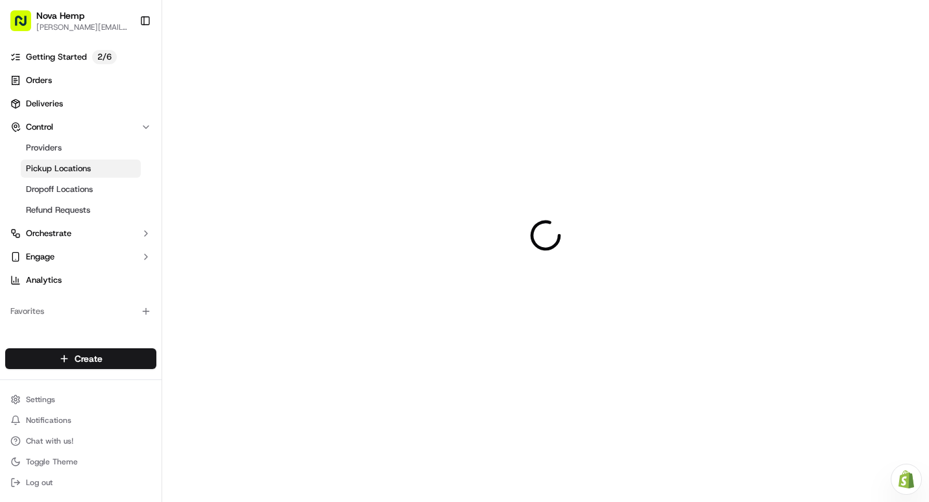
scroll to position [0, 0]
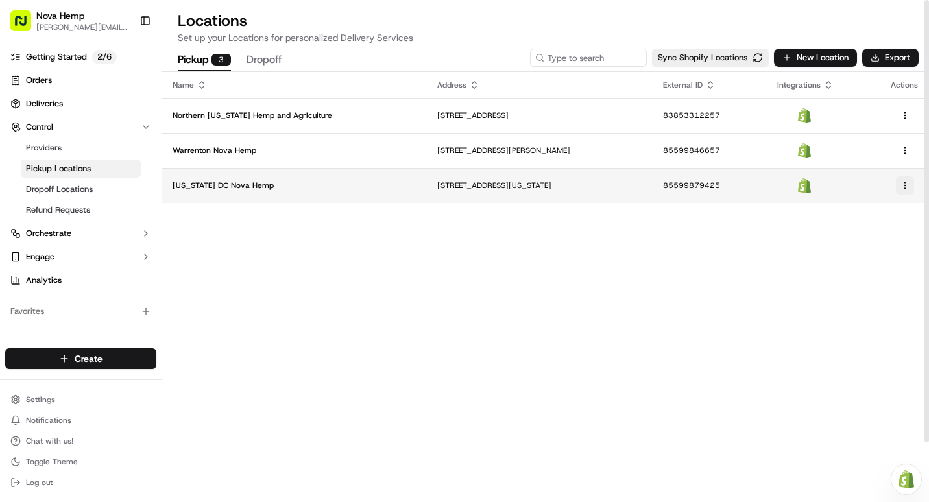
click at [907, 186] on html "Nova Hemp travis@nova-cbd.com Toggle Sidebar Getting Started 2 / 6 Orders Deliv…" at bounding box center [464, 251] width 929 height 502
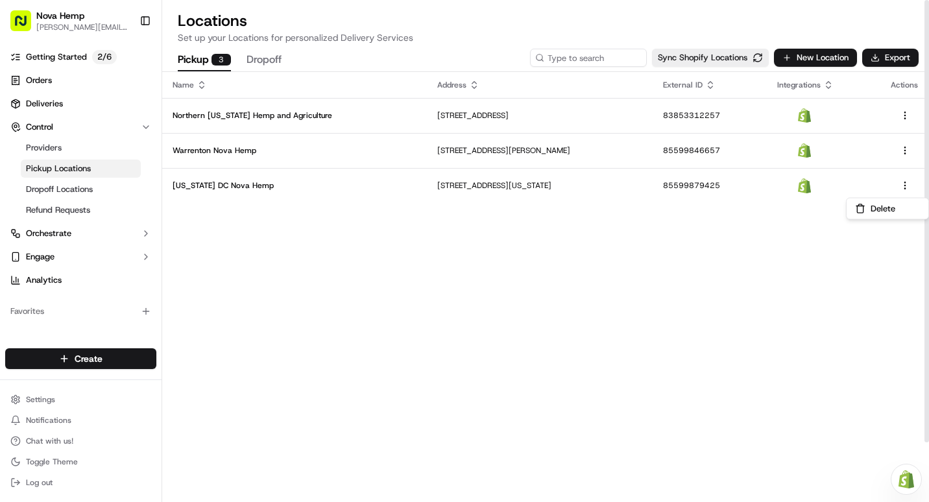
click at [790, 230] on html "Nova Hemp travis@nova-cbd.com Toggle Sidebar Getting Started 2 / 6 Orders Deliv…" at bounding box center [464, 251] width 929 height 502
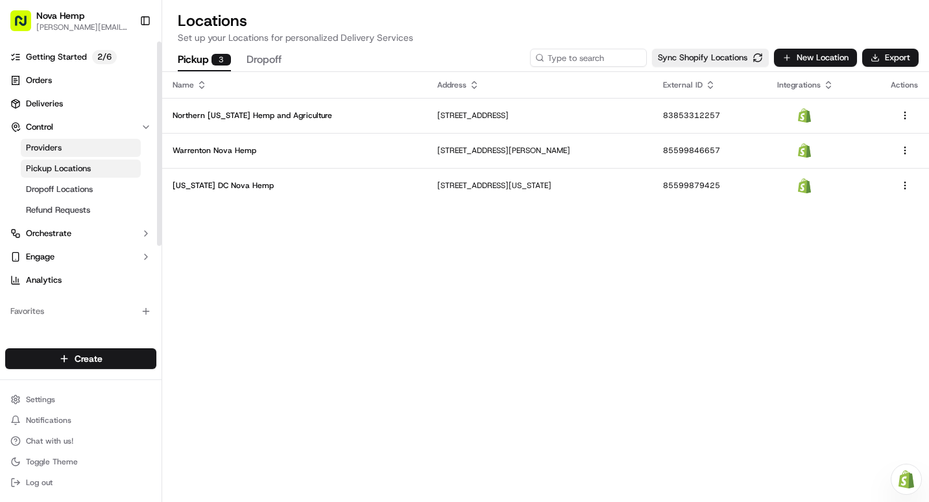
click at [38, 148] on span "Providers" at bounding box center [44, 148] width 36 height 12
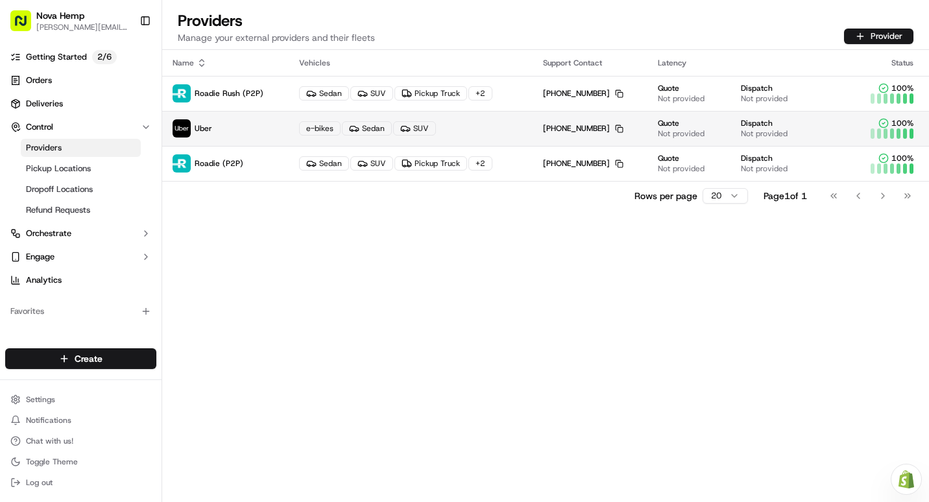
click at [679, 132] on span "Not provided" at bounding box center [681, 133] width 47 height 10
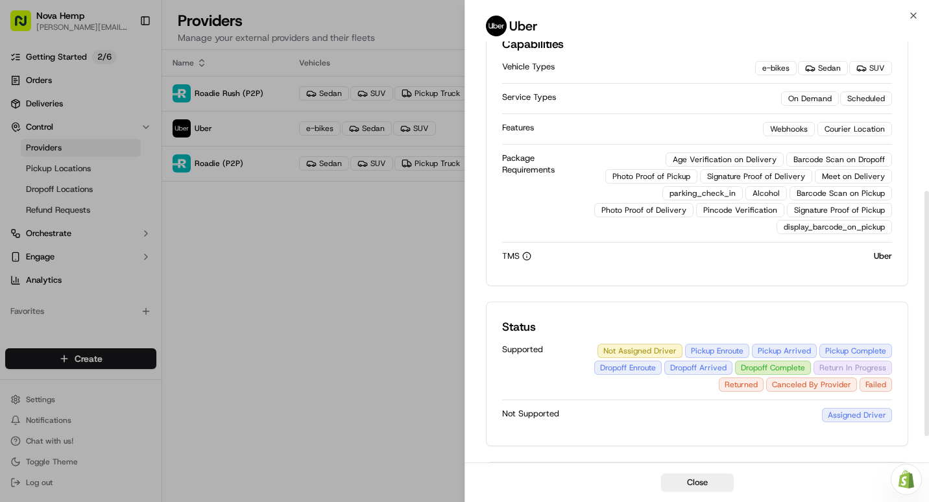
scroll to position [302, 0]
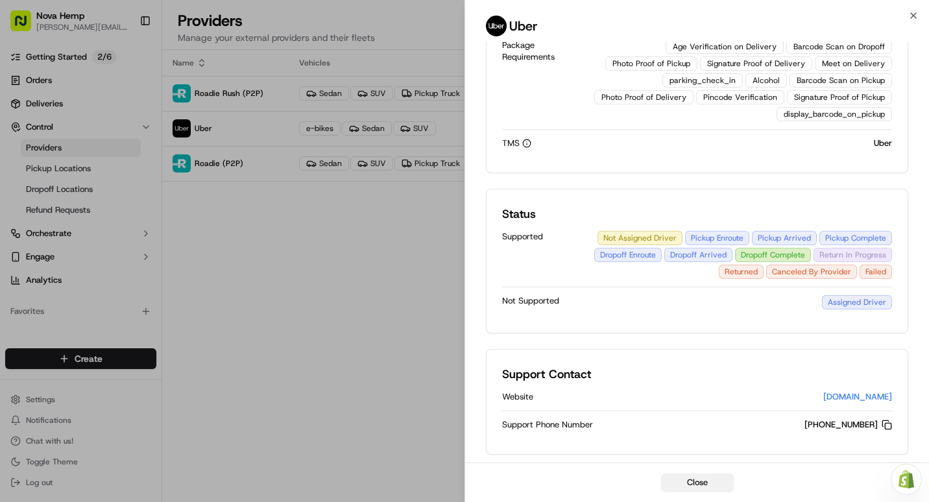
click at [705, 481] on button "Close" at bounding box center [697, 483] width 73 height 18
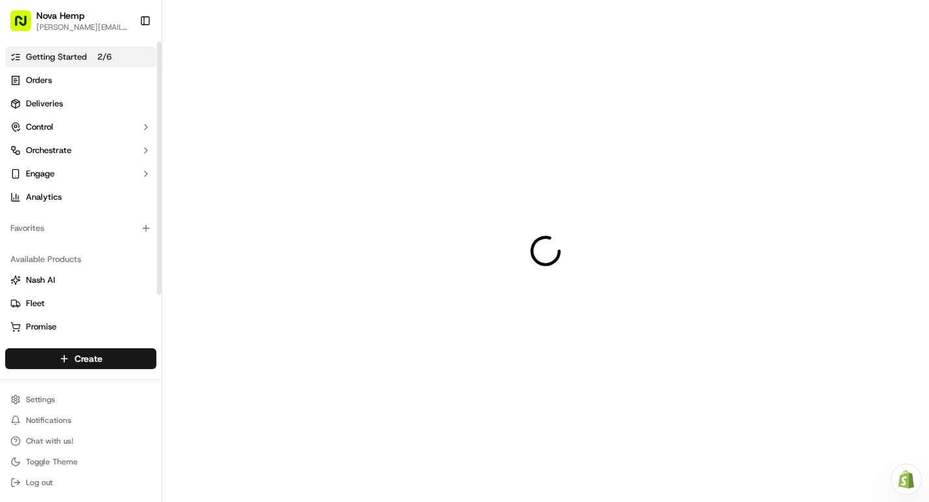
click at [77, 58] on span "Getting Started" at bounding box center [56, 57] width 61 height 12
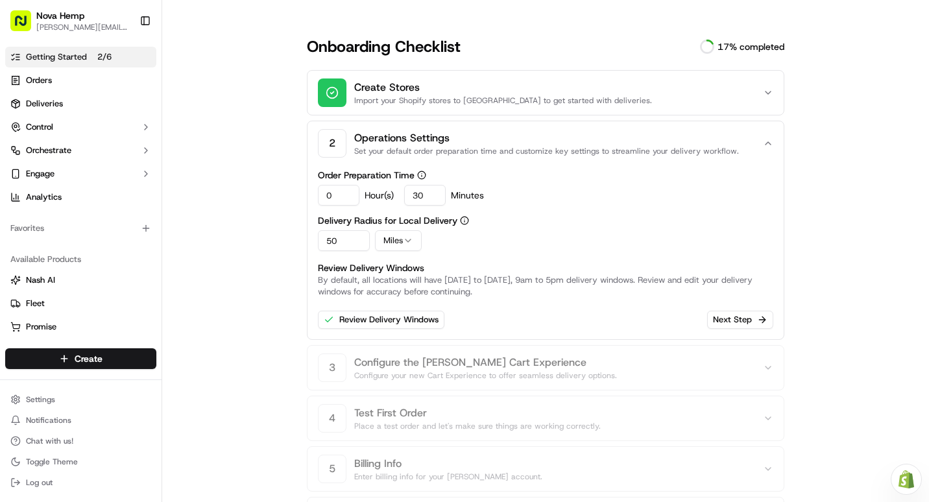
click at [339, 195] on input "0" at bounding box center [339, 195] width 42 height 21
type input "01"
click at [505, 220] on label "Delivery Radius for Local Delivery" at bounding box center [546, 220] width 456 height 9
click at [469, 220] on button "Delivery Radius for Local Delivery" at bounding box center [464, 220] width 9 height 9
drag, startPoint x: 347, startPoint y: 237, endPoint x: 301, endPoint y: 239, distance: 45.5
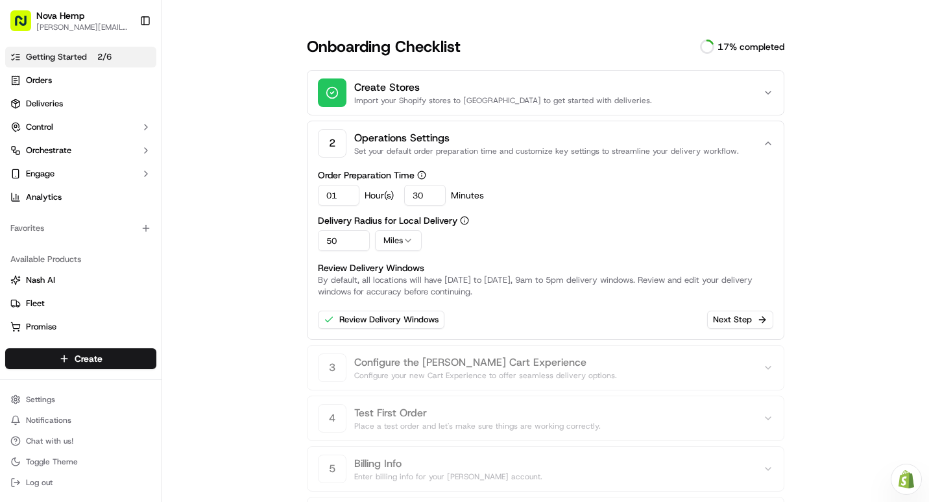
click at [301, 239] on div "Onboarding Checklist 17 % completed Create Stores Import your Shopify stores to…" at bounding box center [545, 383] width 519 height 694
type input "10"
click at [491, 237] on div "10 Miles" at bounding box center [546, 240] width 456 height 21
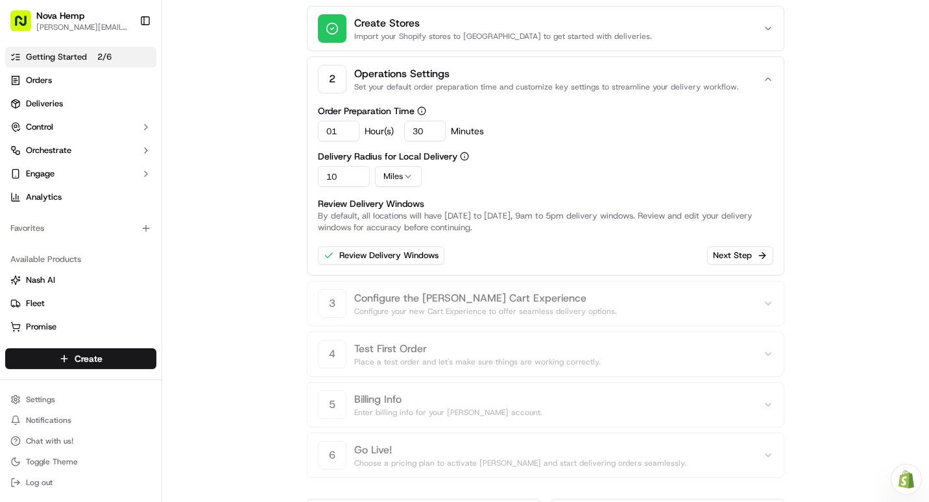
scroll to position [65, 0]
click at [723, 257] on button "Next Step" at bounding box center [740, 255] width 66 height 18
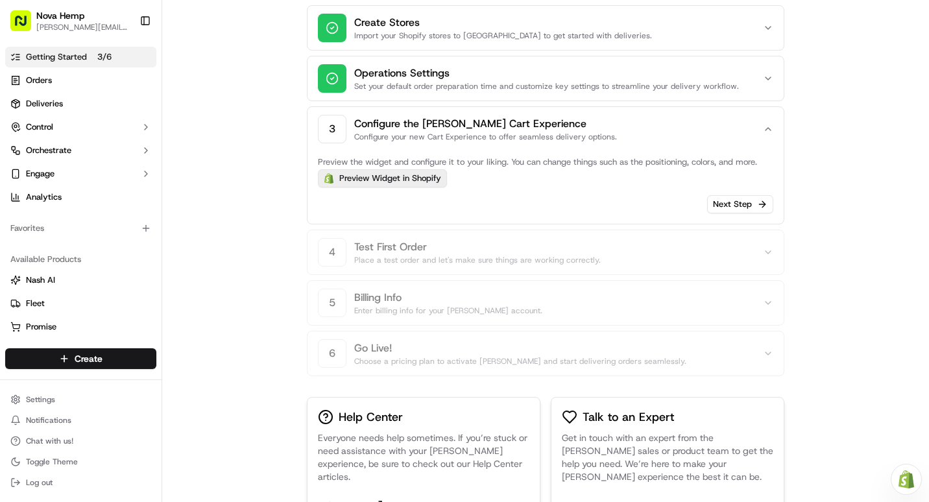
click at [393, 181] on link "Preview Widget in Shopify" at bounding box center [382, 178] width 129 height 18
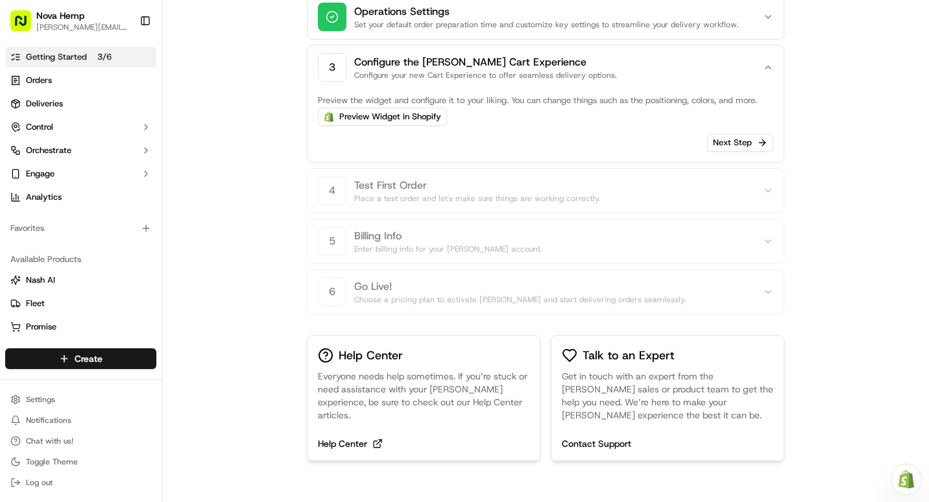
scroll to position [127, 0]
click at [731, 140] on button "Next Step" at bounding box center [740, 142] width 66 height 18
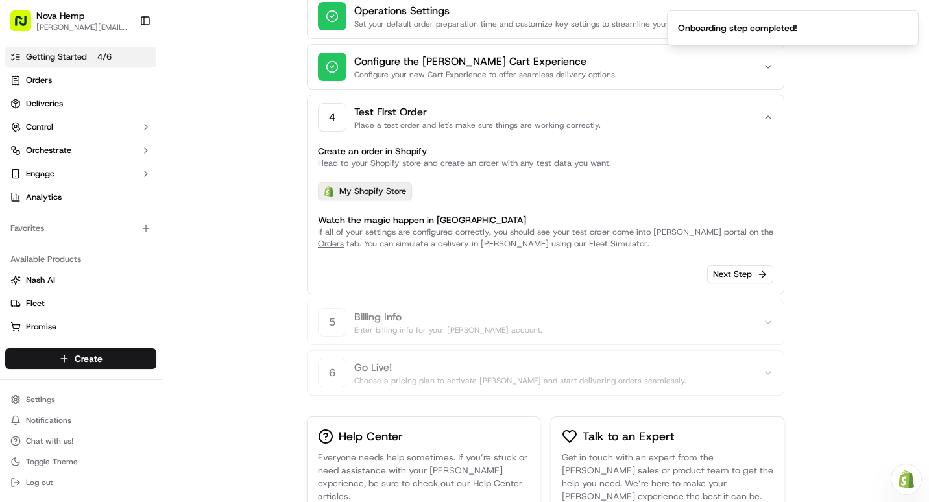
click at [391, 191] on link "My Shopify Store" at bounding box center [365, 191] width 94 height 18
click at [738, 269] on button "Next Step" at bounding box center [740, 274] width 66 height 18
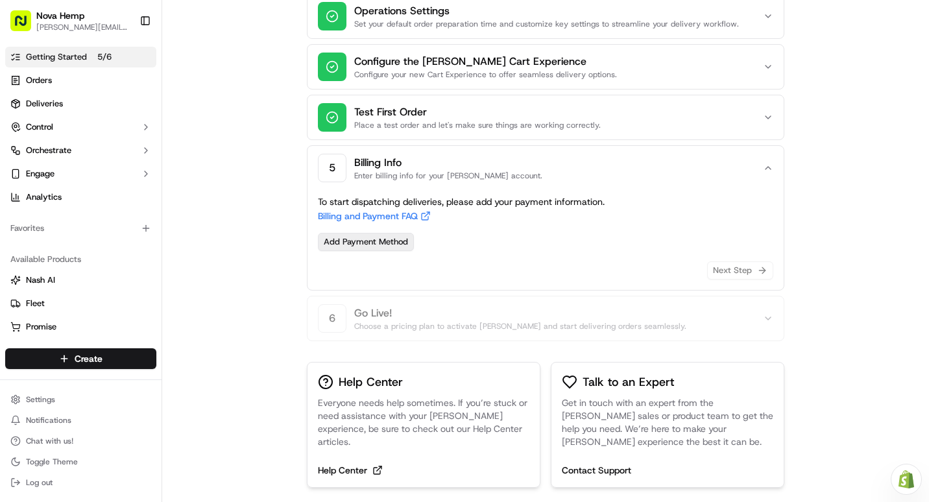
click at [363, 245] on link "Add Payment Method" at bounding box center [366, 242] width 96 height 18
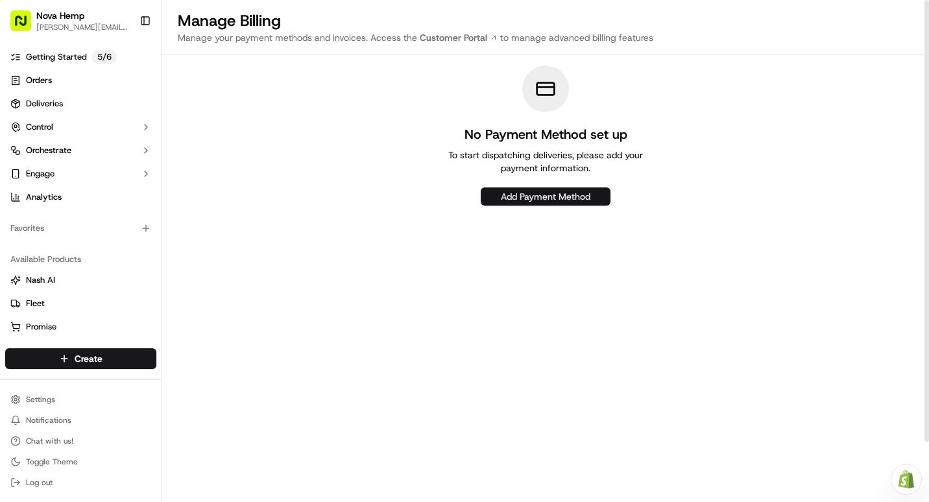
click at [528, 201] on button "Add Payment Method" at bounding box center [546, 197] width 130 height 18
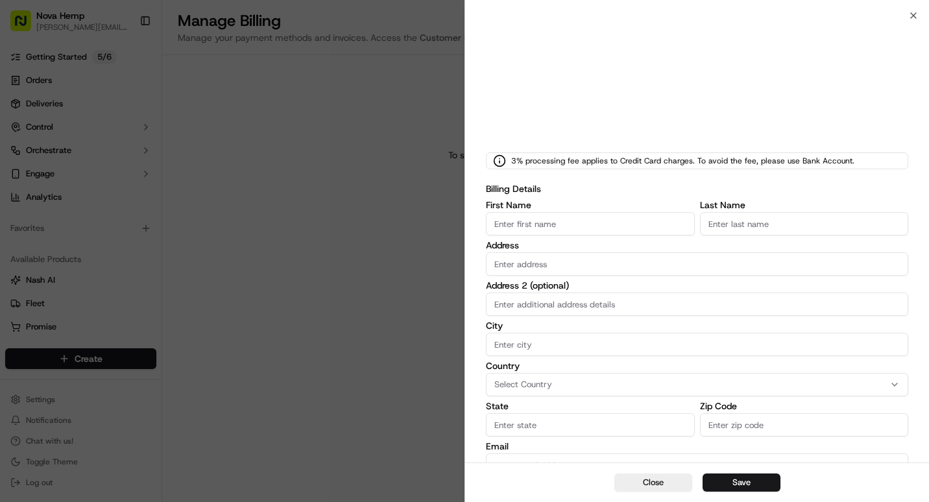
type input "Travis"
type input "Lane"
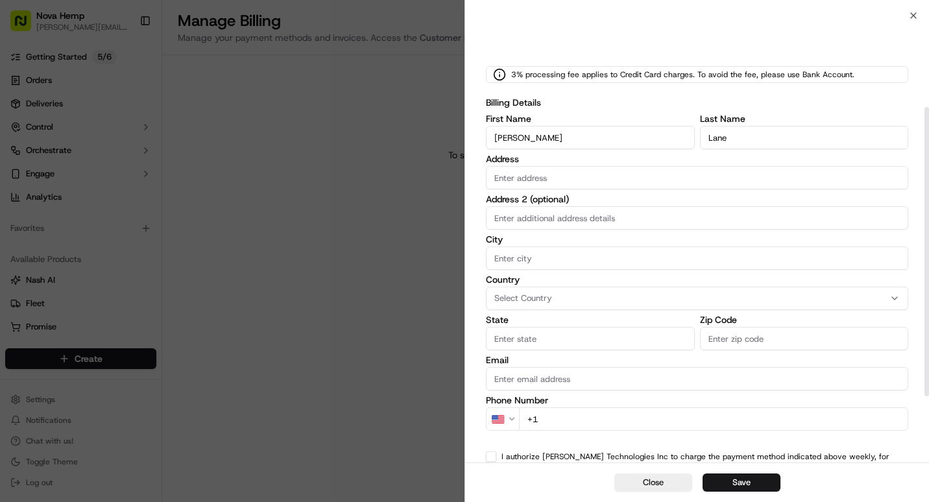
scroll to position [195, 0]
click at [537, 171] on input "Address" at bounding box center [697, 175] width 422 height 23
type input "2"
type input "7815 main st middletown virginia"
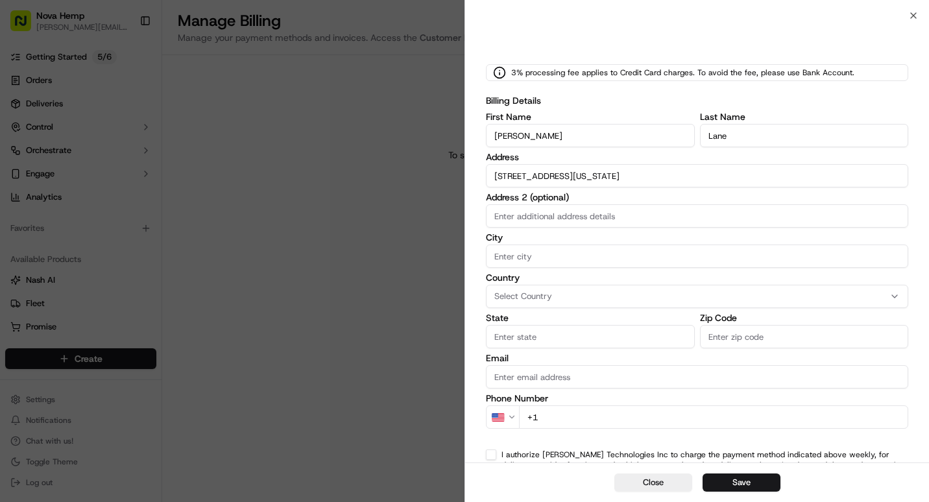
type input "MIDDLETOWN"
type input "va"
type input "22645"
type input "[PERSON_NAME][EMAIL_ADDRESS][DOMAIN_NAME]"
click at [528, 291] on span "Select Country" at bounding box center [523, 297] width 58 height 12
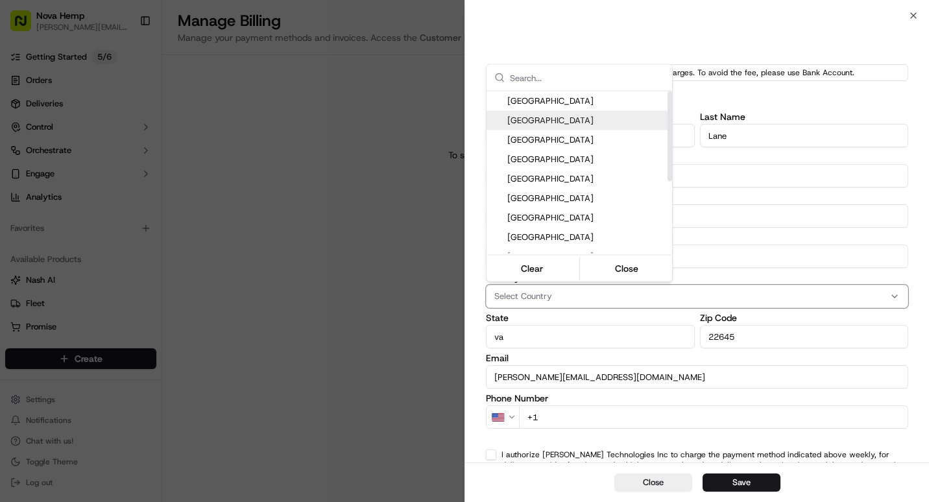
click at [548, 103] on span "[GEOGRAPHIC_DATA]" at bounding box center [587, 101] width 160 height 12
click at [547, 313] on div at bounding box center [464, 251] width 929 height 502
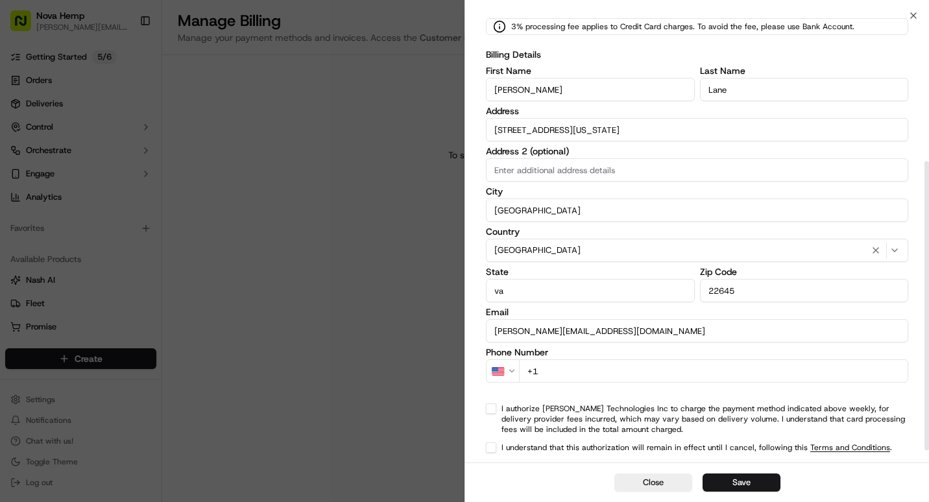
scroll to position [243, 0]
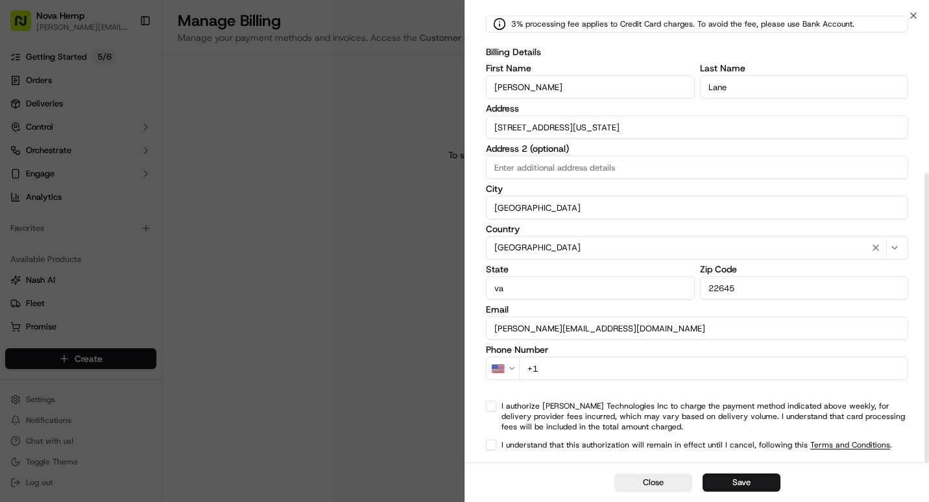
click at [568, 360] on input "+1" at bounding box center [713, 368] width 389 height 23
type input "+1 540 222 4208"
click at [491, 404] on button "I authorize Nash Technologies Inc to charge the payment method indicated above …" at bounding box center [491, 406] width 10 height 10
click at [491, 446] on button "I understand that this authorization will remain in effect until I cancel, foll…" at bounding box center [491, 445] width 10 height 10
click at [739, 487] on button "Save" at bounding box center [742, 483] width 78 height 18
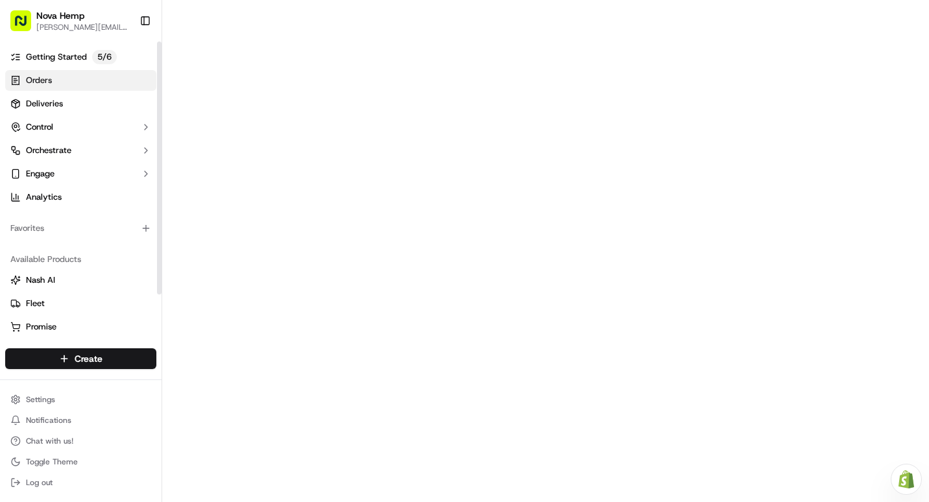
click at [49, 77] on span "Orders" at bounding box center [39, 81] width 26 height 12
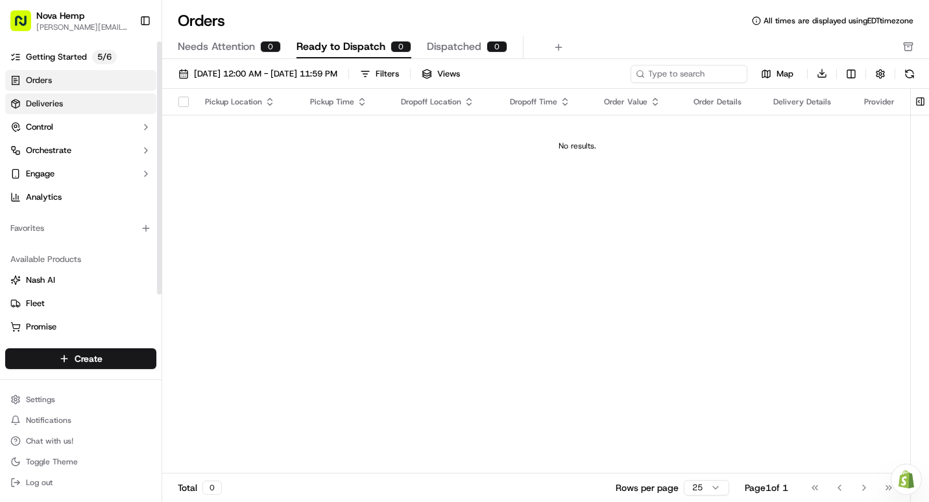
click at [62, 101] on link "Deliveries" at bounding box center [80, 103] width 151 height 21
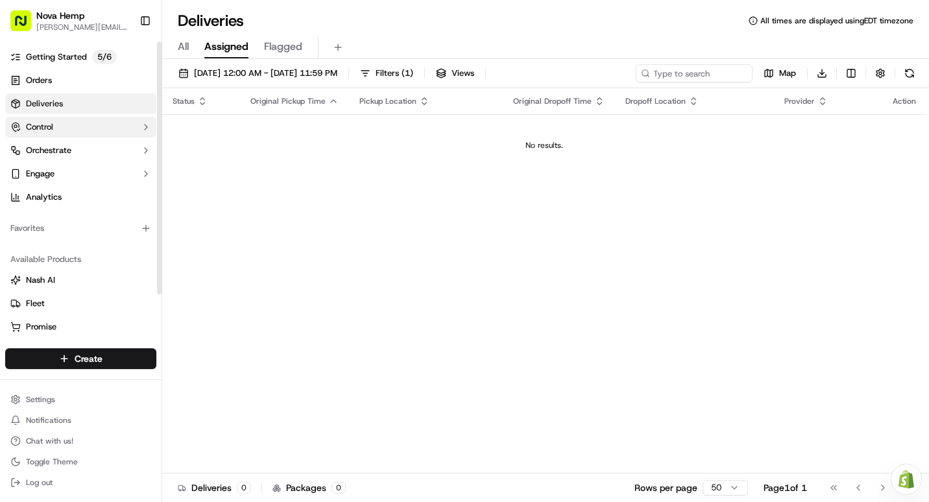
click at [47, 127] on span "Control" at bounding box center [39, 127] width 27 height 12
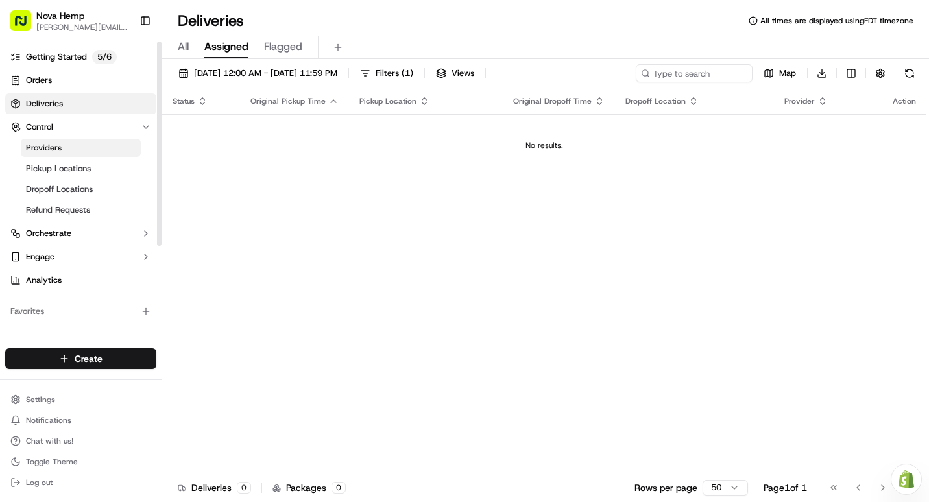
click at [61, 152] on span "Providers" at bounding box center [44, 148] width 36 height 12
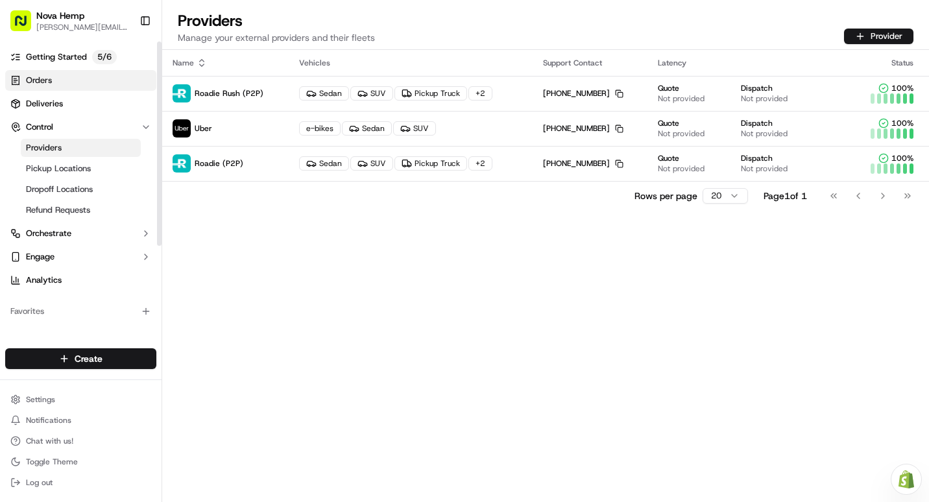
click at [43, 79] on span "Orders" at bounding box center [39, 81] width 26 height 12
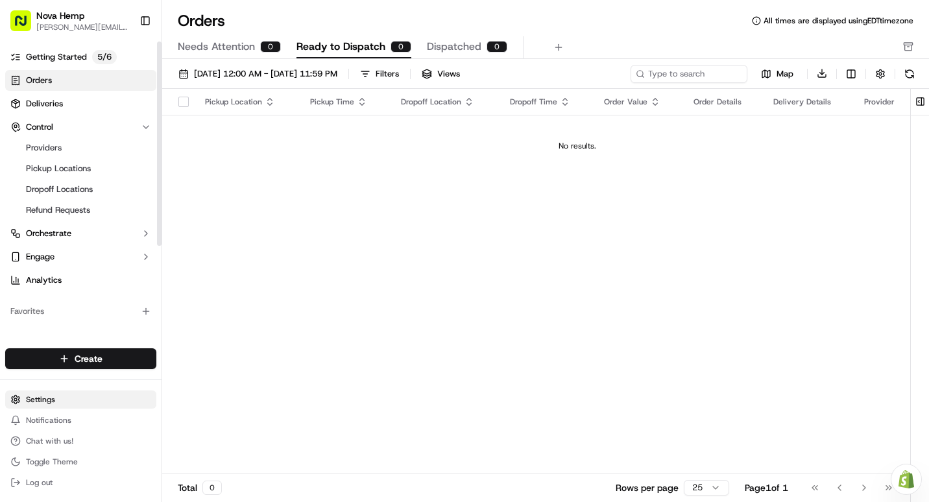
click at [59, 400] on html "Nova Hemp [PERSON_NAME][EMAIL_ADDRESS][DOMAIN_NAME] Toggle Sidebar Getting Star…" at bounding box center [464, 251] width 929 height 502
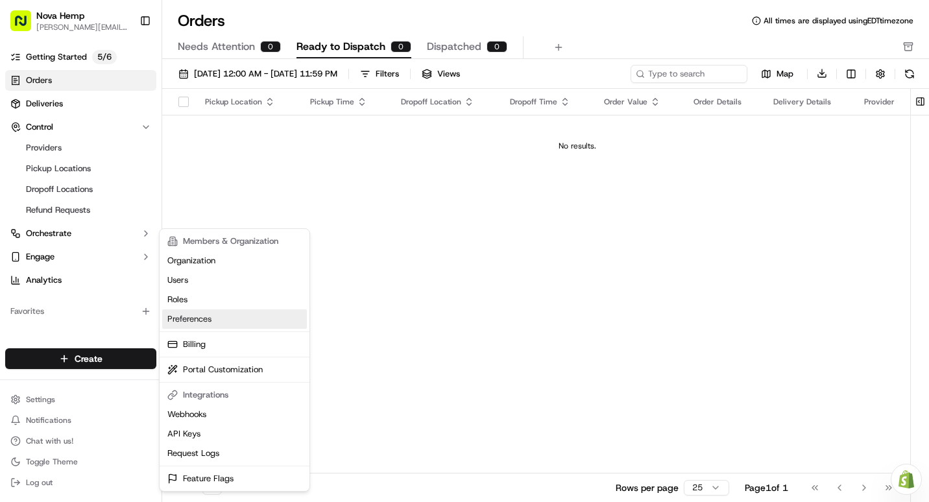
click at [202, 322] on link "Preferences" at bounding box center [234, 319] width 145 height 19
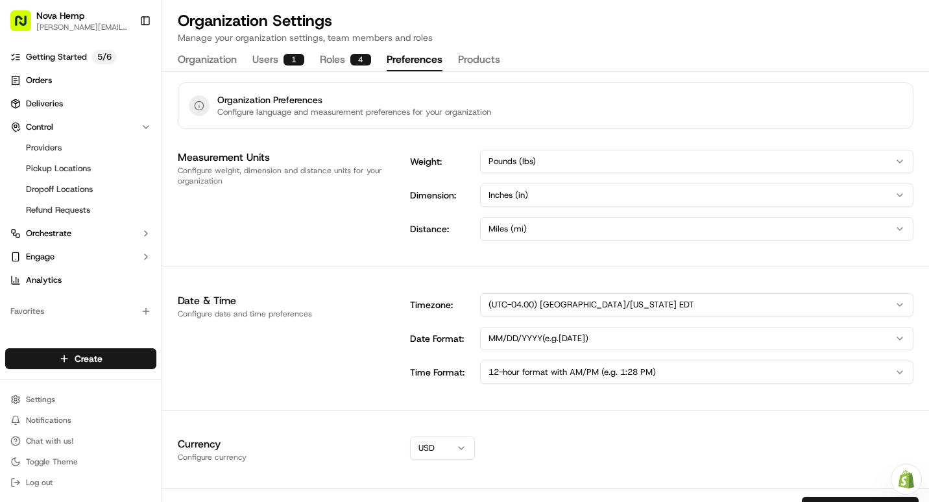
click at [912, 477] on img at bounding box center [907, 479] width 16 height 18
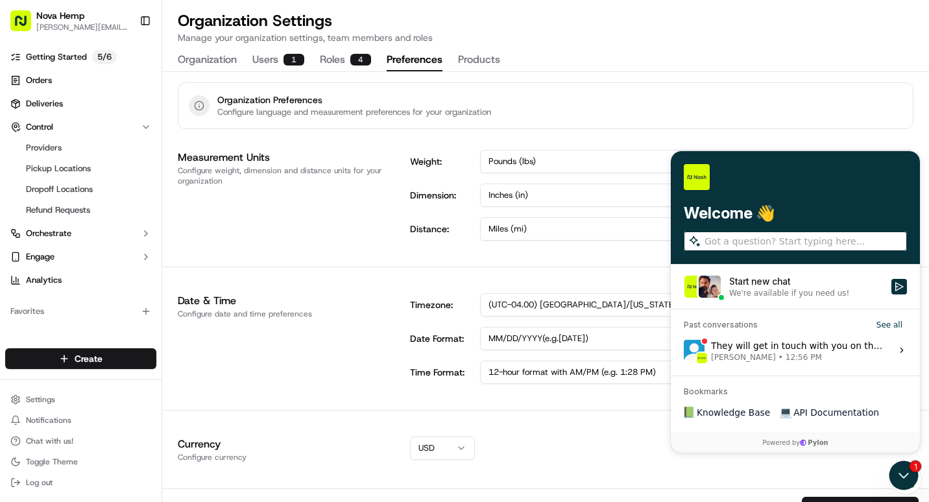
click at [774, 350] on div "They will get in touch with you on this thread [PERSON_NAME] • 12:56 PM" at bounding box center [797, 350] width 173 height 25
click at [684, 350] on button "View issue" at bounding box center [683, 350] width 1 height 1
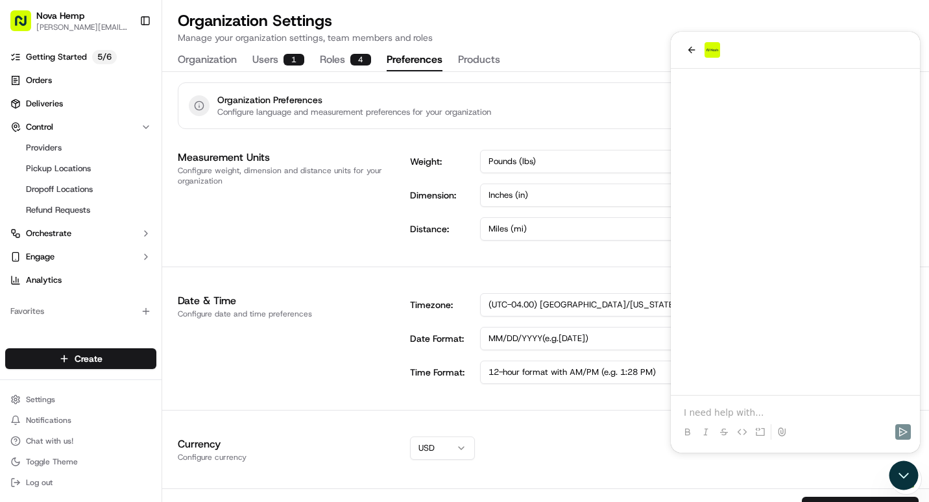
scroll to position [250, 0]
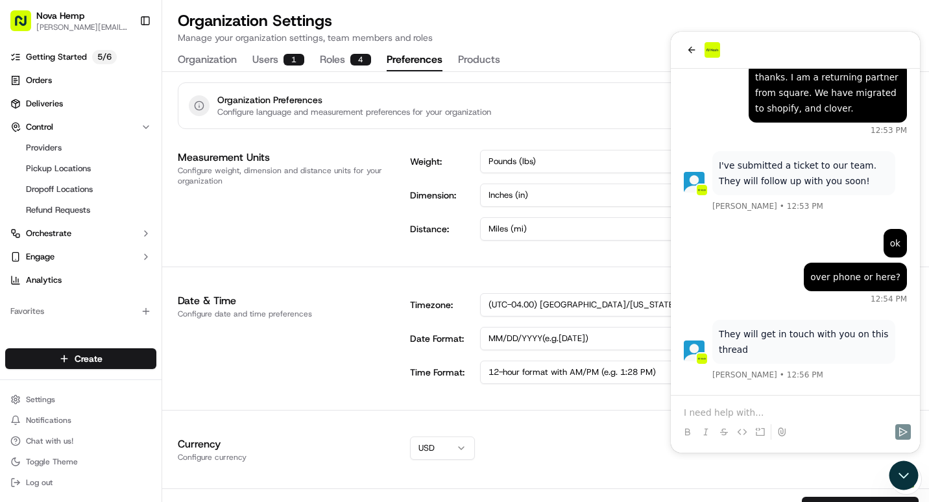
click at [746, 411] on p at bounding box center [795, 412] width 223 height 13
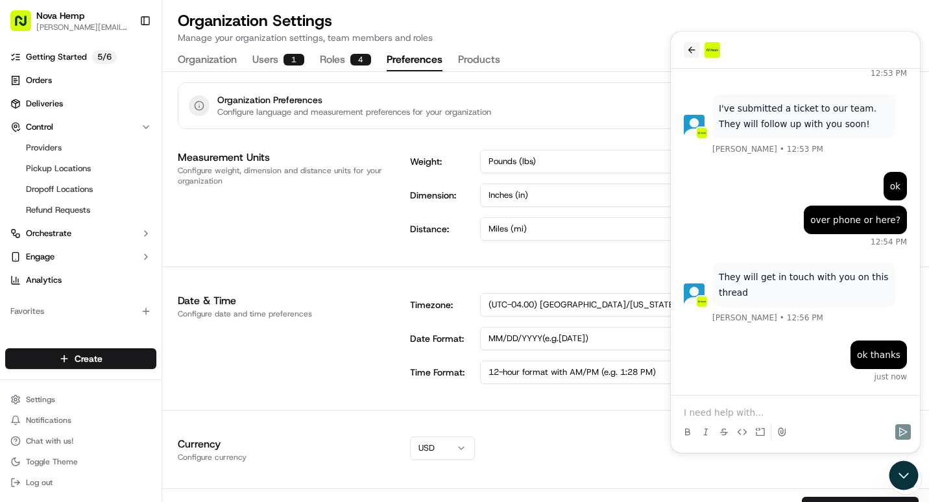
click at [690, 51] on icon "back" at bounding box center [691, 50] width 7 height 6
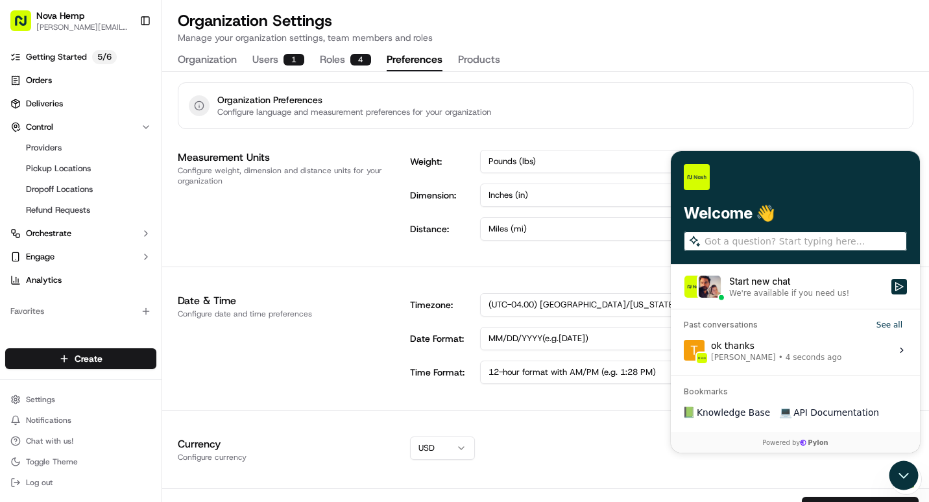
click at [790, 241] on input "search" at bounding box center [805, 242] width 200 height 14
click at [792, 134] on div "Organization Preferences Configure language and measurement preferences for you…" at bounding box center [545, 105] width 767 height 67
click at [329, 246] on div "Measurement Units Configure weight, dimension and distance units for your organ…" at bounding box center [545, 196] width 767 height 112
click at [902, 474] on icon "Open customer support" at bounding box center [904, 475] width 32 height 32
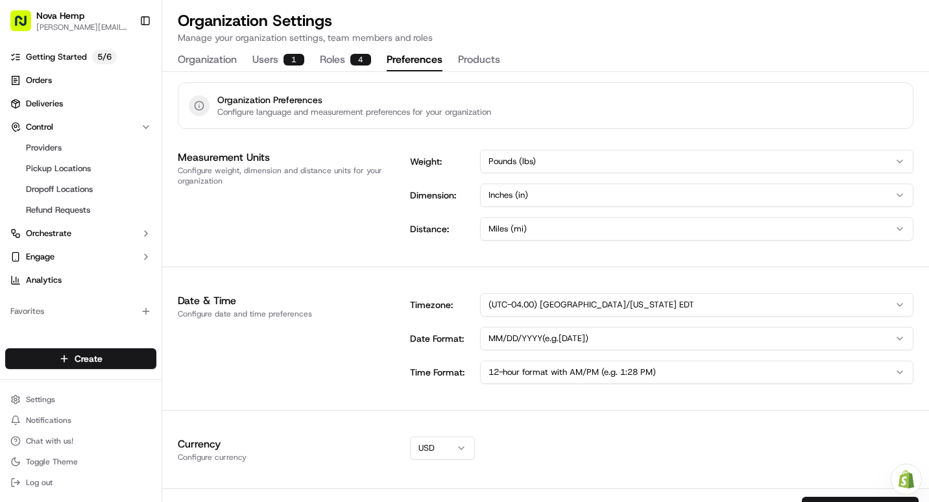
click at [472, 63] on button "Products" at bounding box center [479, 60] width 42 height 22
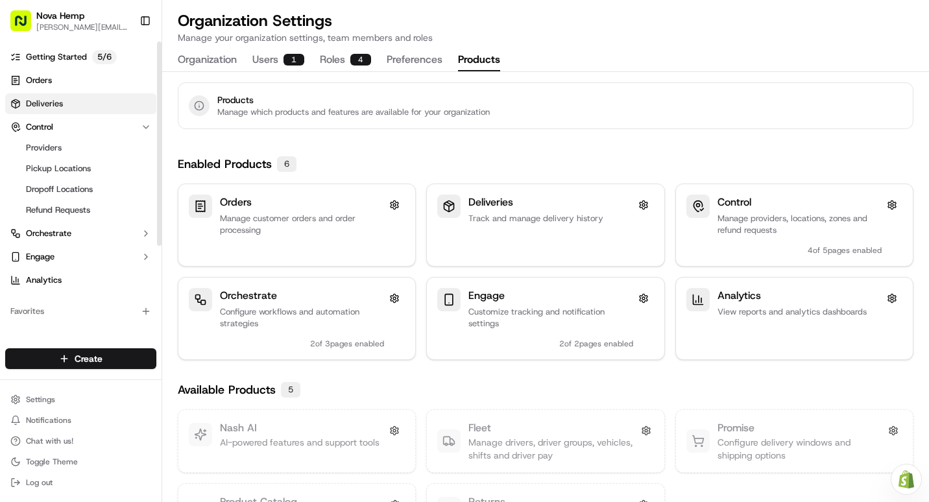
click at [51, 102] on span "Deliveries" at bounding box center [44, 104] width 37 height 12
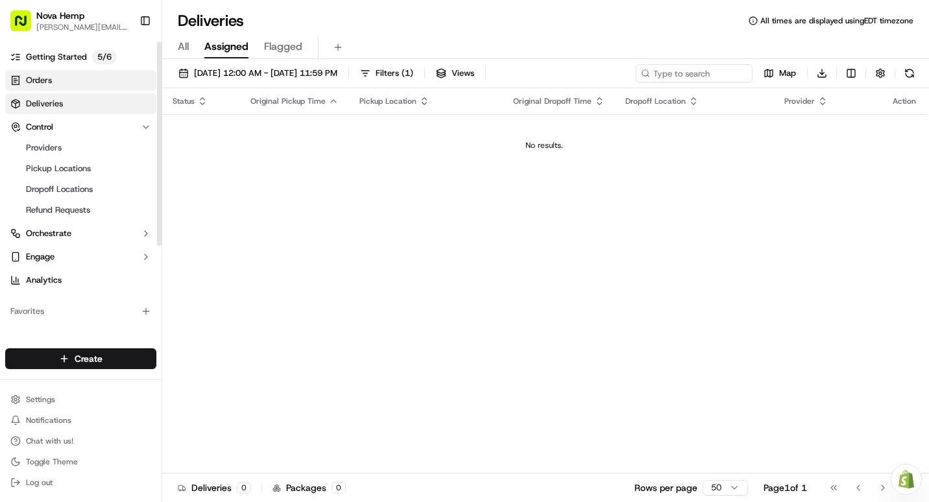
click at [46, 77] on span "Orders" at bounding box center [39, 81] width 26 height 12
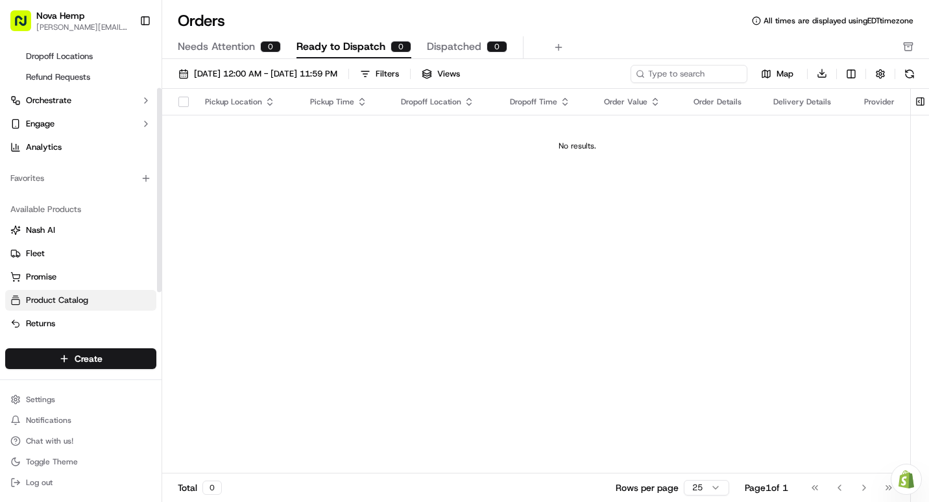
scroll to position [134, 0]
click at [43, 398] on html "Nova Hemp [PERSON_NAME][EMAIL_ADDRESS][DOMAIN_NAME] Toggle Sidebar Getting Star…" at bounding box center [464, 251] width 929 height 502
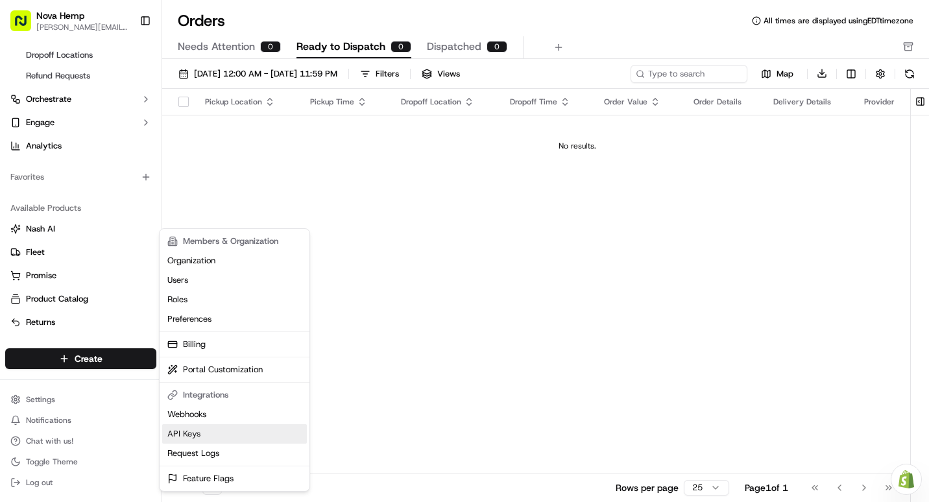
click at [180, 433] on link "API Keys" at bounding box center [234, 433] width 145 height 19
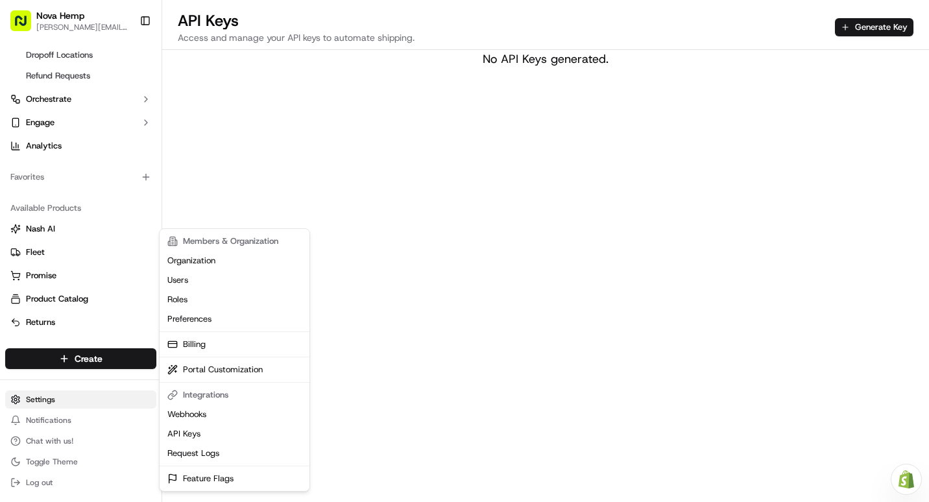
click at [43, 401] on html "Nova Hemp [PERSON_NAME][EMAIL_ADDRESS][DOMAIN_NAME] Toggle Sidebar Getting Star…" at bounding box center [464, 251] width 929 height 502
click at [391, 351] on html "Nova Hemp [PERSON_NAME][EMAIL_ADDRESS][DOMAIN_NAME] Toggle Sidebar Getting Star…" at bounding box center [464, 251] width 929 height 502
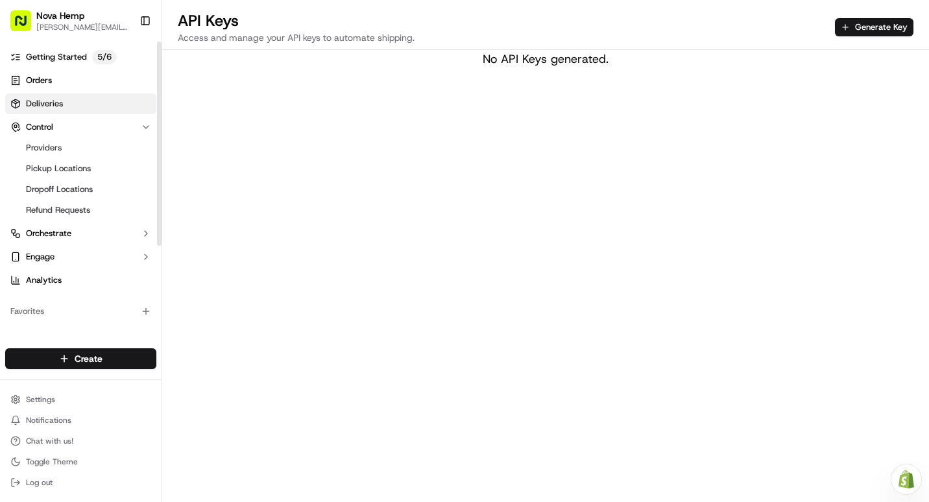
click at [47, 108] on span "Deliveries" at bounding box center [44, 104] width 37 height 12
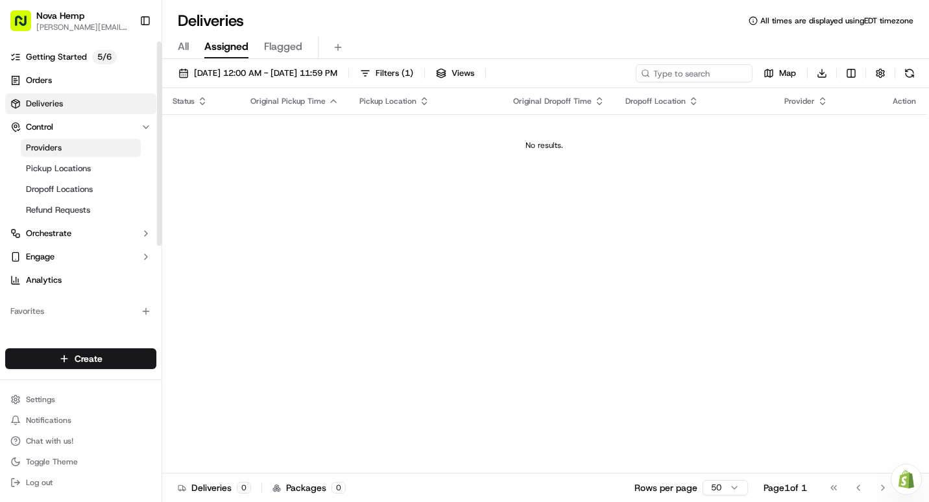
click at [49, 151] on span "Providers" at bounding box center [44, 148] width 36 height 12
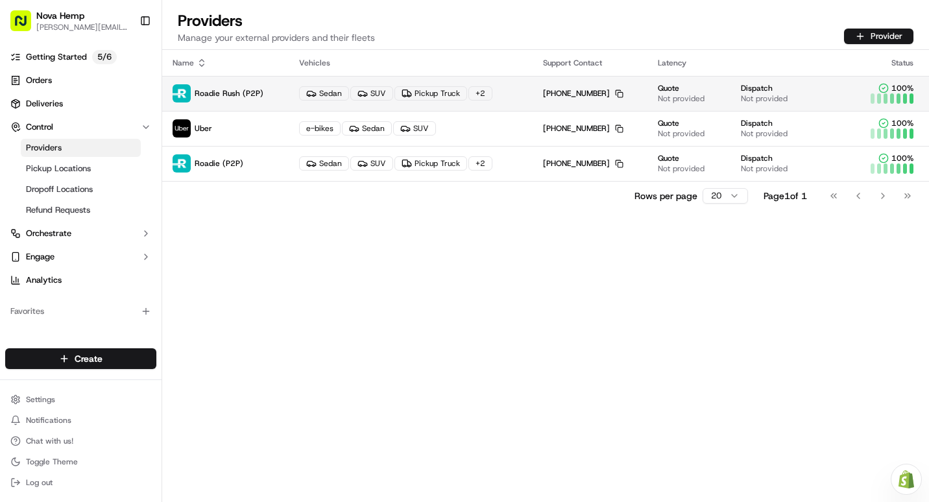
click at [767, 93] on span "Dispatch" at bounding box center [757, 88] width 32 height 10
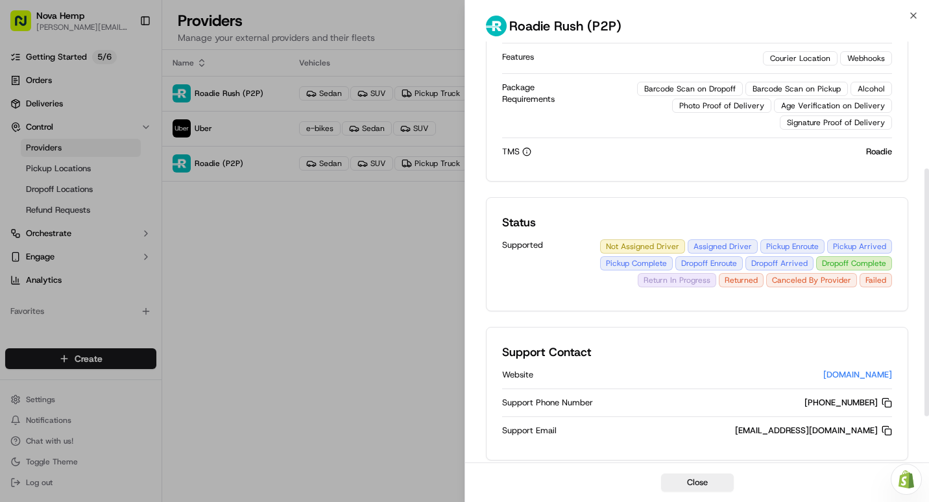
scroll to position [294, 0]
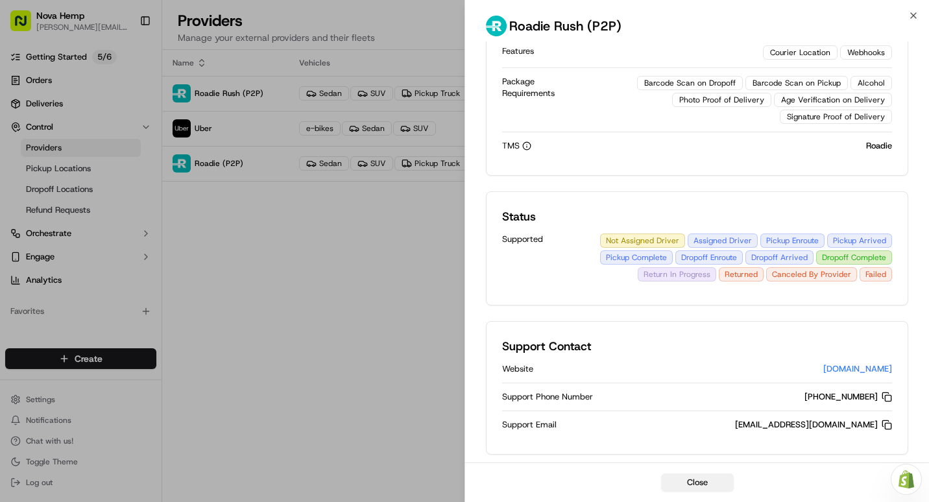
click at [705, 483] on button "Close" at bounding box center [697, 483] width 73 height 18
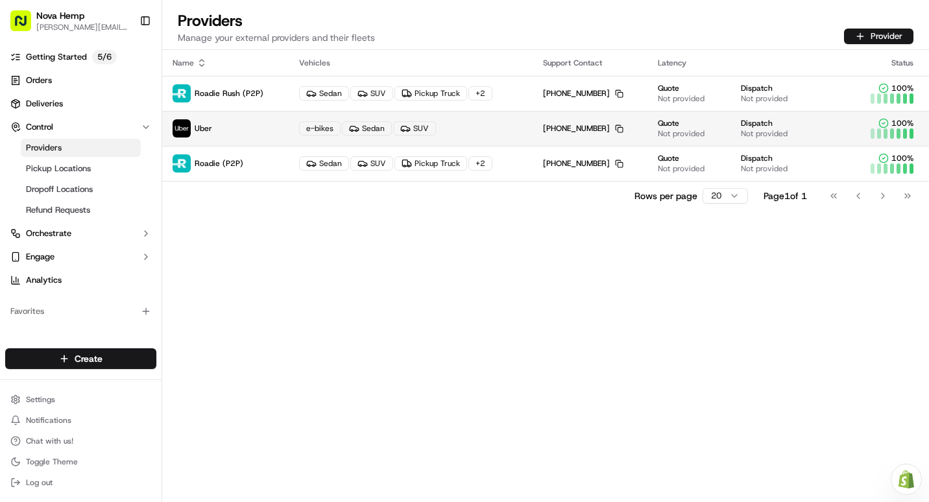
click at [236, 128] on p "Uber" at bounding box center [226, 128] width 106 height 18
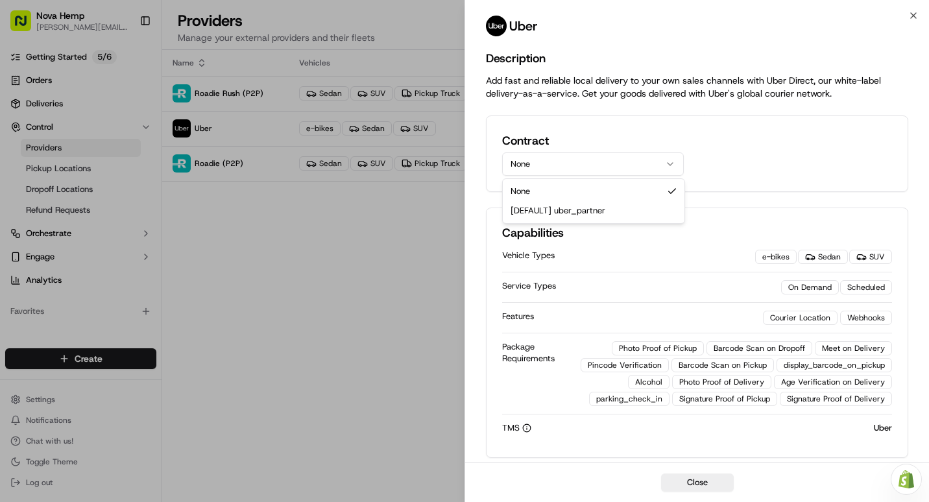
click at [670, 164] on icon "button" at bounding box center [670, 164] width 10 height 10
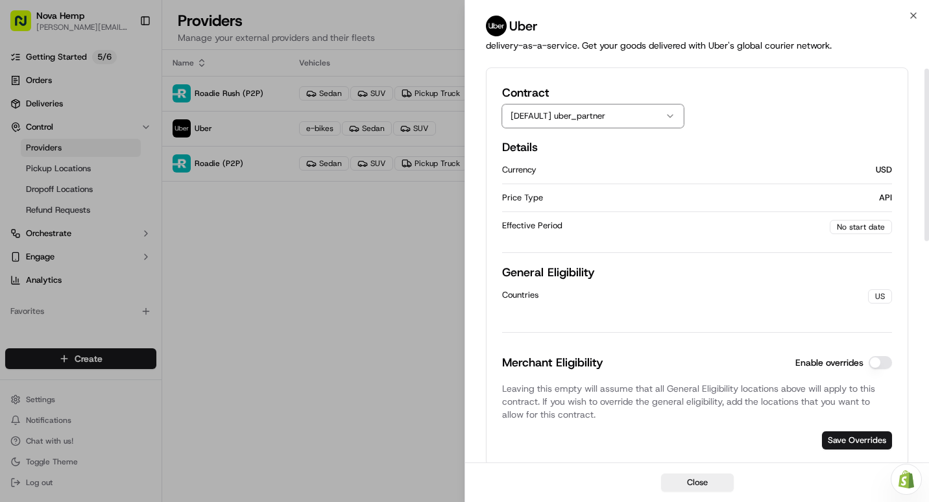
scroll to position [0, 0]
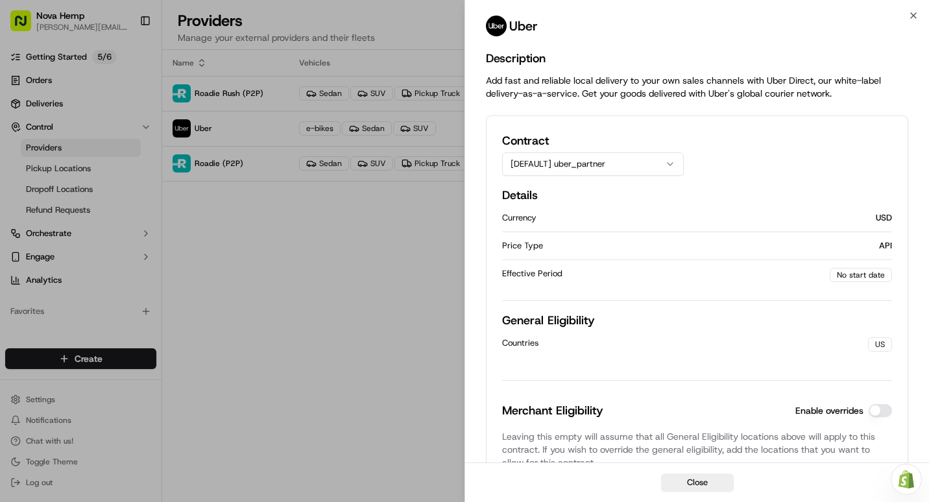
click at [591, 267] on div "Effective Period No start date" at bounding box center [697, 275] width 390 height 30
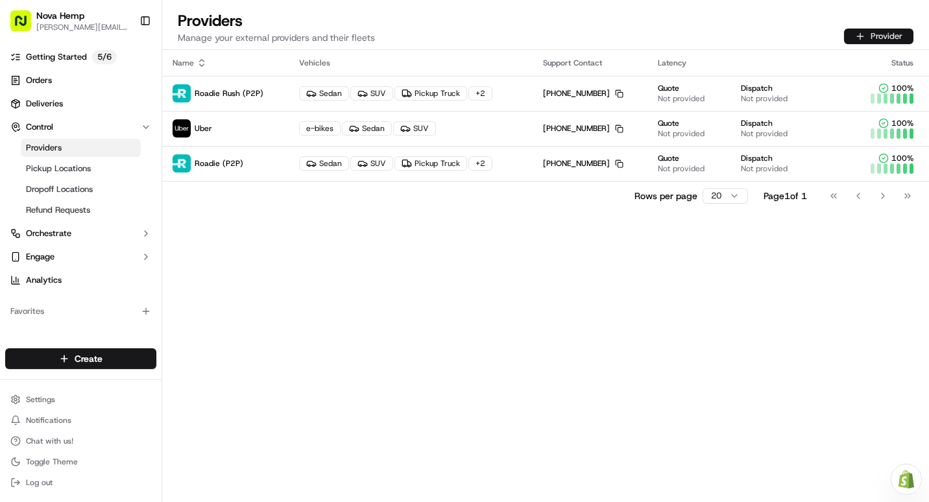
click at [873, 34] on button "Provider" at bounding box center [878, 37] width 69 height 16
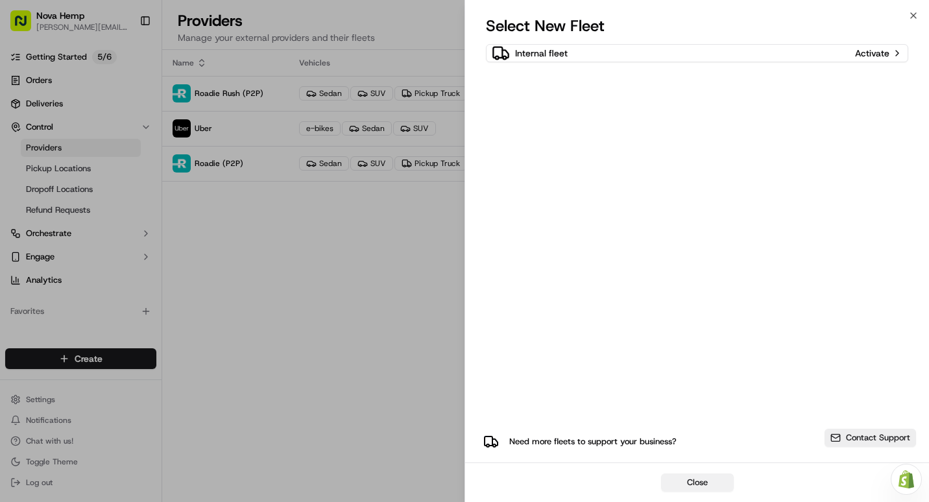
click at [719, 480] on button "Close" at bounding box center [697, 483] width 73 height 18
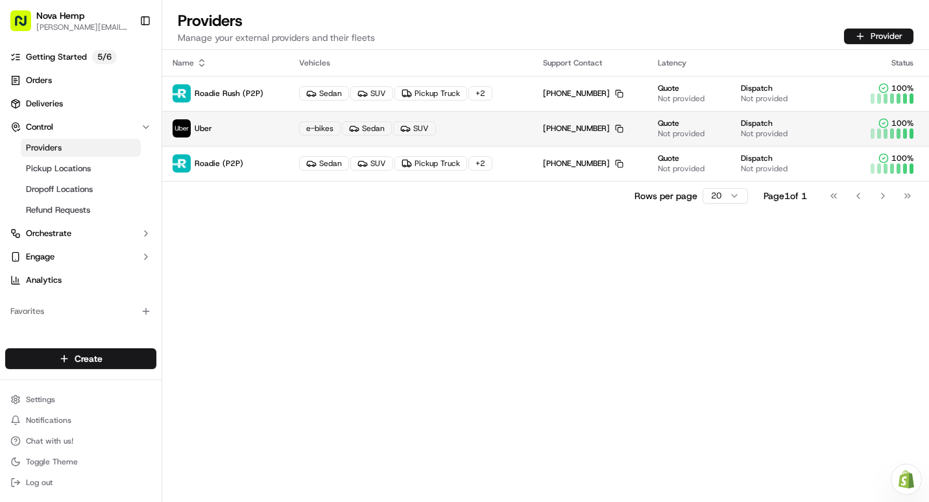
click at [254, 125] on p "Uber" at bounding box center [226, 128] width 106 height 18
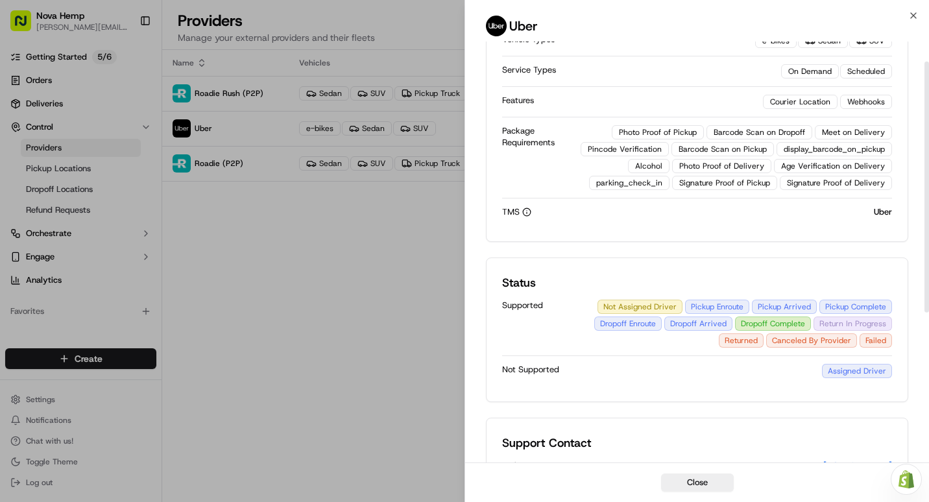
scroll to position [285, 0]
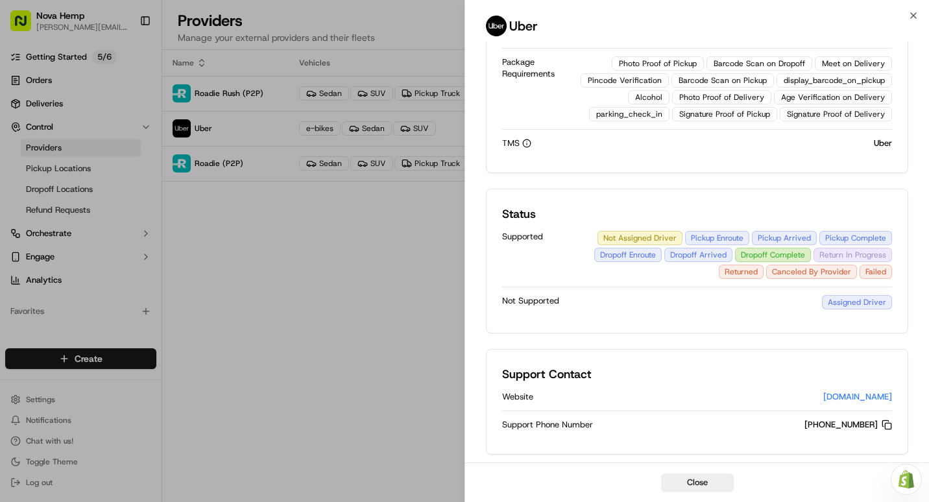
click at [642, 237] on div "Not Assigned Driver Pickup Enroute Pickup Arrived Pickup Complete Dropoff Enrou…" at bounding box center [736, 255] width 312 height 48
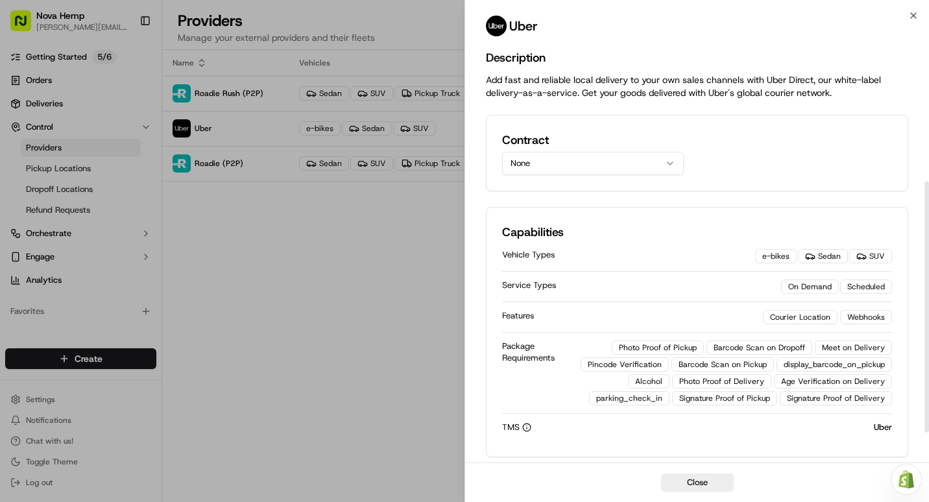
scroll to position [0, 0]
click at [645, 169] on button "None" at bounding box center [593, 163] width 182 height 23
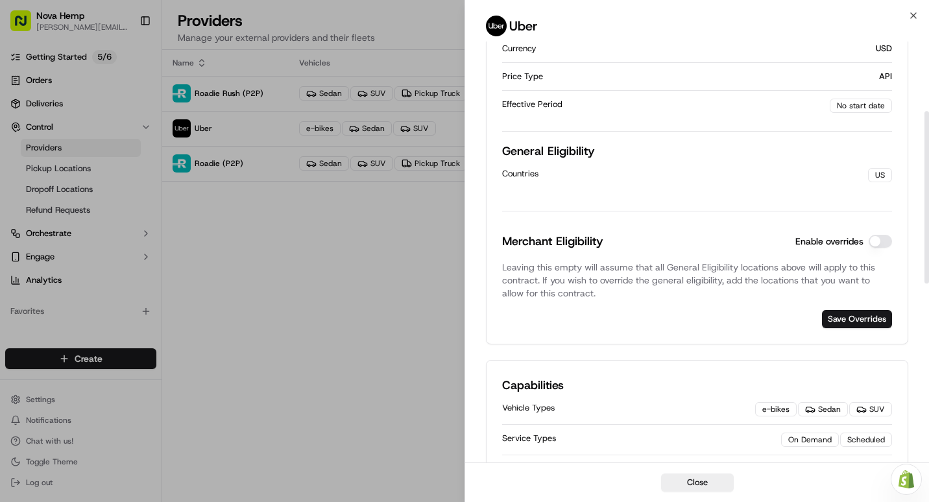
scroll to position [260, 0]
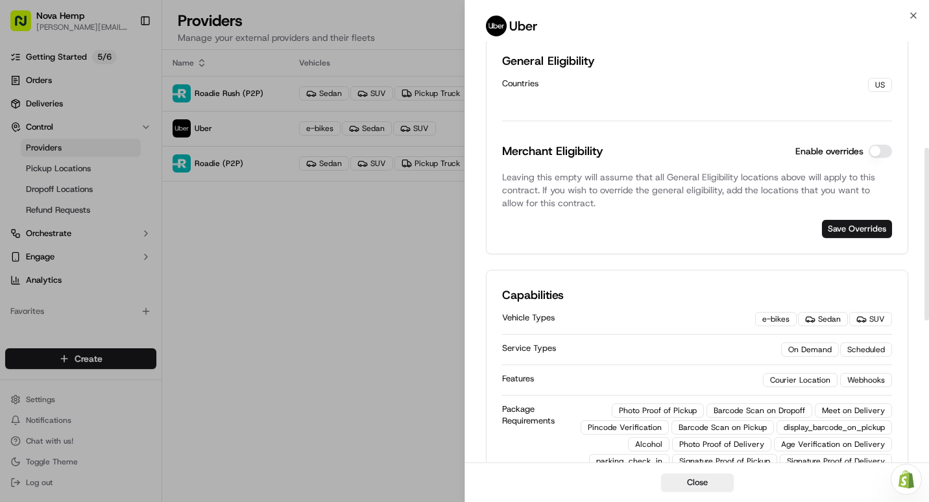
click at [879, 152] on button "Enable overrides" at bounding box center [880, 151] width 23 height 13
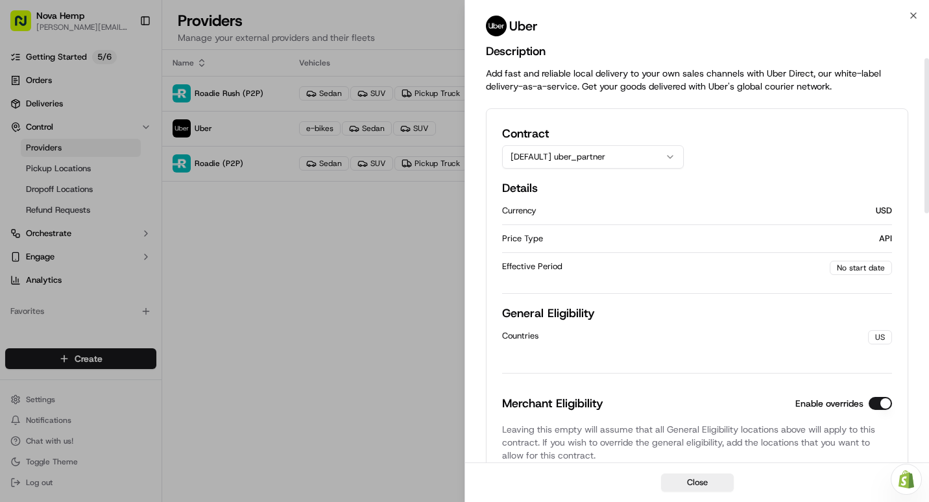
scroll to position [0, 0]
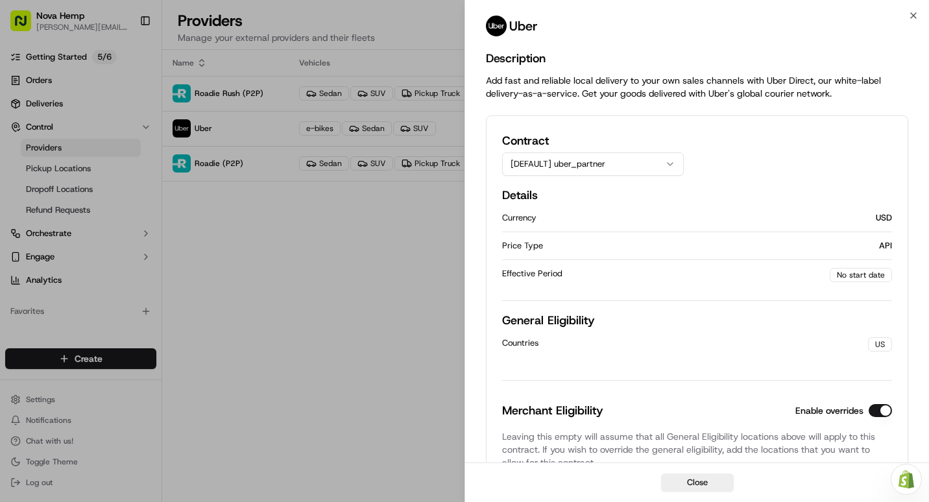
click at [915, 21] on div "Uber" at bounding box center [697, 29] width 464 height 26
click at [911, 17] on icon "button" at bounding box center [913, 15] width 10 height 10
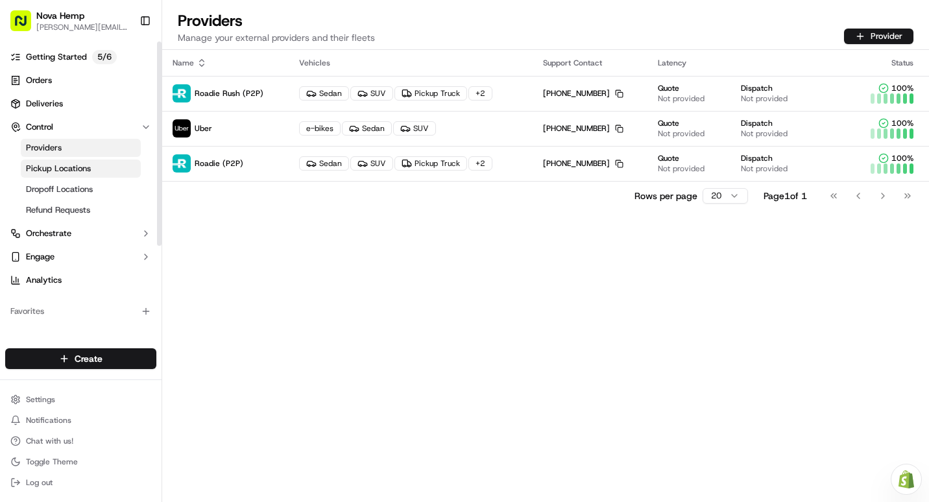
click at [80, 170] on span "Pickup Locations" at bounding box center [58, 169] width 65 height 12
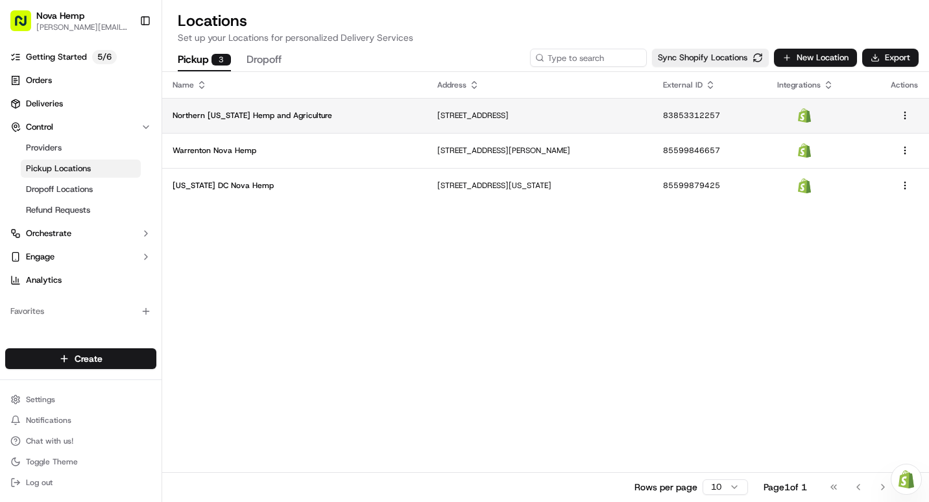
click at [312, 114] on p "Northern [US_STATE] Hemp and Agriculture" at bounding box center [295, 115] width 244 height 10
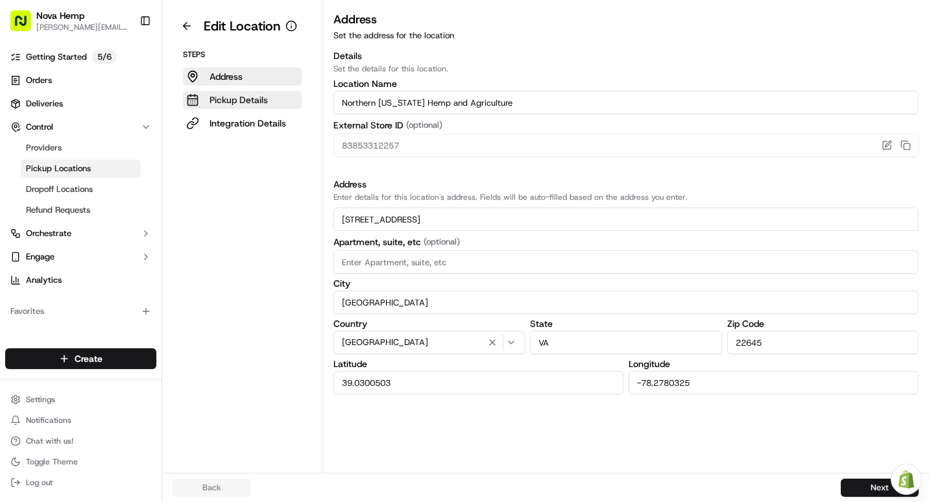
click at [263, 97] on p "Pickup Details" at bounding box center [239, 99] width 58 height 13
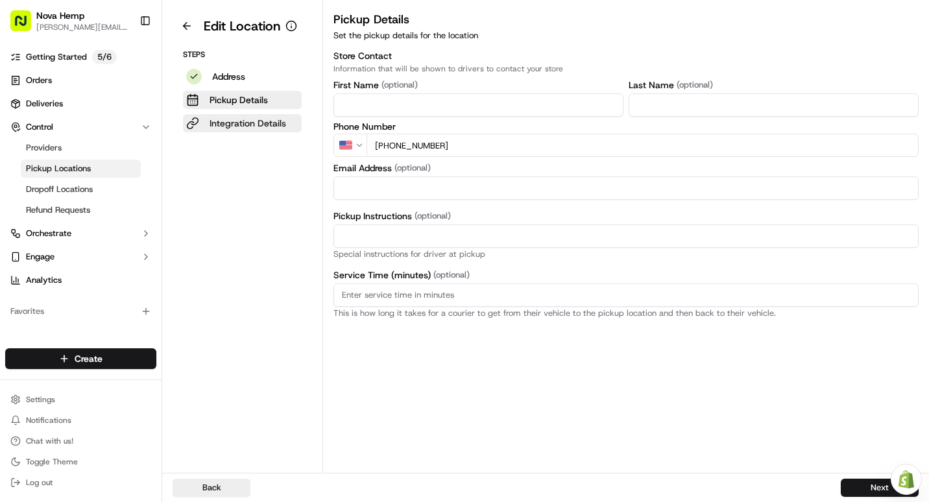
click at [239, 125] on p "Integration Details" at bounding box center [248, 123] width 77 height 13
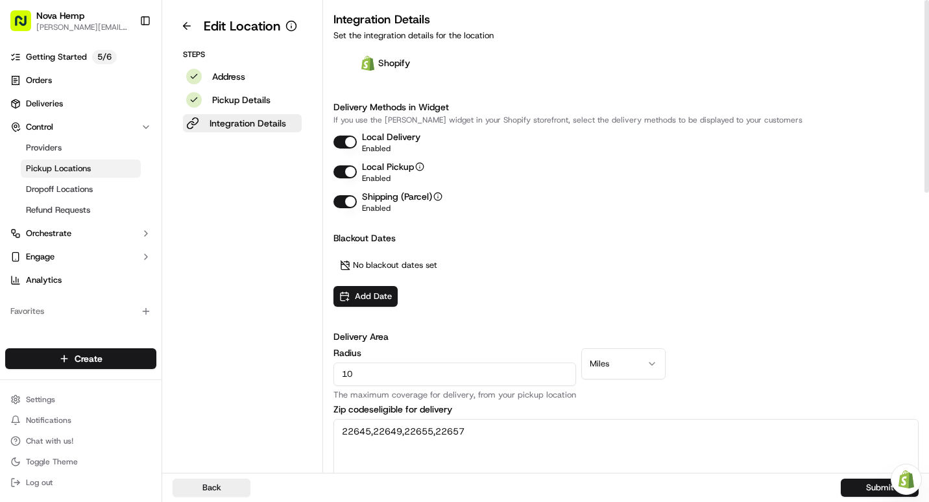
click at [352, 141] on button "Local Delivery" at bounding box center [345, 142] width 23 height 13
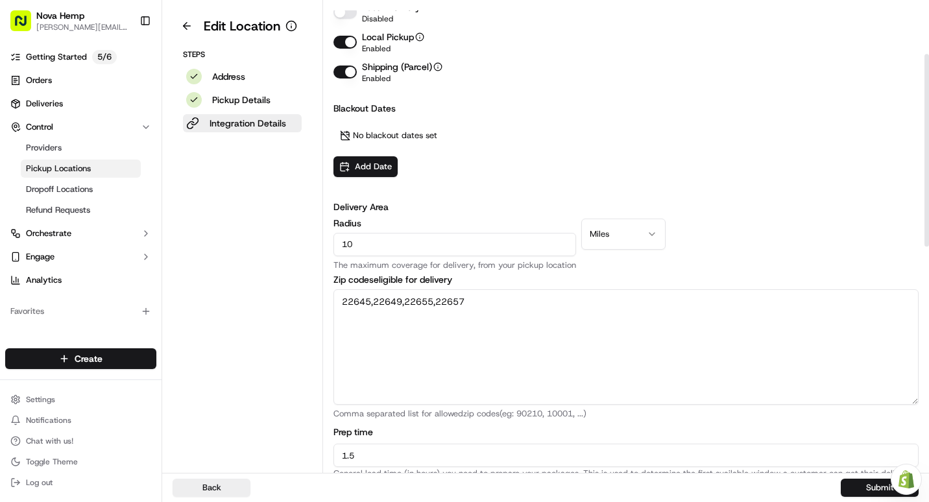
drag, startPoint x: 399, startPoint y: 247, endPoint x: 322, endPoint y: 244, distance: 77.3
click at [322, 244] on div "Edit Location Steps Address Pickup Details Integration Details Integration Deta…" at bounding box center [545, 236] width 767 height 473
click at [605, 231] on html "Nova Hemp [PERSON_NAME][EMAIL_ADDRESS][DOMAIN_NAME] Toggle Sidebar Getting Star…" at bounding box center [464, 251] width 929 height 502
click at [542, 193] on html "Nova Hemp [PERSON_NAME][EMAIL_ADDRESS][DOMAIN_NAME] Toggle Sidebar Getting Star…" at bounding box center [464, 251] width 929 height 502
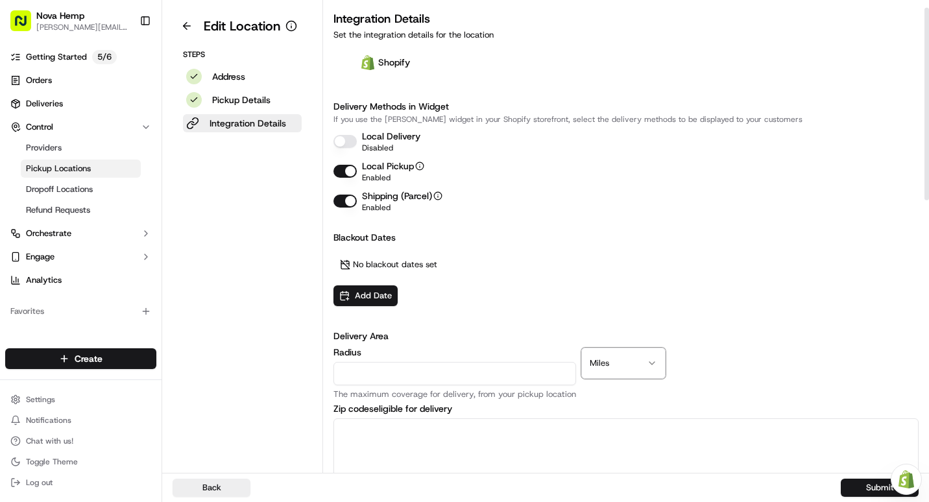
scroll to position [0, 0]
click at [872, 487] on button "Submit" at bounding box center [880, 488] width 78 height 18
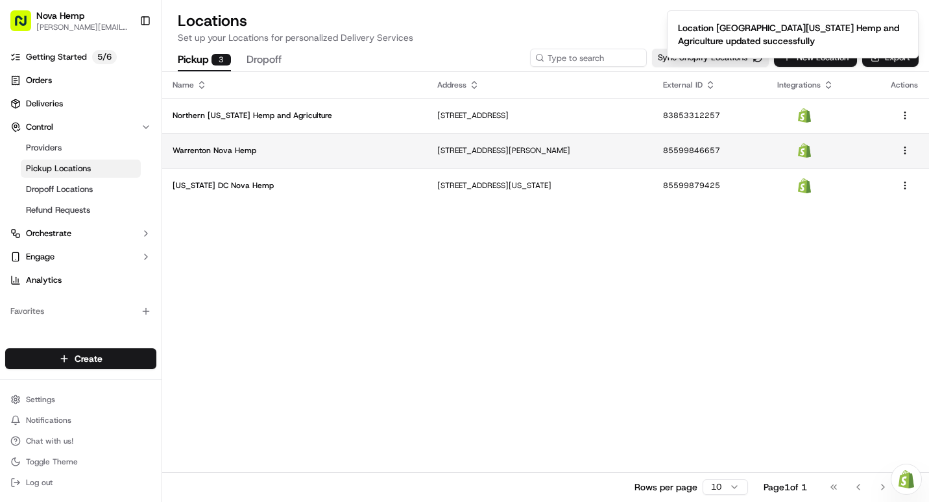
click at [243, 148] on p "Warrenton Nova Hemp" at bounding box center [295, 150] width 244 height 10
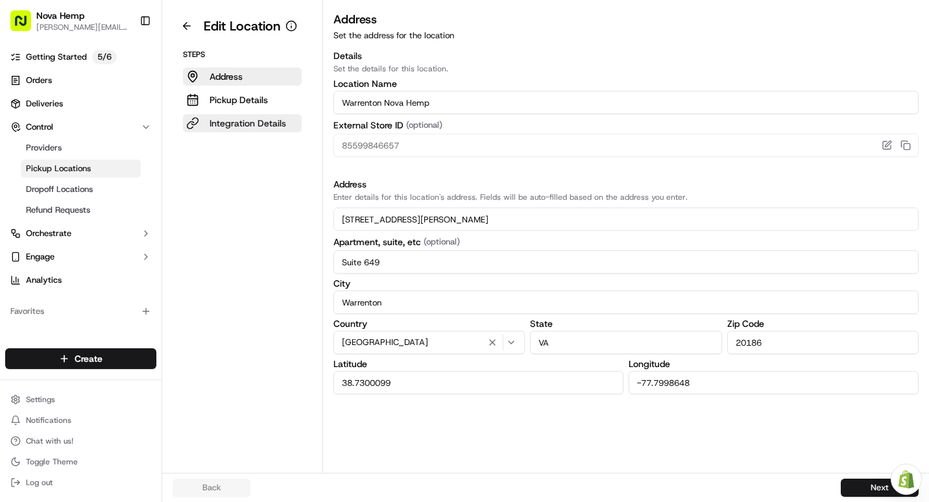
click at [234, 117] on p "Integration Details" at bounding box center [248, 123] width 77 height 13
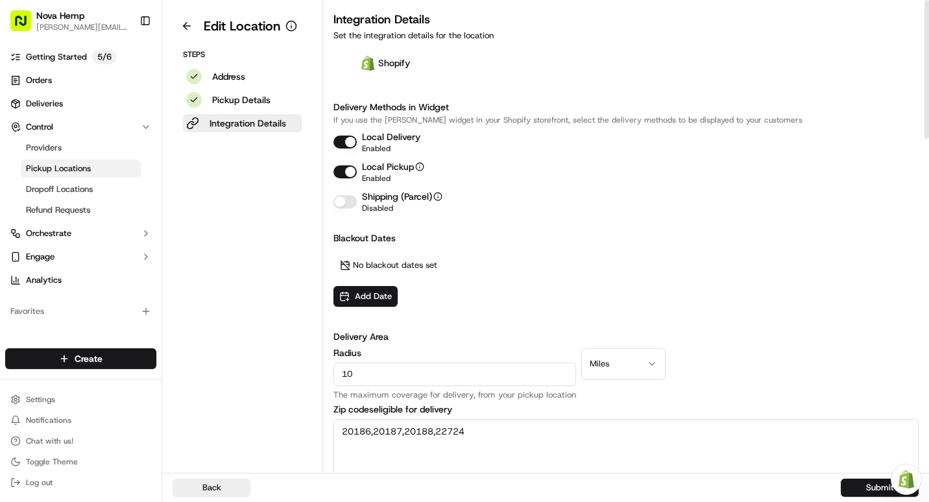
click at [350, 138] on button "Local Delivery" at bounding box center [345, 142] width 23 height 13
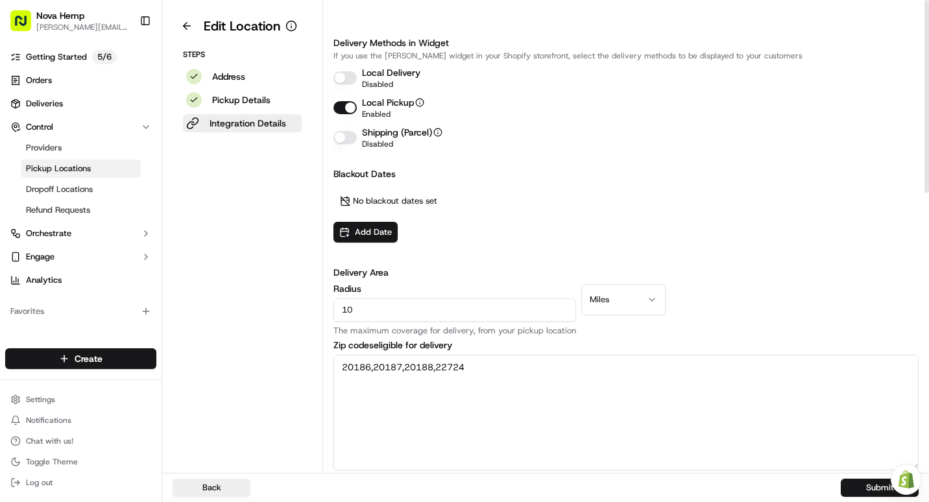
scroll to position [65, 0]
click at [862, 493] on button "Submit" at bounding box center [880, 488] width 78 height 18
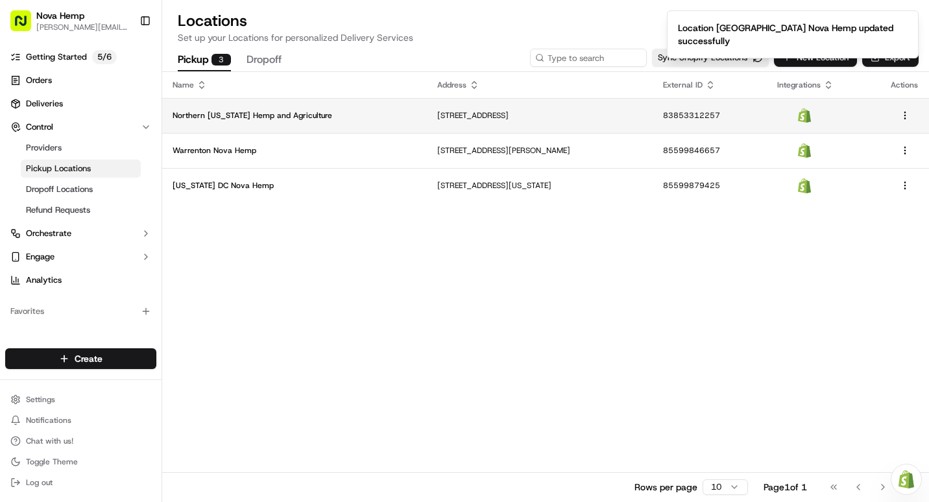
click at [272, 118] on p "Northern [US_STATE] Hemp and Agriculture" at bounding box center [295, 115] width 244 height 10
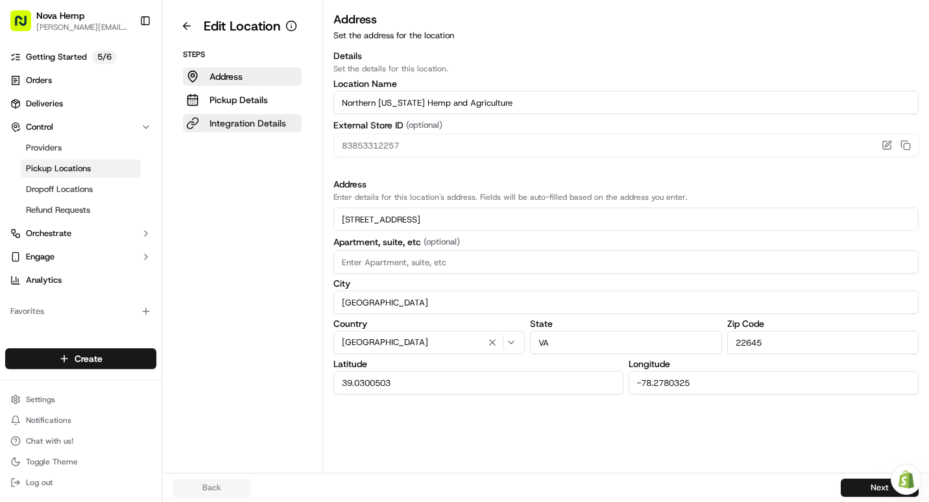
click at [257, 123] on p "Integration Details" at bounding box center [248, 123] width 77 height 13
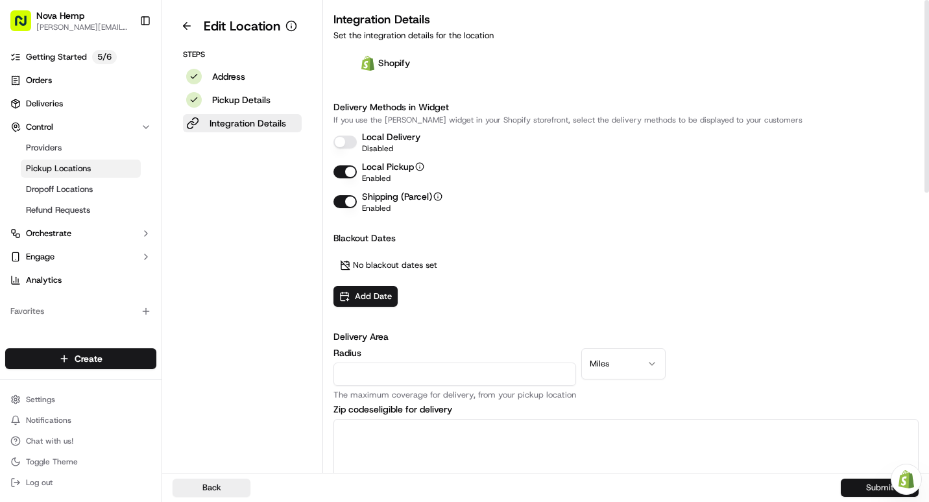
click at [876, 492] on button "Submit" at bounding box center [880, 488] width 78 height 18
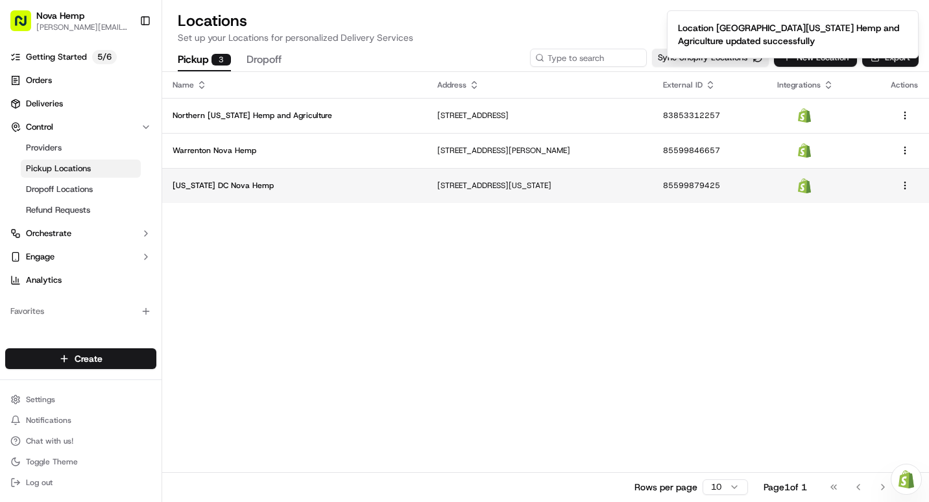
click at [227, 178] on td "[US_STATE] DC Nova Hemp" at bounding box center [294, 185] width 265 height 35
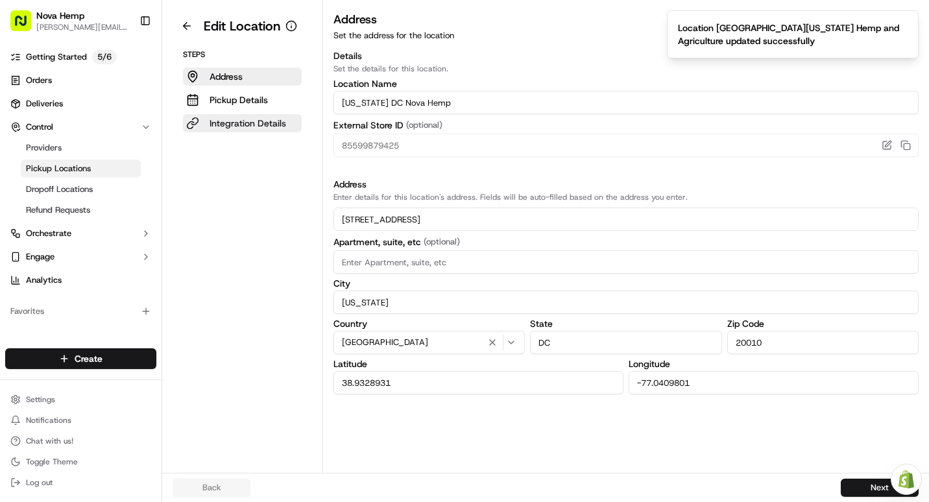
click at [247, 121] on p "Integration Details" at bounding box center [248, 123] width 77 height 13
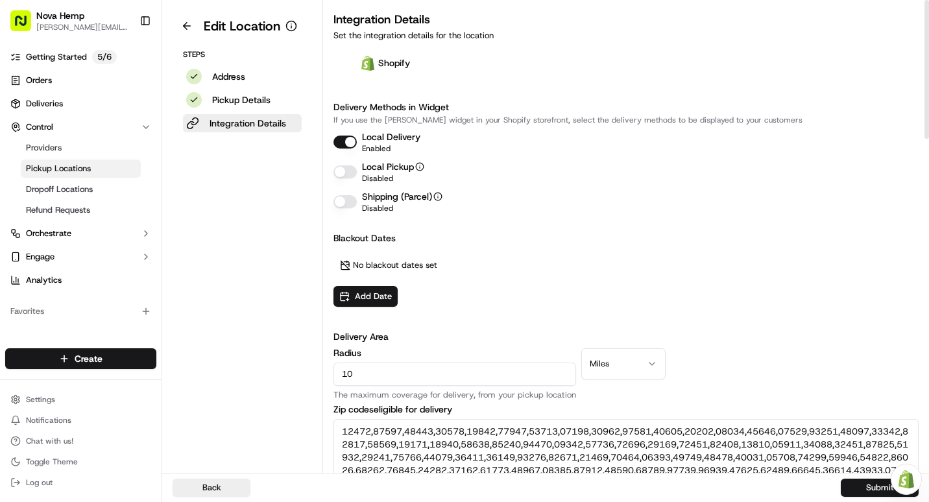
click at [346, 141] on button "Local Delivery" at bounding box center [345, 142] width 23 height 13
click at [873, 490] on button "Submit" at bounding box center [880, 488] width 78 height 18
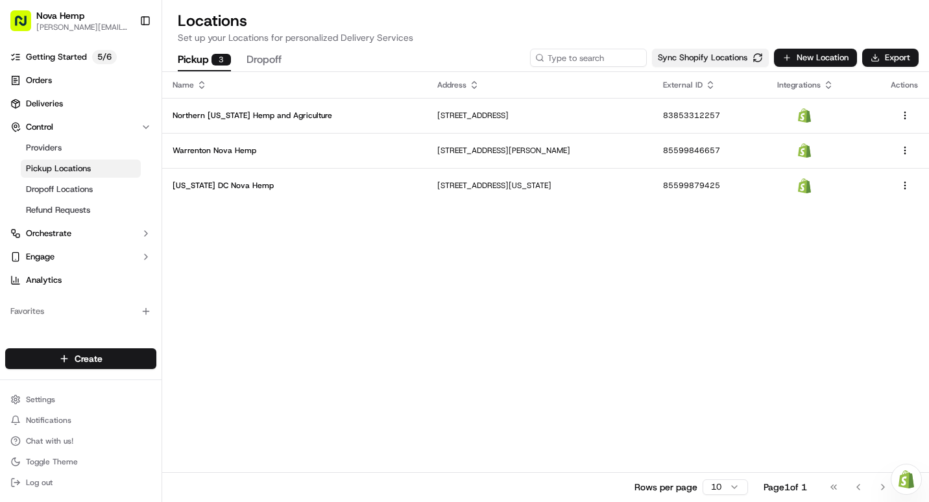
click at [703, 58] on button "Sync Shopify Locations" at bounding box center [710, 58] width 117 height 18
click at [76, 361] on html "Nova Hemp [PERSON_NAME][EMAIL_ADDRESS][DOMAIN_NAME] Toggle Sidebar Getting Star…" at bounding box center [464, 251] width 929 height 502
click at [235, 388] on link "Delivery" at bounding box center [234, 382] width 145 height 23
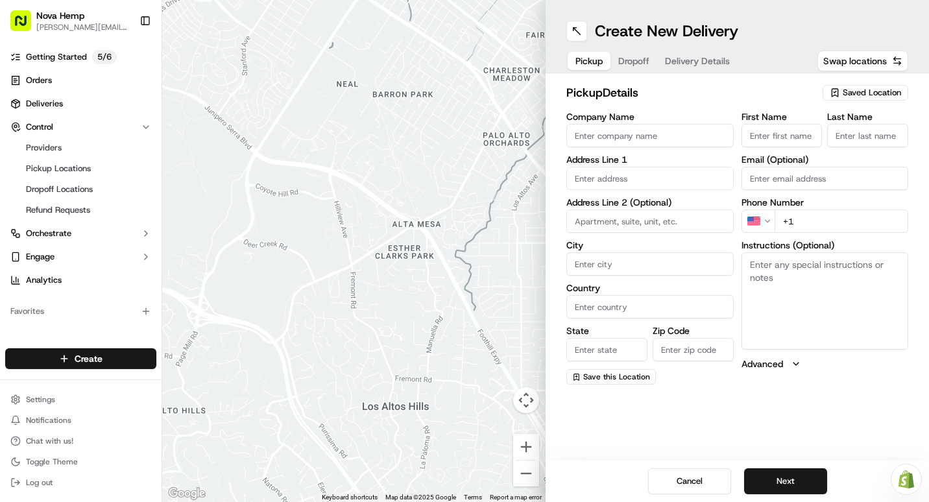
click at [633, 64] on span "Dropoff" at bounding box center [633, 61] width 31 height 13
click at [598, 65] on span "Pickup" at bounding box center [589, 61] width 27 height 13
click at [770, 481] on button "Next" at bounding box center [785, 481] width 83 height 26
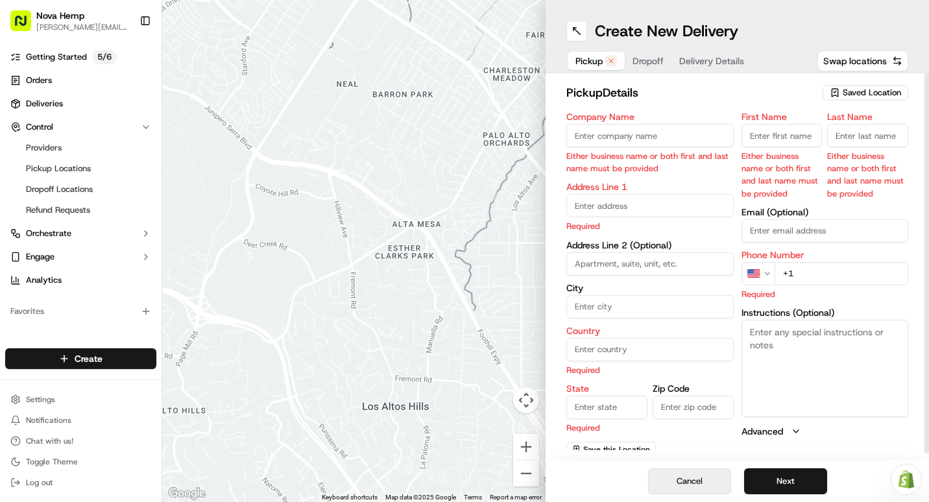
click at [686, 476] on button "Cancel" at bounding box center [689, 481] width 83 height 26
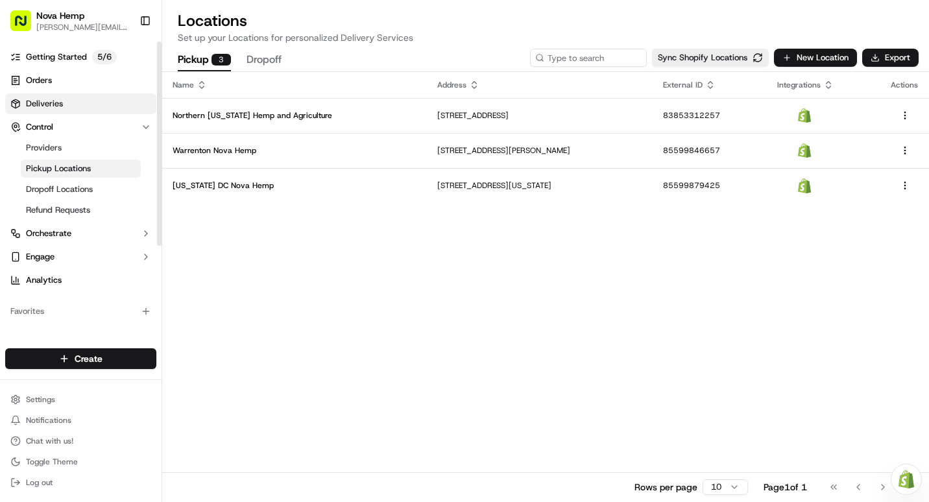
click at [43, 103] on span "Deliveries" at bounding box center [44, 104] width 37 height 12
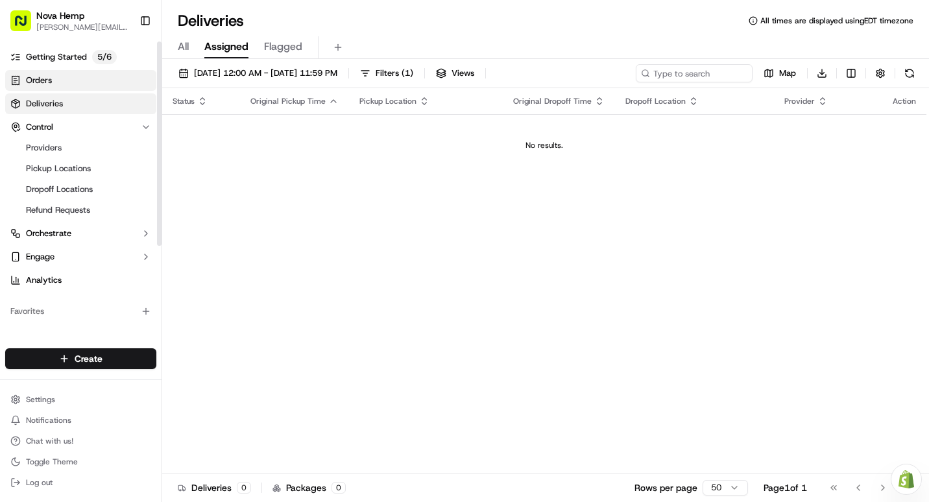
click at [58, 74] on link "Orders" at bounding box center [80, 80] width 151 height 21
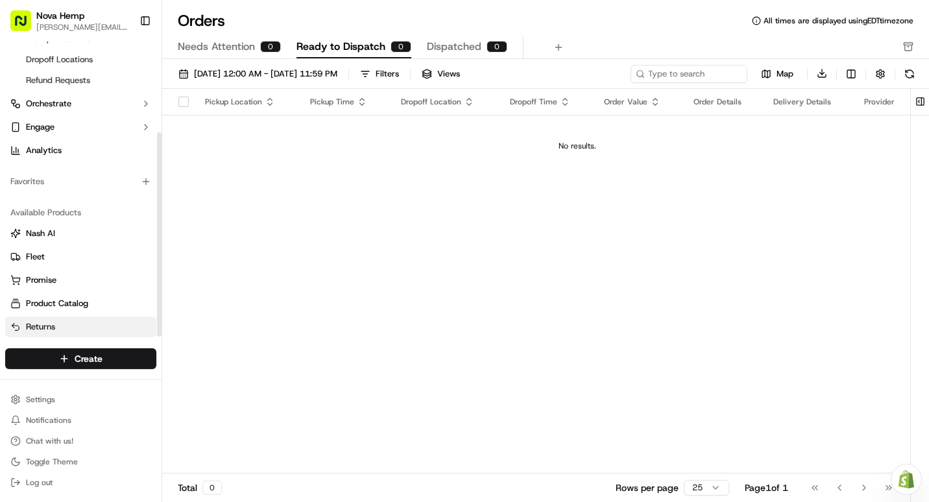
scroll to position [134, 0]
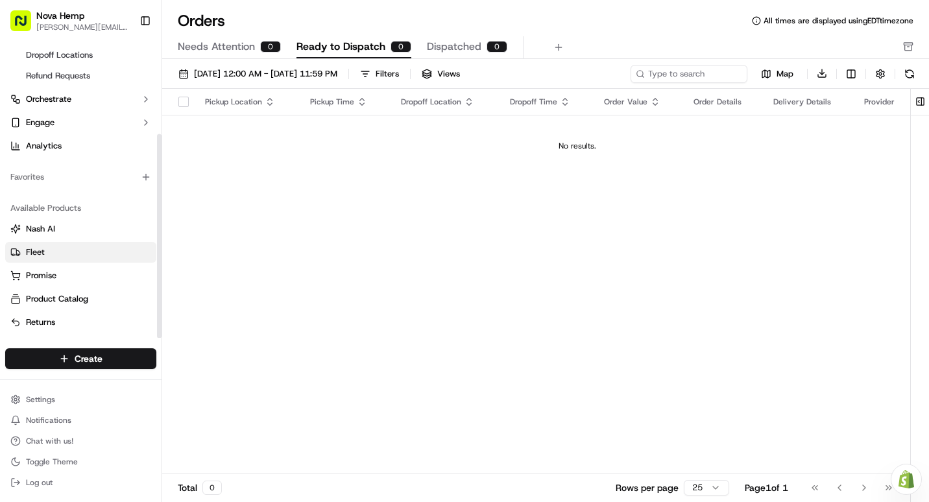
click at [66, 255] on link "Fleet" at bounding box center [80, 253] width 141 height 12
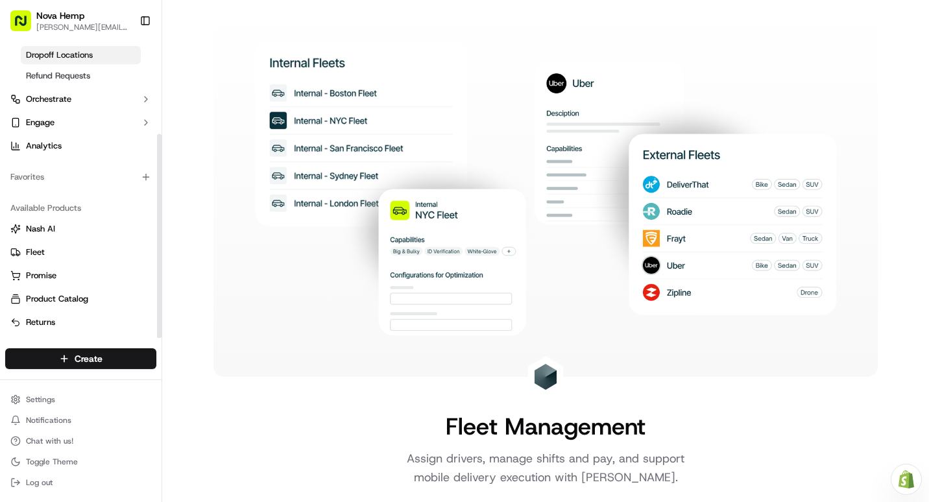
click at [68, 61] on link "Dropoff Locations" at bounding box center [81, 55] width 120 height 18
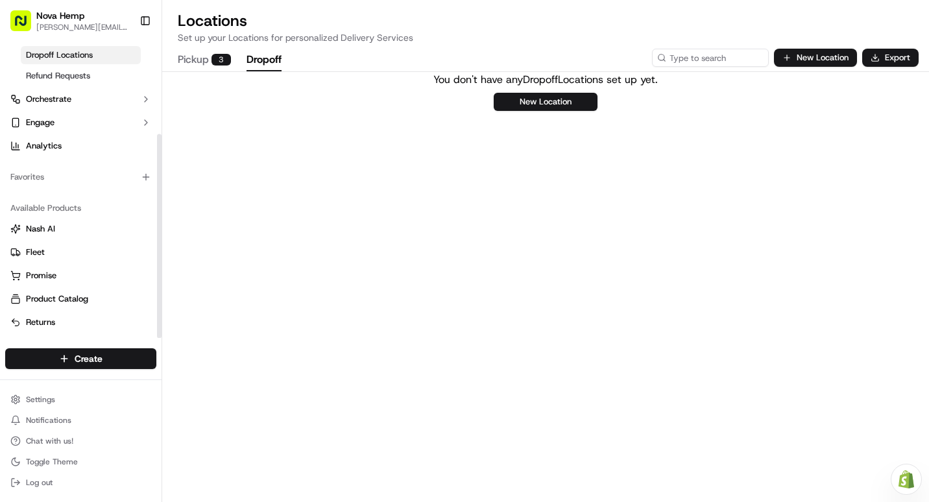
click at [191, 67] on button "Pickup 3" at bounding box center [204, 60] width 53 height 22
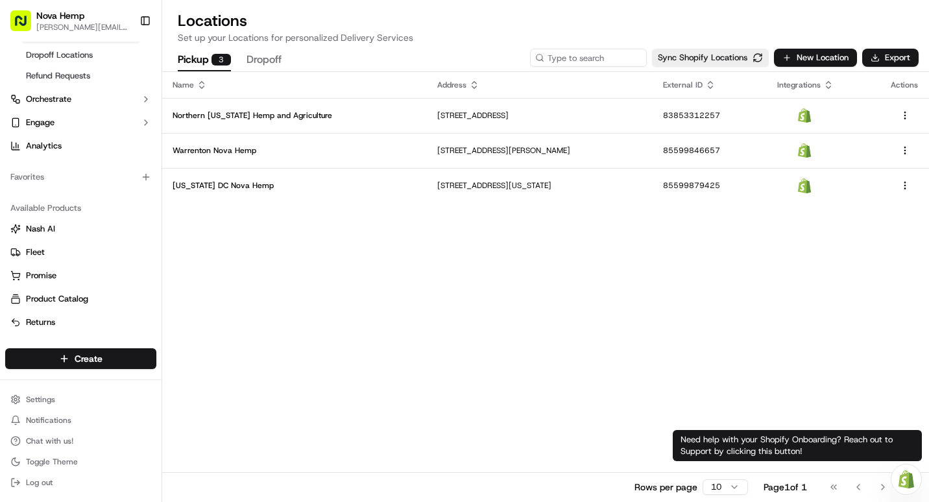
click at [902, 480] on img at bounding box center [907, 479] width 16 height 18
click at [908, 476] on img at bounding box center [907, 479] width 16 height 18
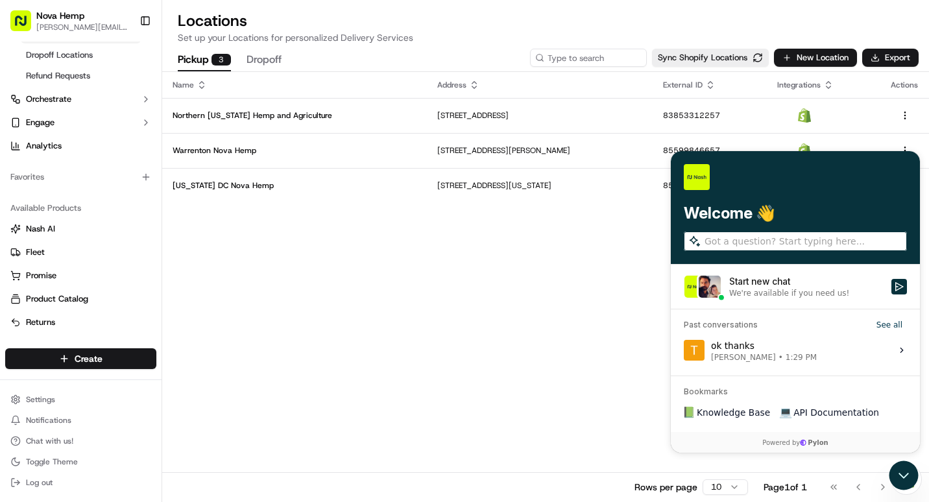
click at [751, 241] on input "search" at bounding box center [805, 242] width 200 height 14
type input "how do i set rates for deliveries"
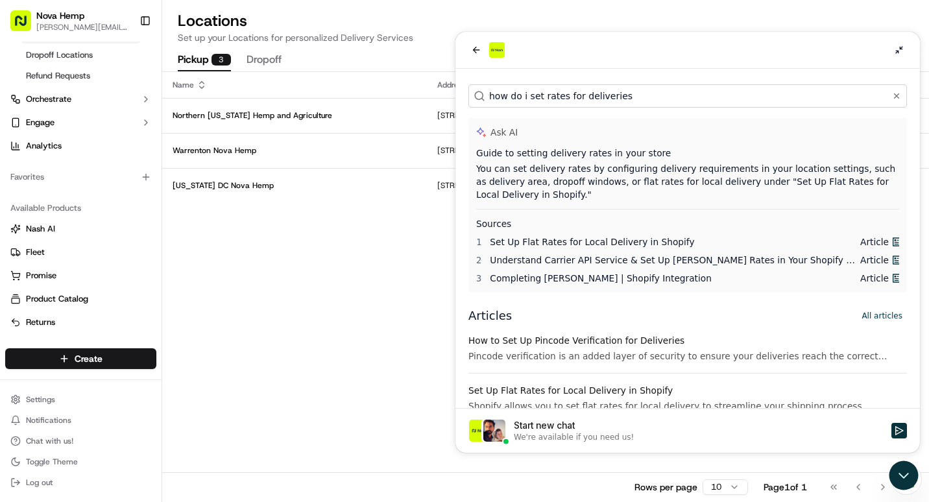
click at [593, 282] on span "Completing [PERSON_NAME] | Shopify Integration" at bounding box center [601, 278] width 222 height 10
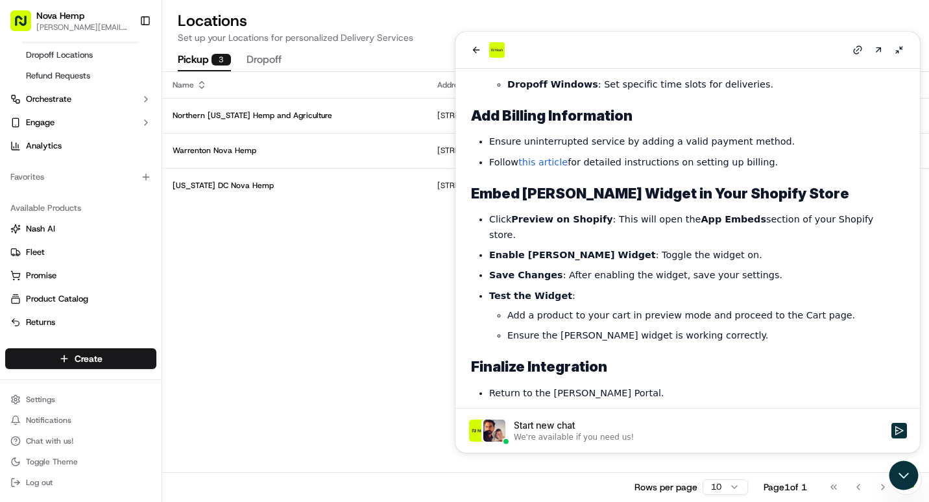
scroll to position [664, 0]
click at [400, 231] on div "Name Address External ID Integrations Actions [GEOGRAPHIC_DATA][US_STATE] Hemp …" at bounding box center [545, 287] width 767 height 430
click at [899, 50] on icon at bounding box center [899, 50] width 10 height 10
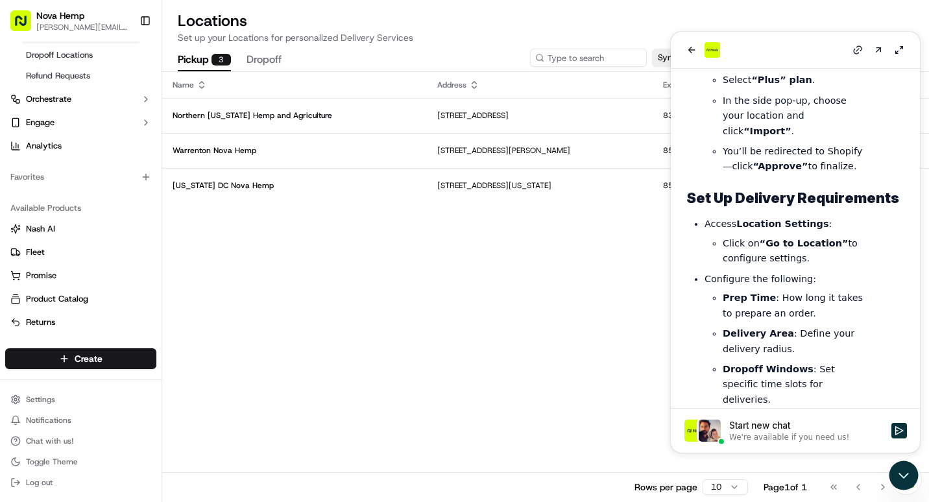
scroll to position [637, 0]
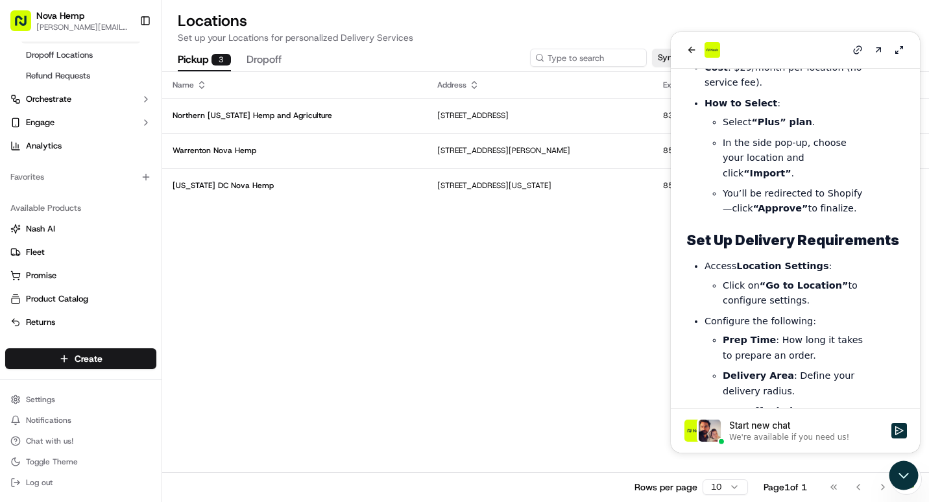
click at [624, 259] on div "Name Address External ID Integrations Actions [GEOGRAPHIC_DATA][US_STATE] Hemp …" at bounding box center [545, 287] width 767 height 430
click at [687, 48] on icon "back" at bounding box center [692, 50] width 10 height 10
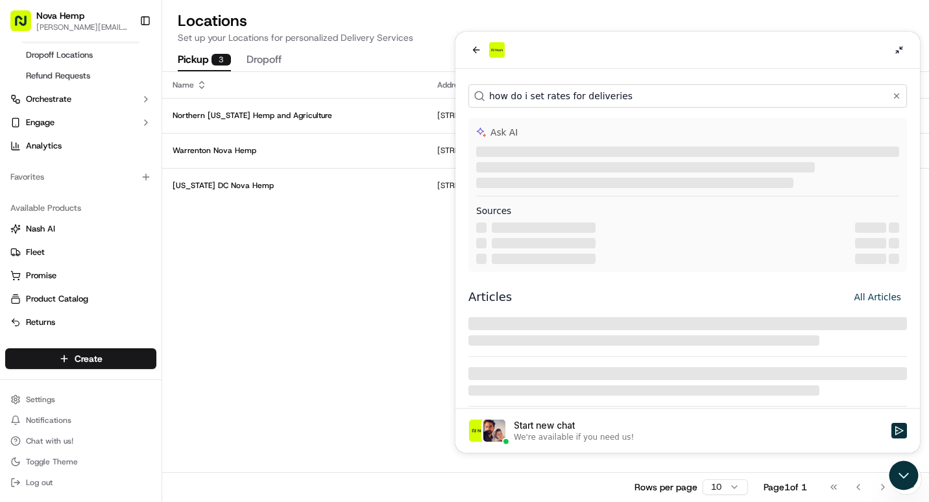
click at [899, 55] on button at bounding box center [900, 50] width 16 height 16
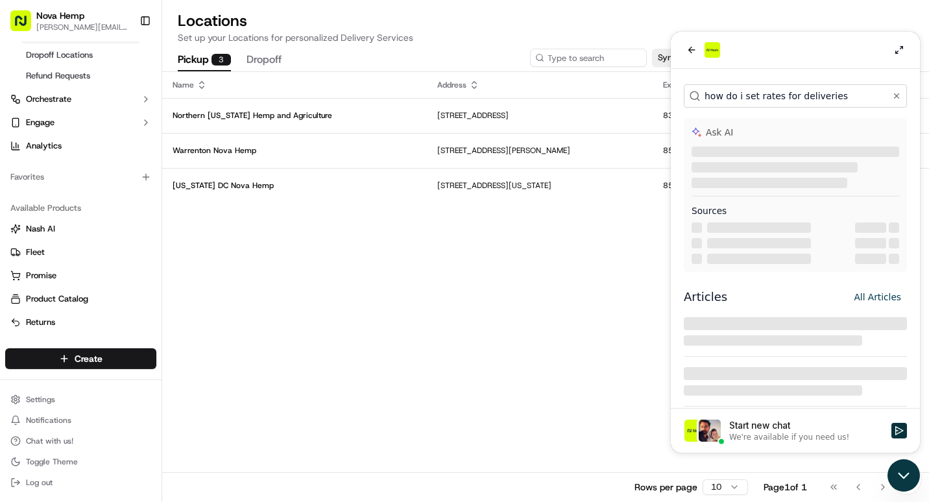
click at [901, 469] on icon "Open customer support" at bounding box center [904, 475] width 32 height 32
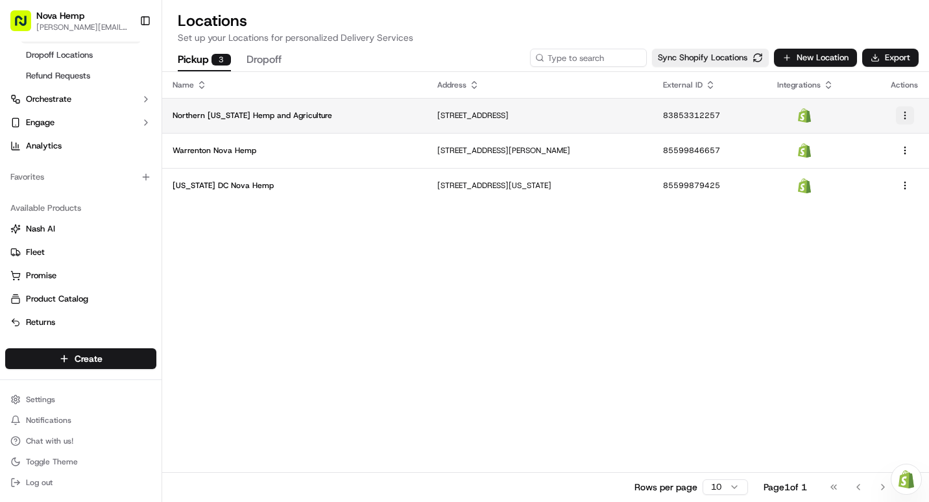
click at [905, 115] on html "Nova Hemp [PERSON_NAME][EMAIL_ADDRESS][DOMAIN_NAME] Toggle Sidebar Getting Star…" at bounding box center [464, 251] width 929 height 502
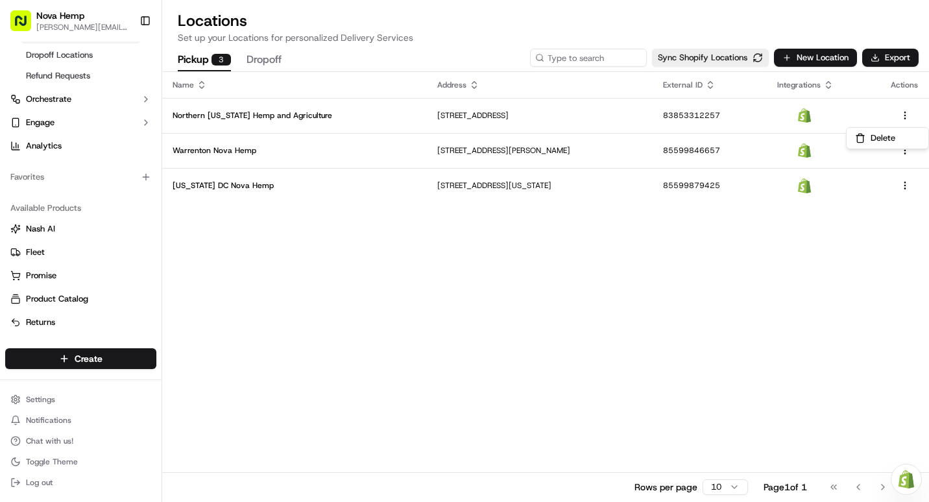
click at [812, 113] on html "Nova Hemp [PERSON_NAME][EMAIL_ADDRESS][DOMAIN_NAME] Toggle Sidebar Getting Star…" at bounding box center [464, 251] width 929 height 502
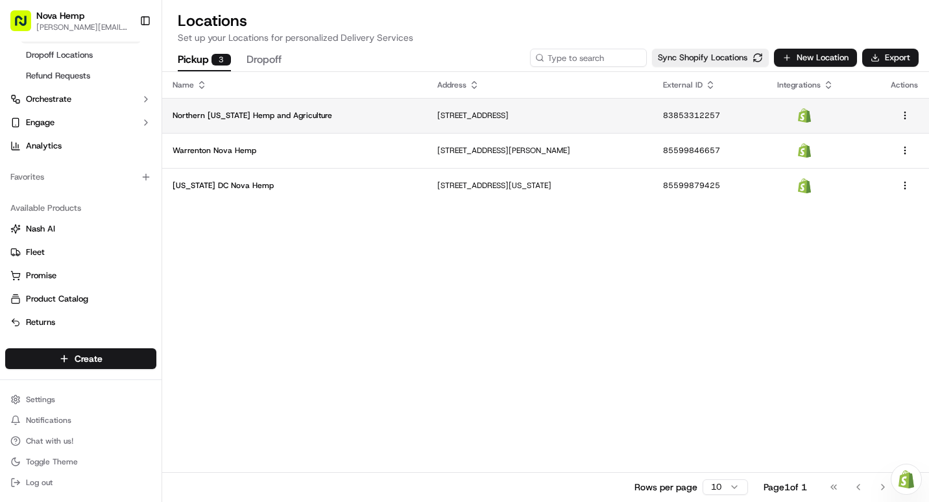
click at [811, 116] on img at bounding box center [804, 115] width 13 height 15
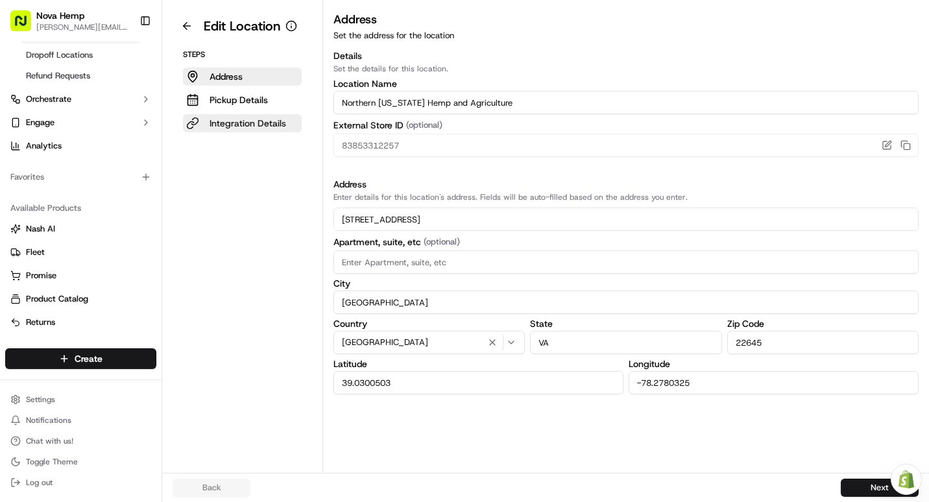
click at [238, 123] on p "Integration Details" at bounding box center [248, 123] width 77 height 13
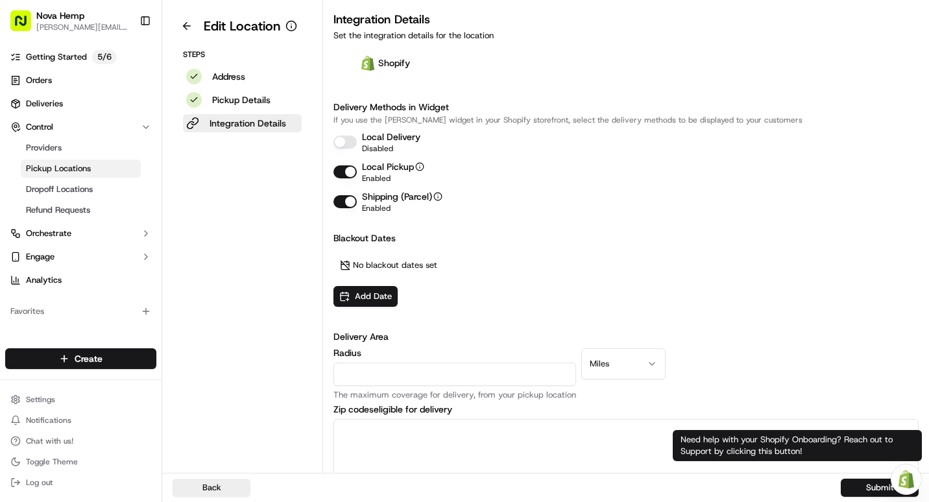
click at [902, 484] on img at bounding box center [907, 479] width 16 height 18
click at [906, 483] on img at bounding box center [907, 479] width 16 height 18
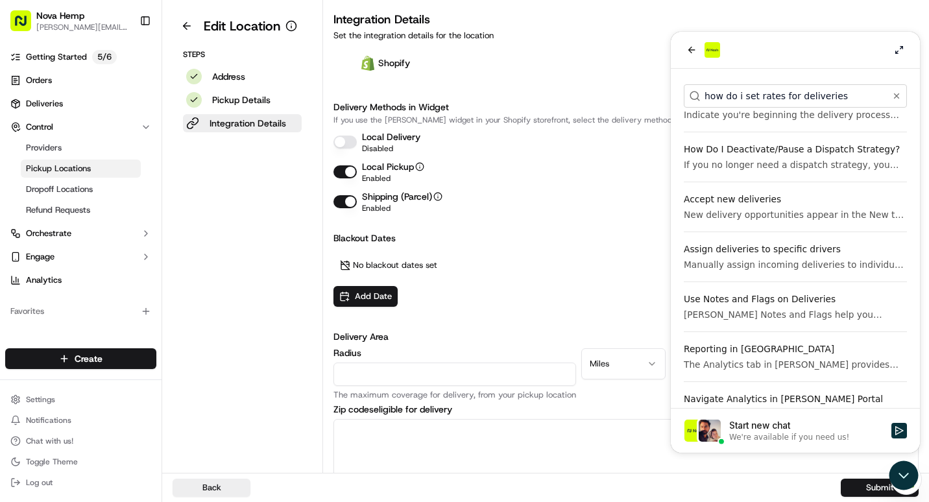
scroll to position [454, 0]
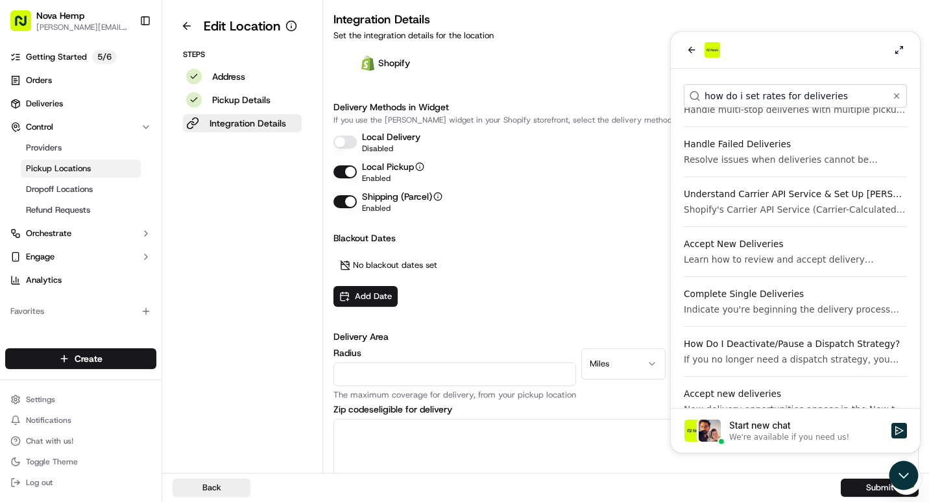
click at [783, 430] on div "Start new chat" at bounding box center [806, 425] width 154 height 13
click at [892, 430] on button "Start new chat We're available if you need us!" at bounding box center [900, 431] width 16 height 16
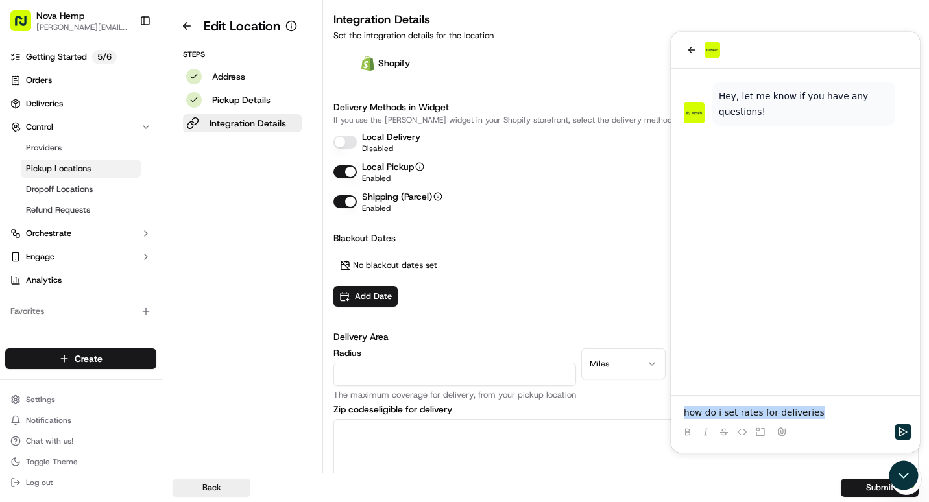
drag, startPoint x: 807, startPoint y: 413, endPoint x: 669, endPoint y: 415, distance: 137.6
click at [671, 415] on html "Hey, let me know if you have any questions! how do i set rates for deliveries" at bounding box center [795, 242] width 249 height 421
click at [696, 47] on icon "back" at bounding box center [692, 50] width 10 height 10
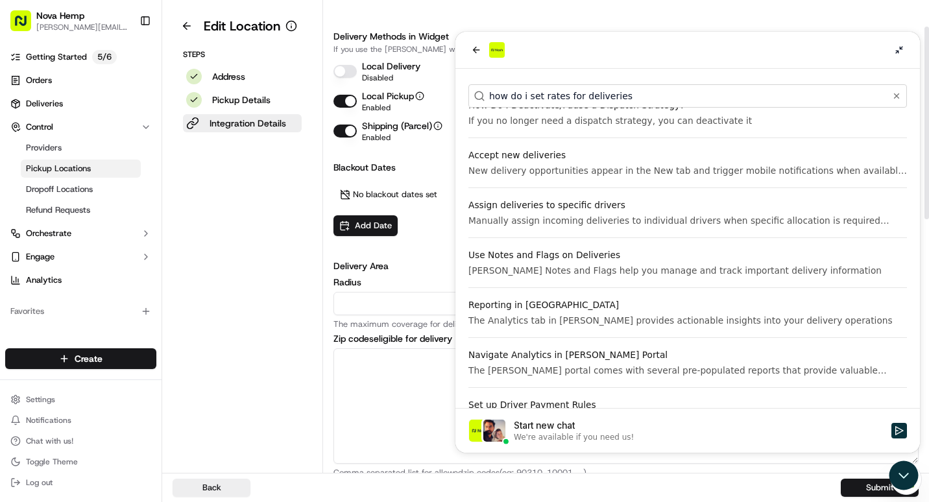
scroll to position [60, 0]
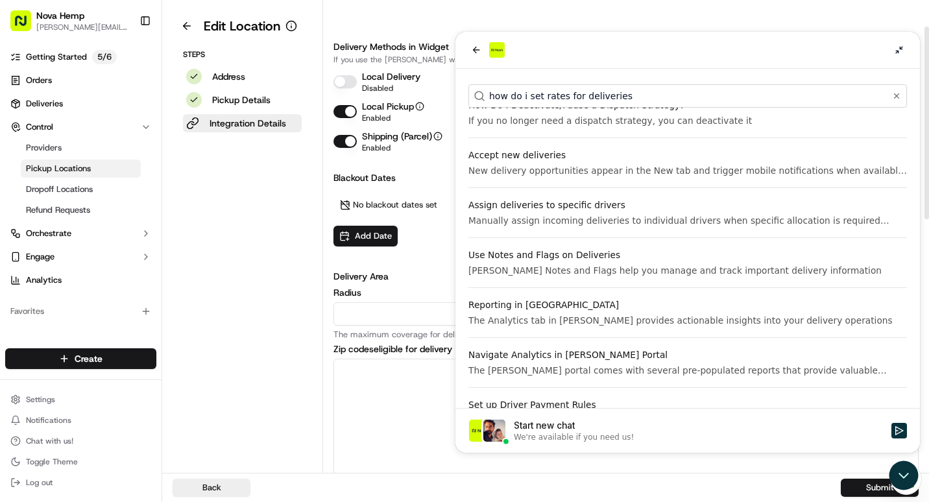
drag, startPoint x: 928, startPoint y: 110, endPoint x: 919, endPoint y: 136, distance: 26.9
click at [925, 136] on div at bounding box center [927, 123] width 5 height 193
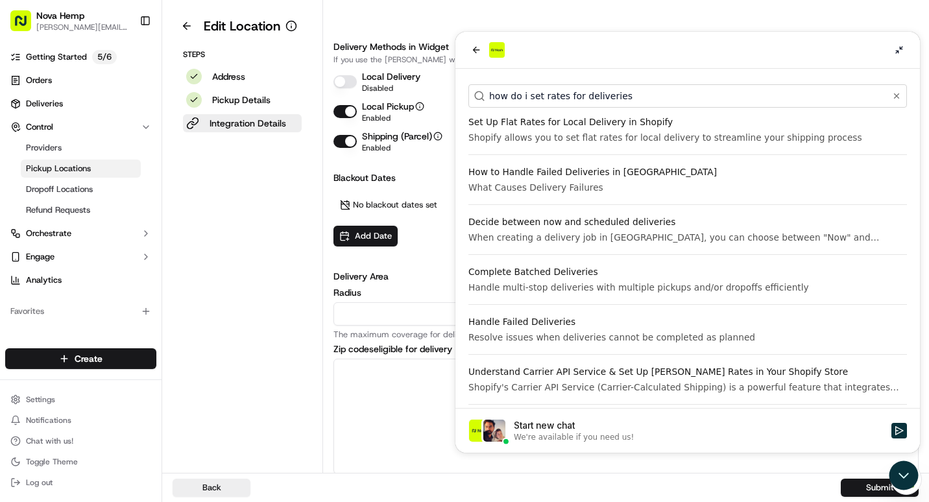
scroll to position [0, 0]
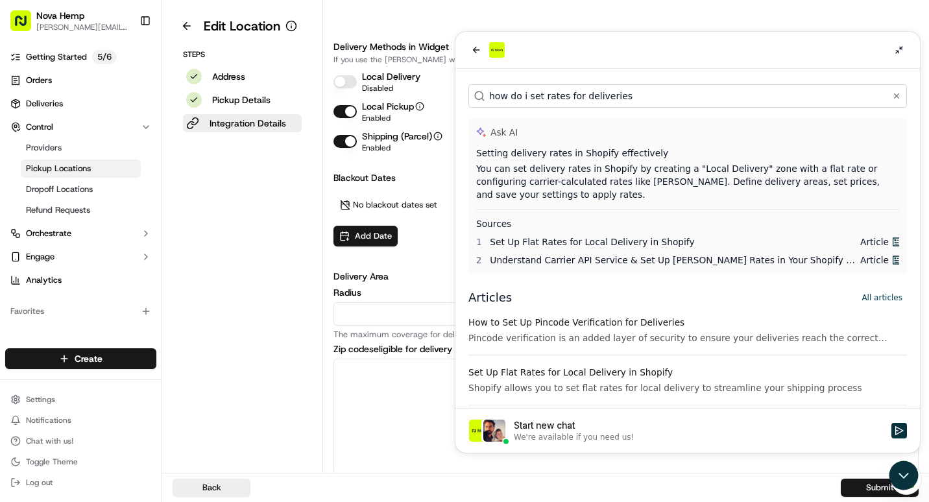
click at [578, 434] on div "We're available if you need us!" at bounding box center [574, 437] width 120 height 10
click at [892, 434] on button "Start new chat We're available if you need us!" at bounding box center [900, 431] width 16 height 16
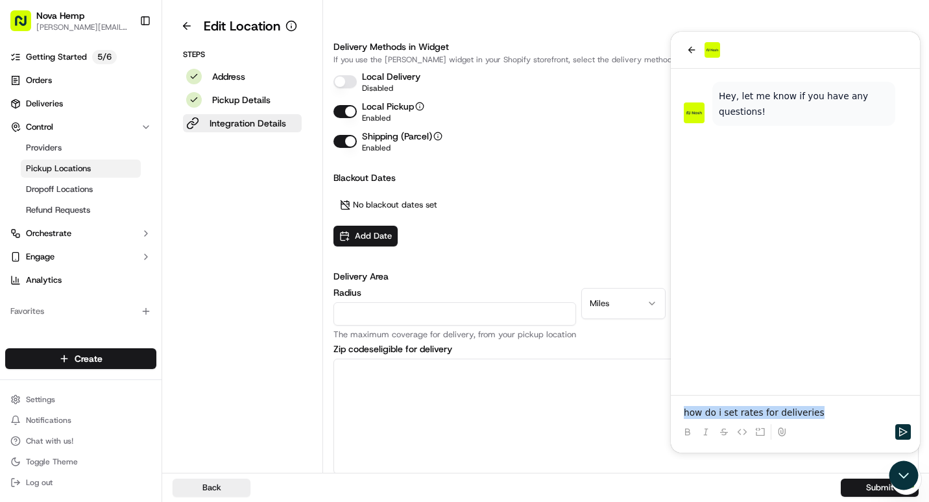
drag, startPoint x: 814, startPoint y: 409, endPoint x: 667, endPoint y: 406, distance: 146.7
click at [671, 406] on html "Hey, let me know if you have any questions! how do i set rates for deliveries" at bounding box center [795, 242] width 249 height 421
